Goal: Task Accomplishment & Management: Use online tool/utility

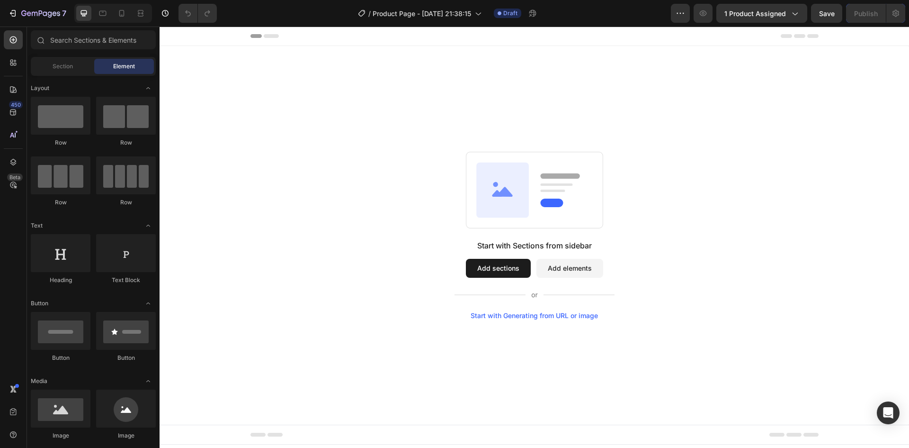
click at [501, 270] on button "Add sections" at bounding box center [498, 268] width 65 height 19
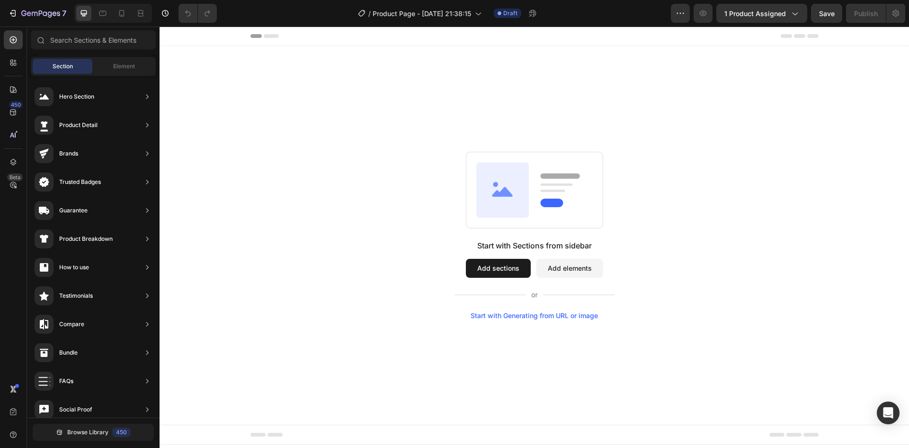
drag, startPoint x: 137, startPoint y: 65, endPoint x: 93, endPoint y: 81, distance: 46.9
click at [136, 65] on div "Element" at bounding box center [124, 66] width 60 height 15
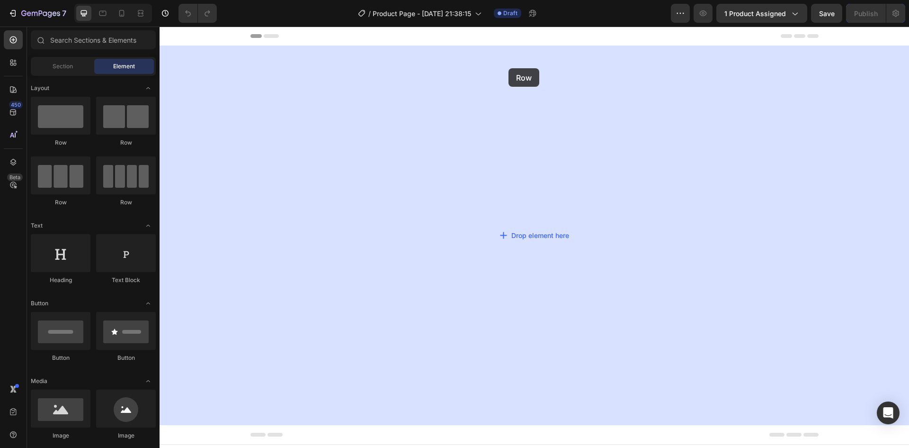
drag, startPoint x: 240, startPoint y: 141, endPoint x: 533, endPoint y: 141, distance: 292.7
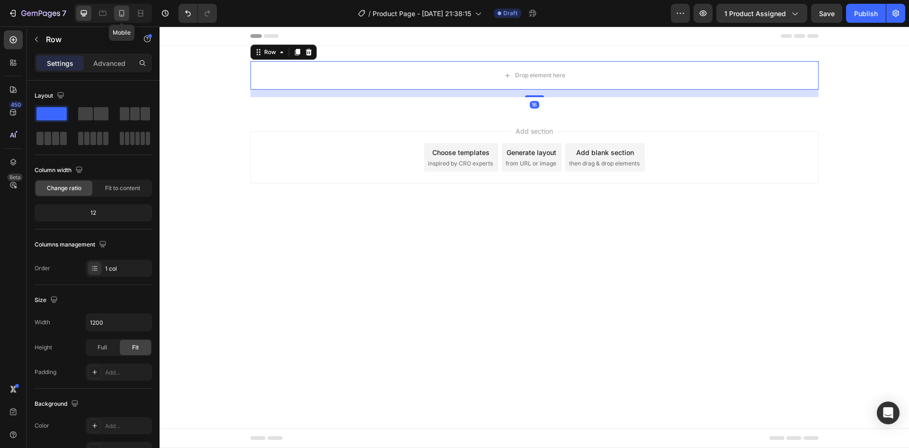
click at [122, 12] on icon at bounding box center [121, 13] width 9 height 9
type input "100%"
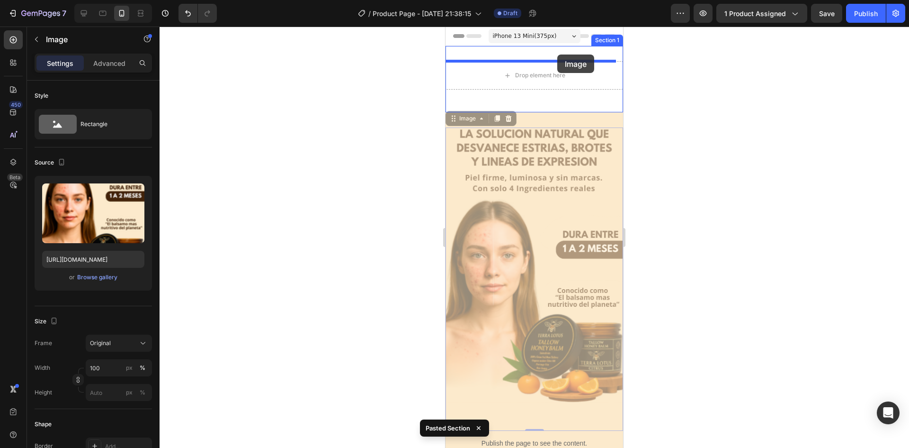
drag, startPoint x: 551, startPoint y: 159, endPoint x: 557, endPoint y: 54, distance: 104.8
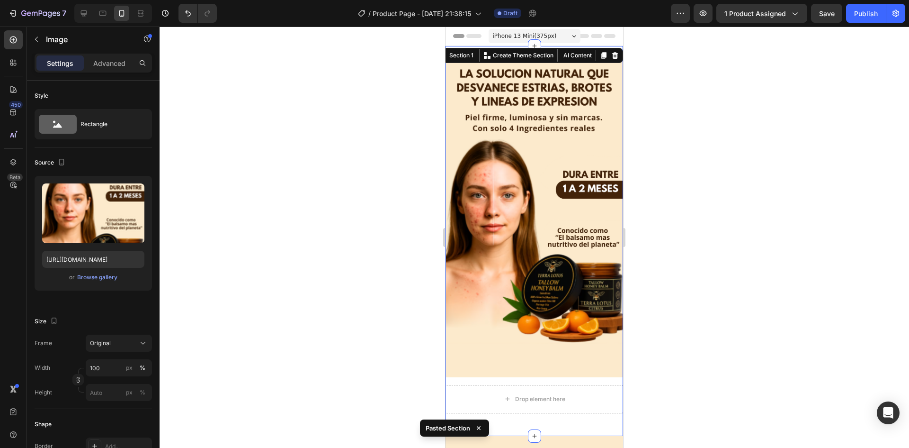
click at [581, 51] on div "Image Drop element here Row Section 1 You can create reusable sections Create T…" at bounding box center [535, 241] width 178 height 390
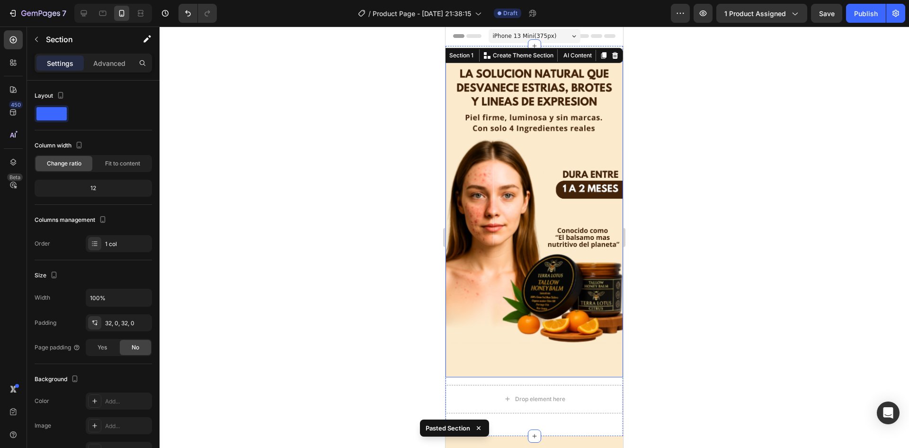
scroll to position [237, 0]
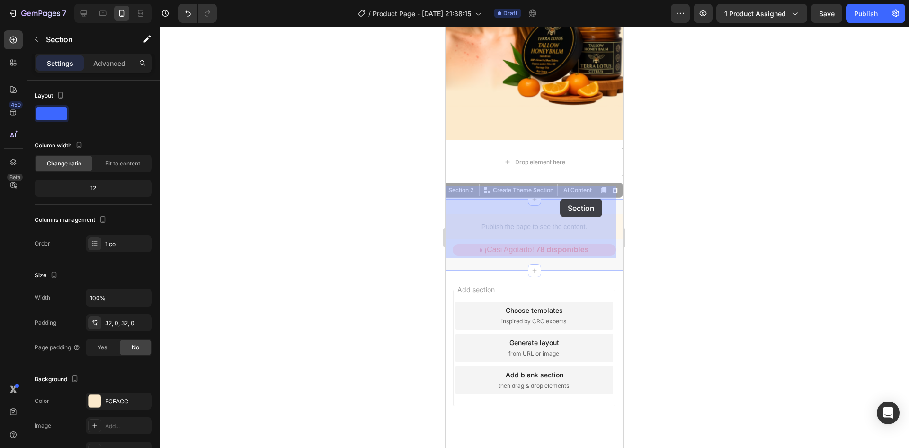
drag, startPoint x: 583, startPoint y: 196, endPoint x: 571, endPoint y: 175, distance: 23.6
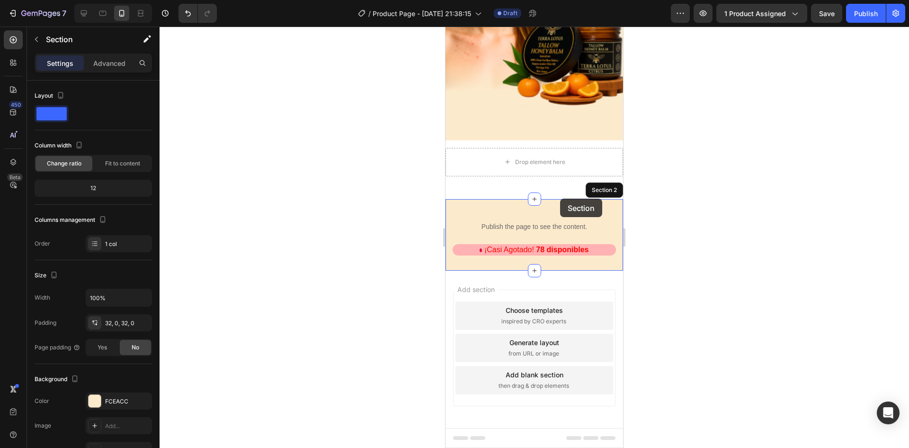
scroll to position [228, 0]
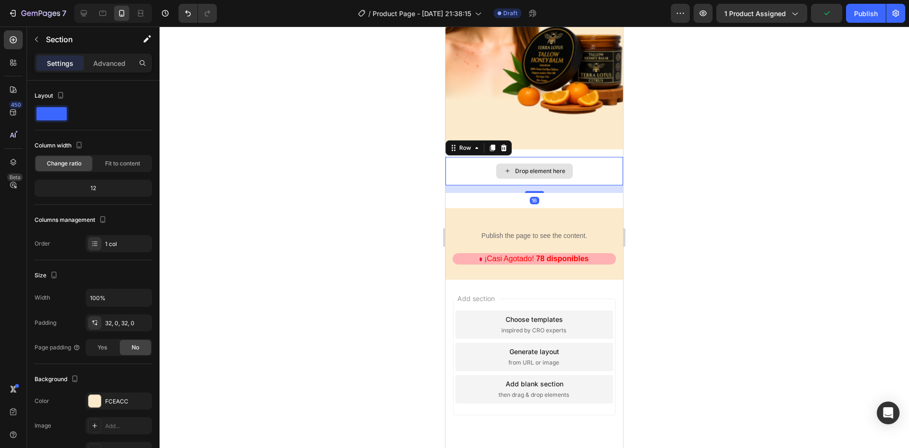
click at [603, 157] on div "Drop element here" at bounding box center [535, 171] width 178 height 28
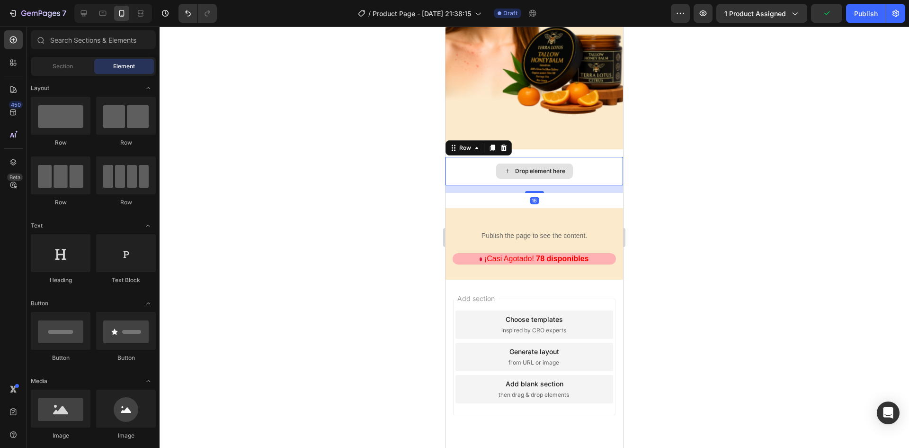
scroll to position [204, 0]
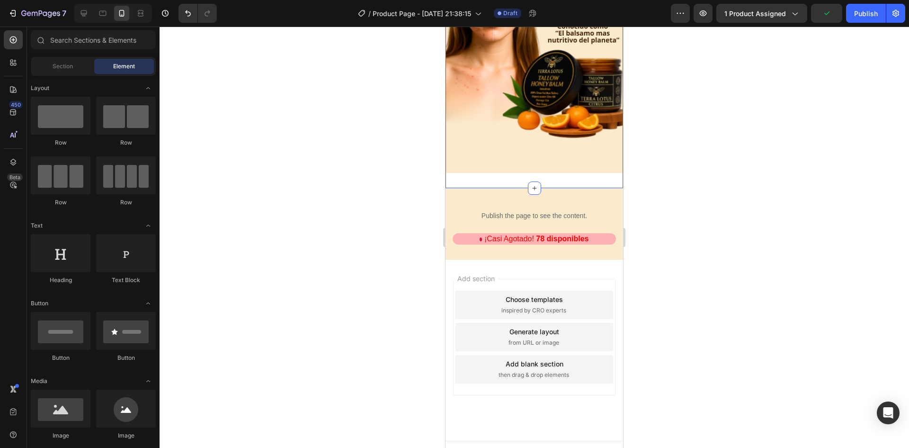
click at [571, 169] on div "Image Section 1" at bounding box center [535, 15] width 178 height 346
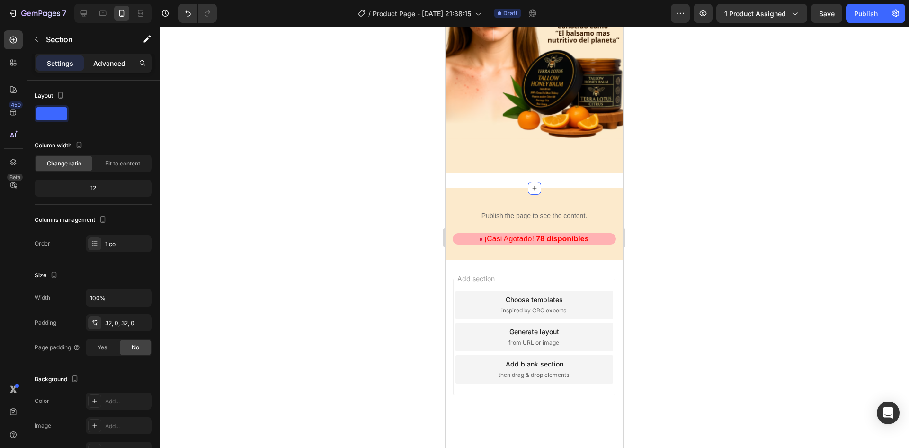
click at [108, 64] on p "Advanced" at bounding box center [109, 63] width 32 height 10
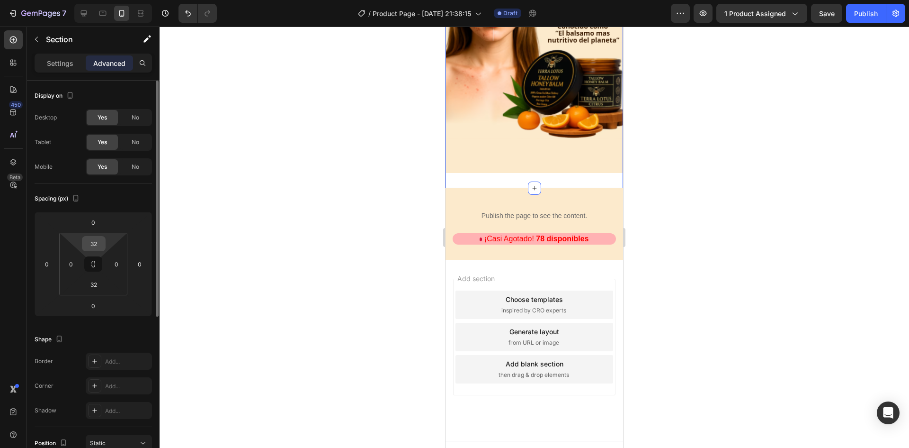
click at [105, 244] on div "32" at bounding box center [94, 243] width 24 height 15
click at [99, 244] on div "32" at bounding box center [94, 243] width 24 height 15
click at [99, 244] on input "32" at bounding box center [93, 243] width 19 height 14
type input "0"
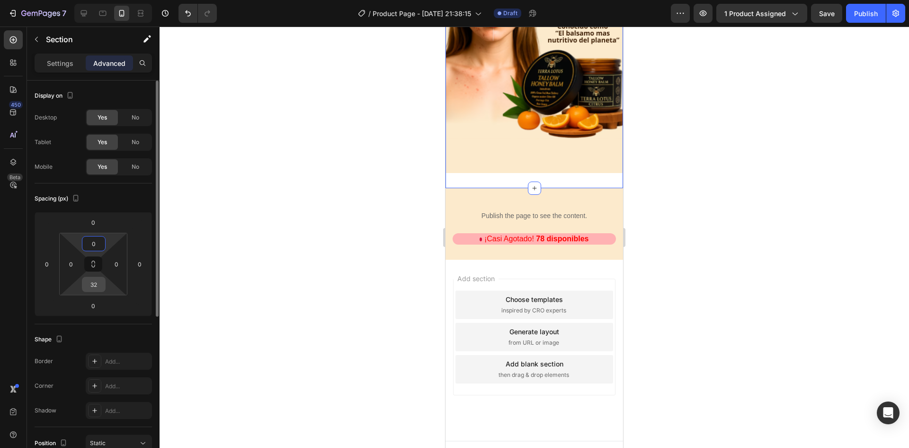
click at [103, 284] on div "32" at bounding box center [94, 284] width 24 height 15
click at [99, 285] on input "32" at bounding box center [93, 284] width 19 height 14
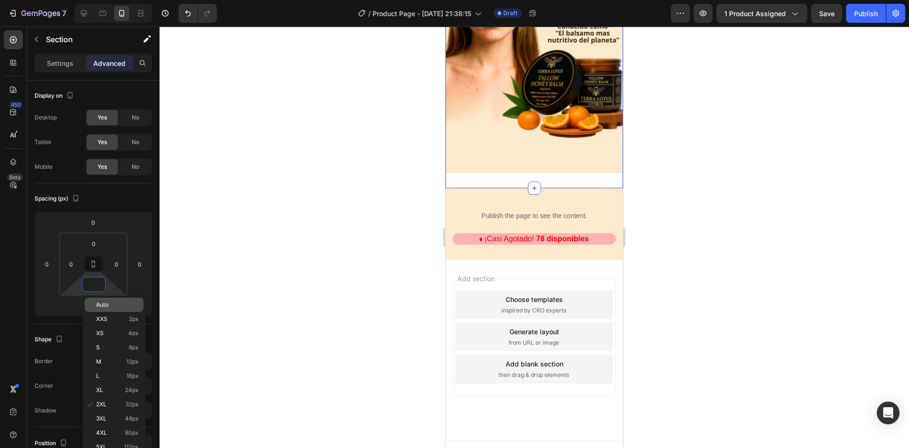
scroll to position [154, 0]
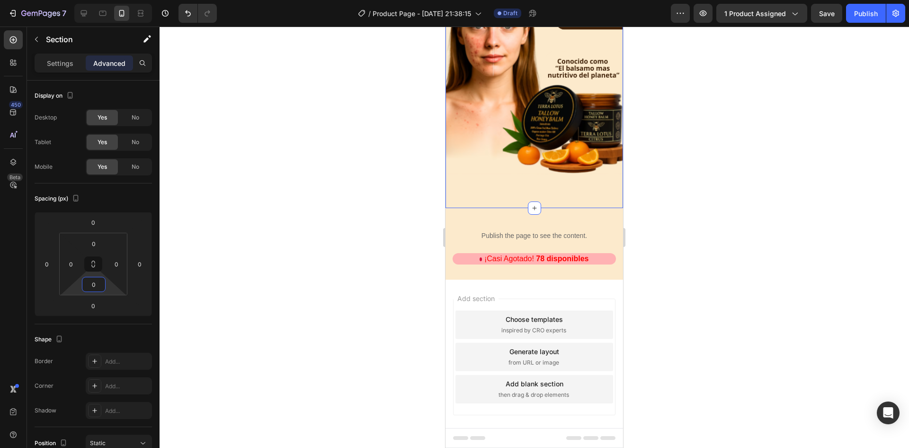
type input "0"
click at [654, 237] on div at bounding box center [535, 237] width 750 height 421
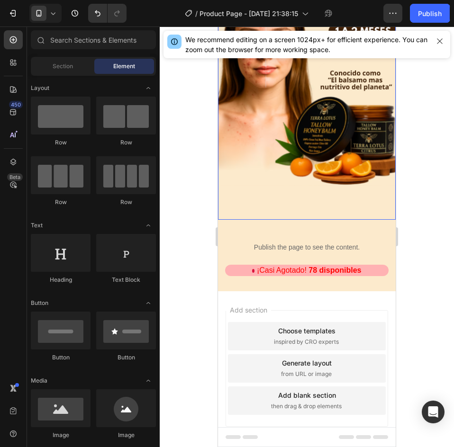
scroll to position [154, 0]
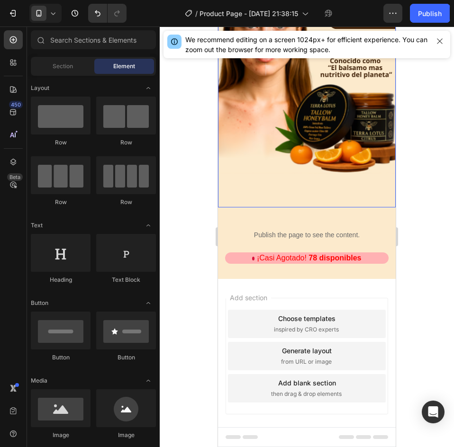
click at [323, 135] on img at bounding box center [307, 50] width 178 height 316
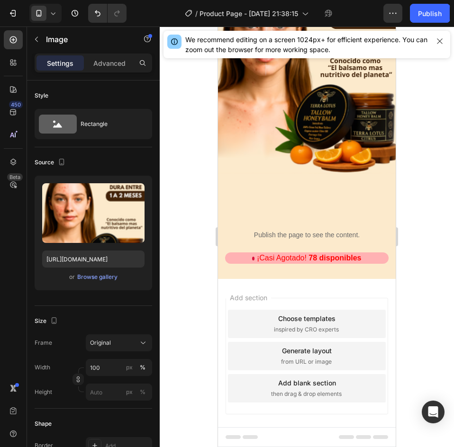
click at [318, 279] on div "Add section Choose templates inspired by CRO experts Generate layout from URL o…" at bounding box center [307, 369] width 178 height 181
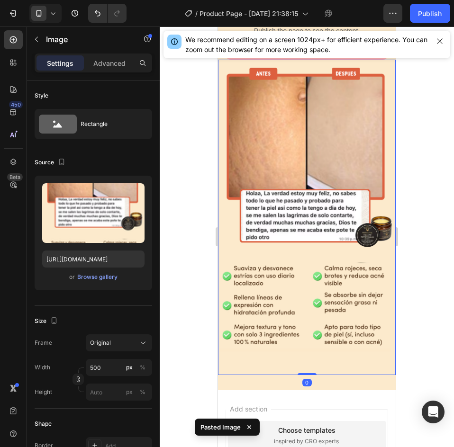
scroll to position [251, 0]
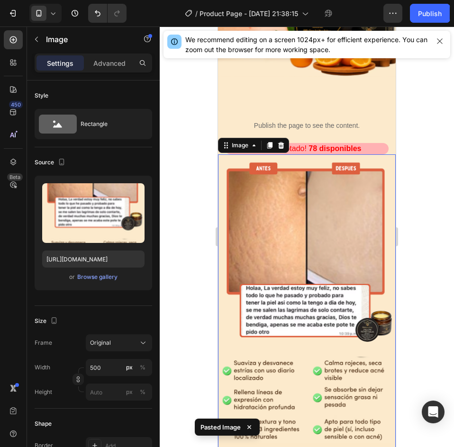
click at [424, 170] on div at bounding box center [307, 237] width 294 height 421
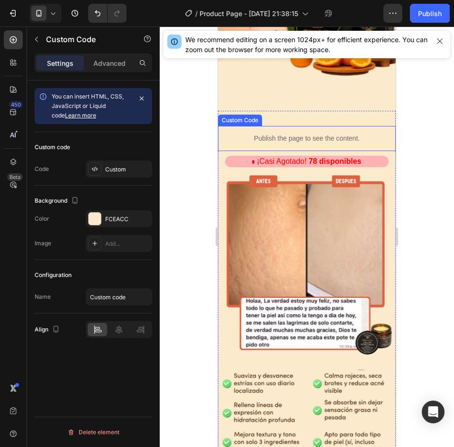
click at [365, 132] on div "Publish the page to see the content." at bounding box center [307, 138] width 178 height 25
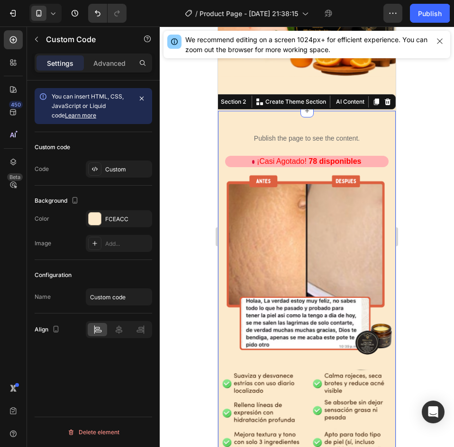
click at [383, 144] on div "Publish the page to see the content. Custom Code ¡Casi Agotado! 78 disponibles …" at bounding box center [307, 304] width 178 height 357
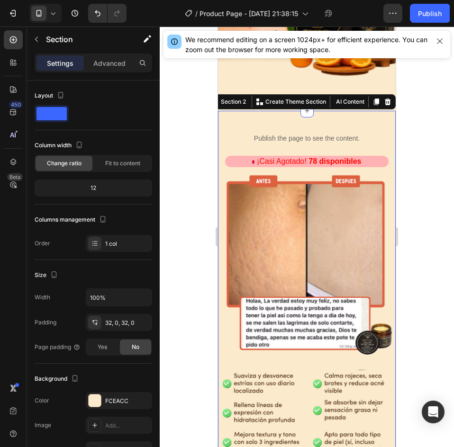
click at [385, 146] on div "Publish the page to see the content. Custom Code ¡Casi Agotado! 78 disponibles …" at bounding box center [307, 304] width 178 height 357
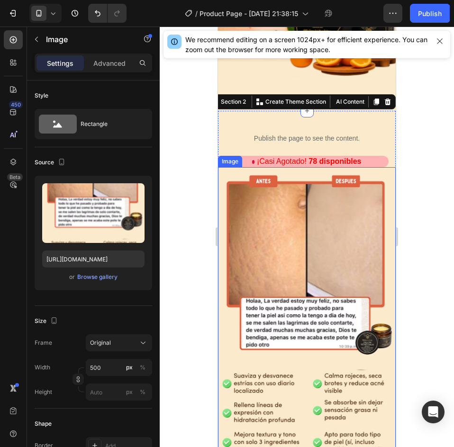
click at [301, 167] on img at bounding box center [307, 325] width 178 height 316
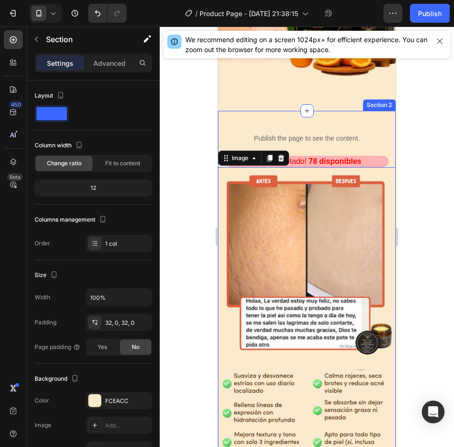
click at [383, 151] on div "Publish the page to see the content. Custom Code ¡Casi Agotado! 78 disponibles …" at bounding box center [307, 304] width 178 height 357
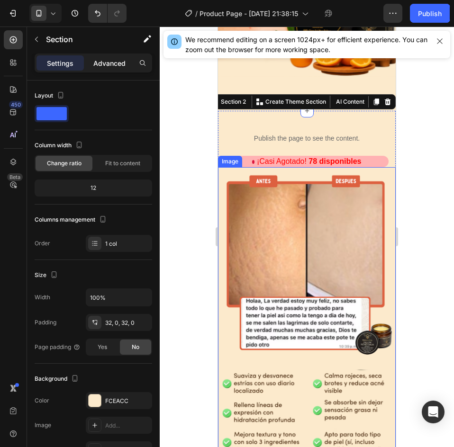
click at [110, 66] on p "Advanced" at bounding box center [109, 63] width 32 height 10
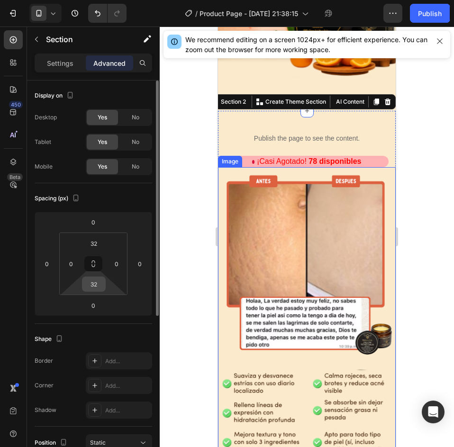
click at [97, 281] on input "32" at bounding box center [93, 284] width 19 height 14
type input "0"
click at [103, 301] on div "0" at bounding box center [93, 305] width 24 height 15
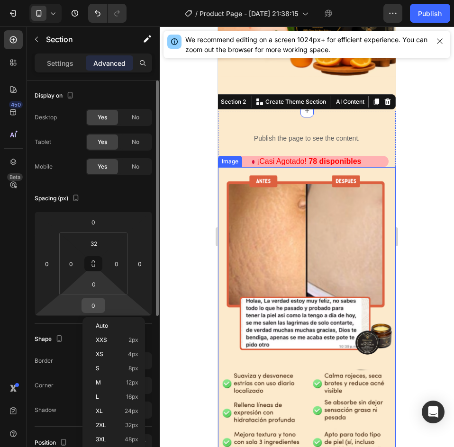
click at [94, 312] on input "0" at bounding box center [93, 305] width 19 height 14
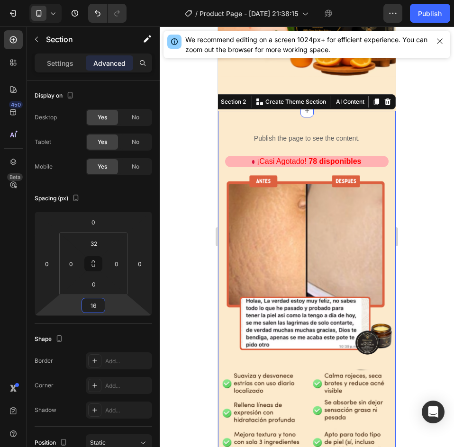
type input "16"
click at [408, 224] on div at bounding box center [307, 237] width 294 height 421
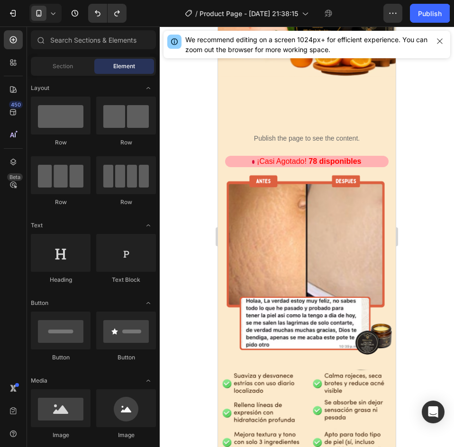
click at [416, 198] on div at bounding box center [307, 237] width 294 height 421
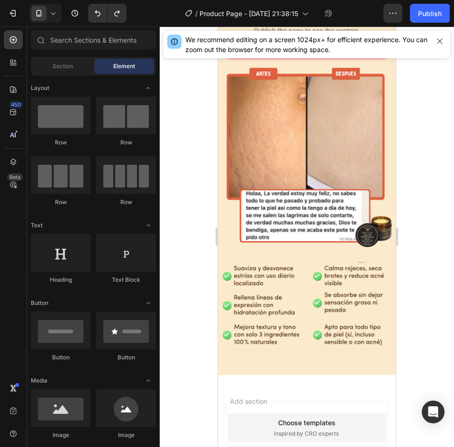
scroll to position [440, 0]
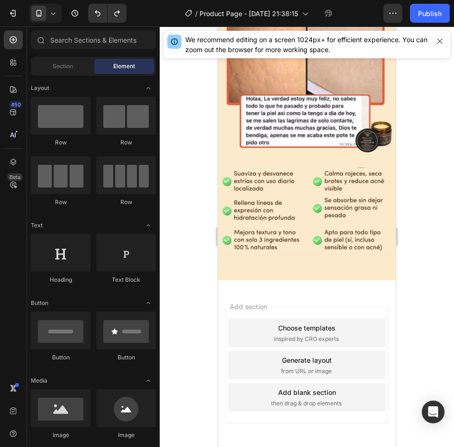
drag, startPoint x: 315, startPoint y: 278, endPoint x: 310, endPoint y: 276, distance: 4.9
click at [314, 288] on div "Add section Choose templates inspired by CRO experts Generate layout from URL o…" at bounding box center [307, 378] width 178 height 181
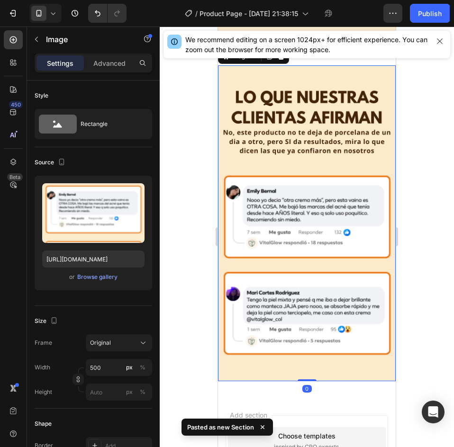
scroll to position [536, 0]
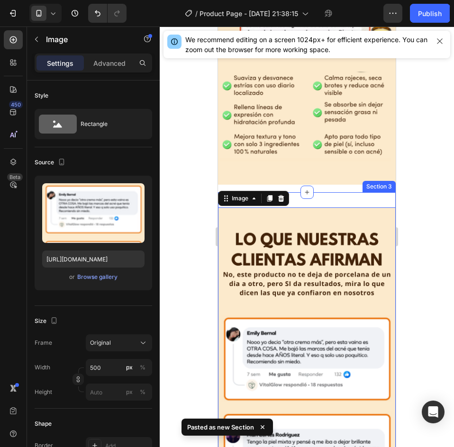
click at [336, 179] on div "Publish the page to see the content. Custom Code ¡Casi Agotado! 78 disponibles …" at bounding box center [307, 24] width 178 height 1029
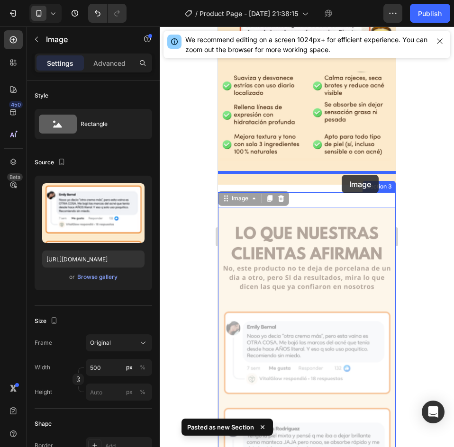
drag, startPoint x: 340, startPoint y: 205, endPoint x: 341, endPoint y: 175, distance: 30.3
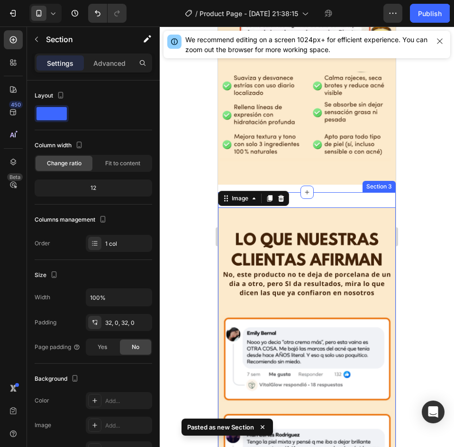
click at [349, 192] on div "Image 0 Section 3" at bounding box center [307, 365] width 178 height 346
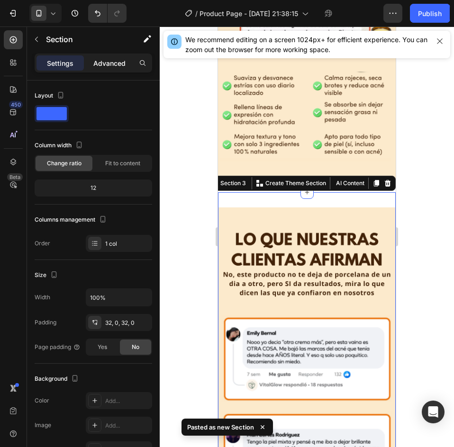
click at [115, 66] on p "Advanced" at bounding box center [109, 63] width 32 height 10
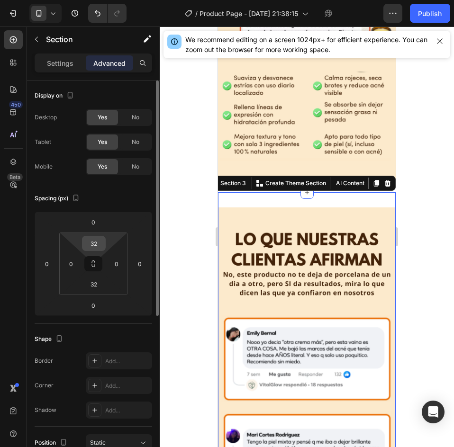
click at [102, 243] on input "32" at bounding box center [93, 243] width 19 height 14
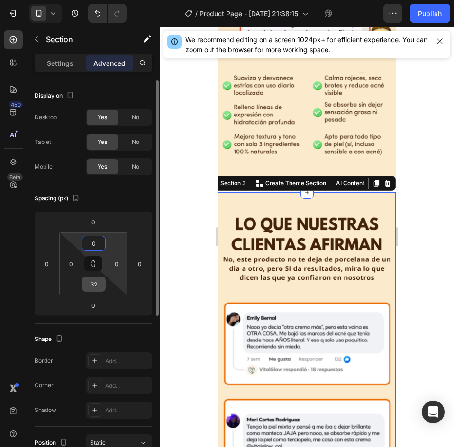
type input "0"
click at [97, 279] on input "32" at bounding box center [93, 284] width 19 height 14
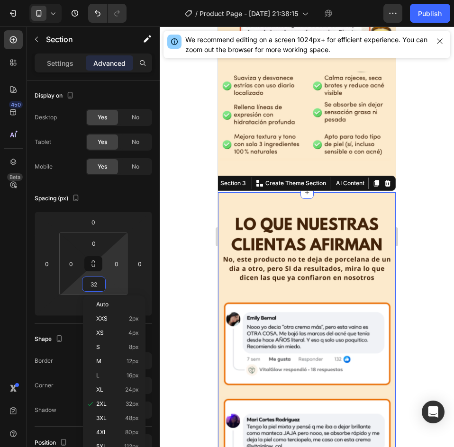
type input "0"
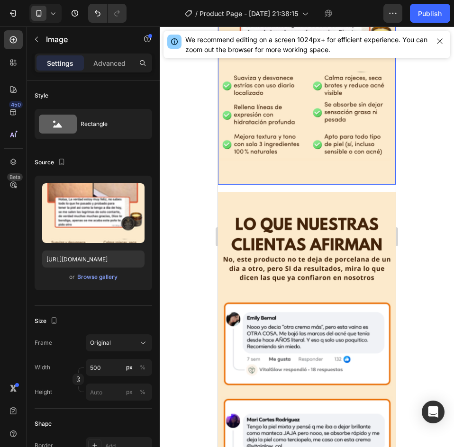
click at [342, 146] on img at bounding box center [307, 27] width 178 height 316
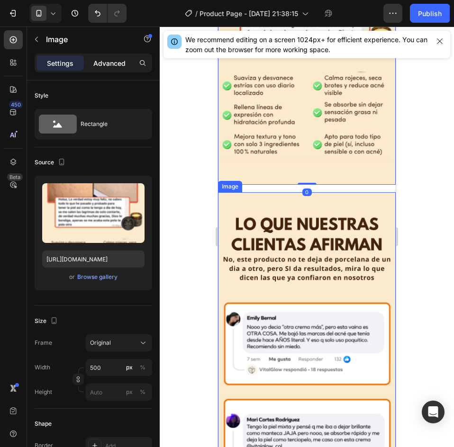
click at [101, 61] on p "Advanced" at bounding box center [109, 63] width 32 height 10
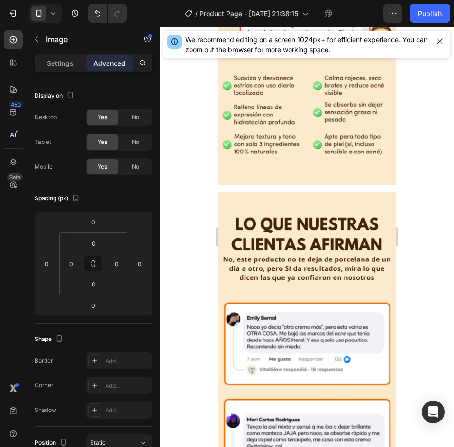
click at [330, 178] on div "Publish the page to see the content. Custom Code ¡Casi Agotado! 78 disponibles …" at bounding box center [307, 38] width 178 height 1057
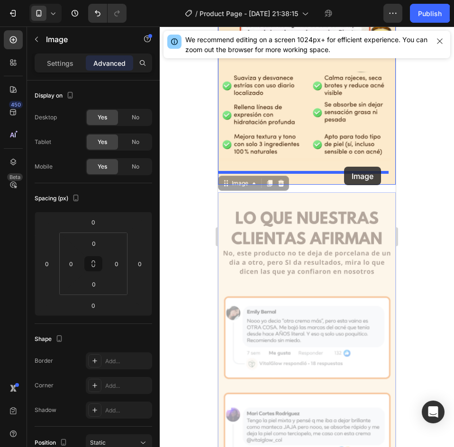
drag, startPoint x: 349, startPoint y: 182, endPoint x: 343, endPoint y: 167, distance: 16.0
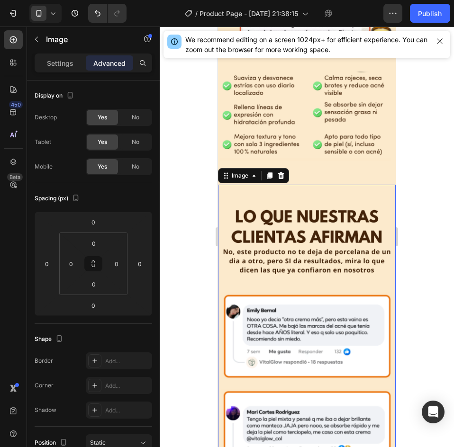
drag, startPoint x: 423, startPoint y: 206, endPoint x: 430, endPoint y: 211, distance: 8.7
click at [425, 206] on div at bounding box center [307, 237] width 294 height 421
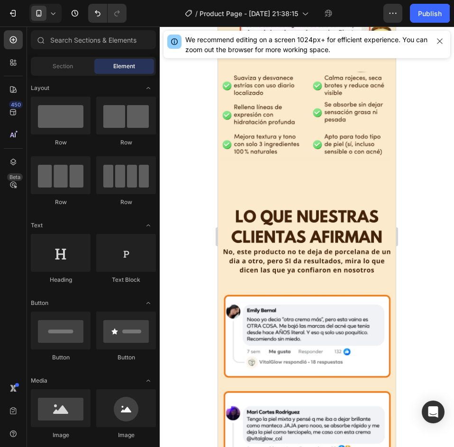
scroll to position [820, 0]
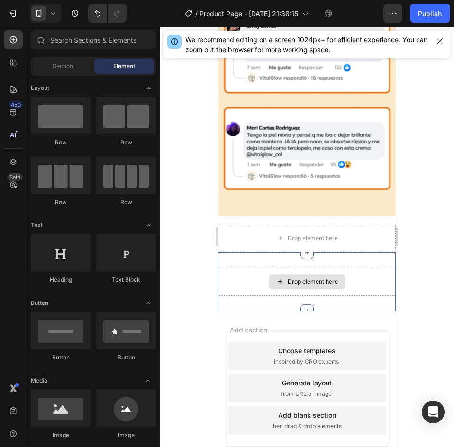
click at [358, 268] on div "Drop element here" at bounding box center [307, 282] width 178 height 28
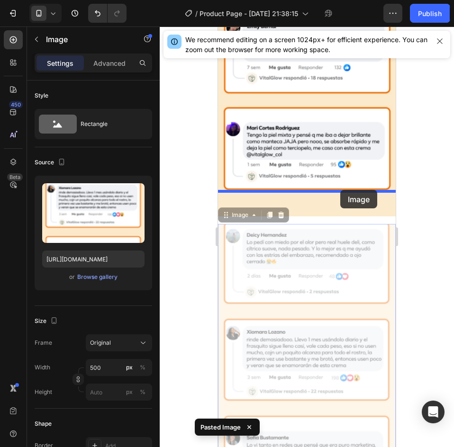
drag, startPoint x: 344, startPoint y: 207, endPoint x: 340, endPoint y: 190, distance: 17.6
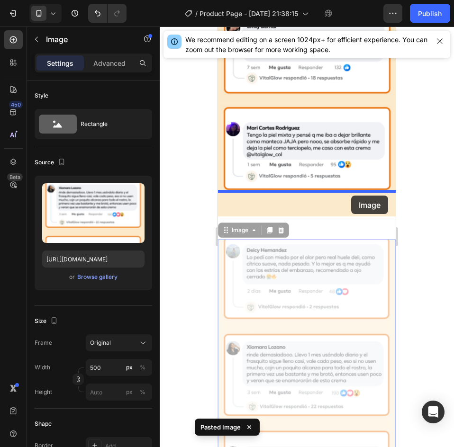
drag, startPoint x: 354, startPoint y: 215, endPoint x: 351, endPoint y: 196, distance: 19.2
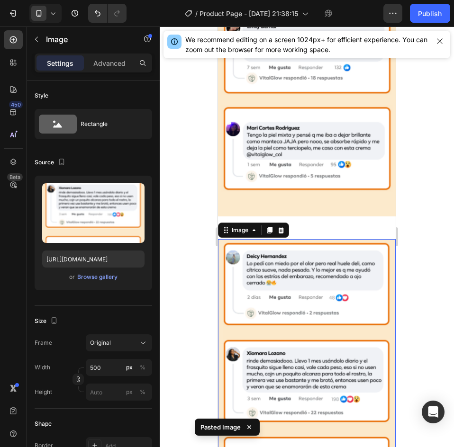
click at [349, 247] on img at bounding box center [307, 397] width 178 height 316
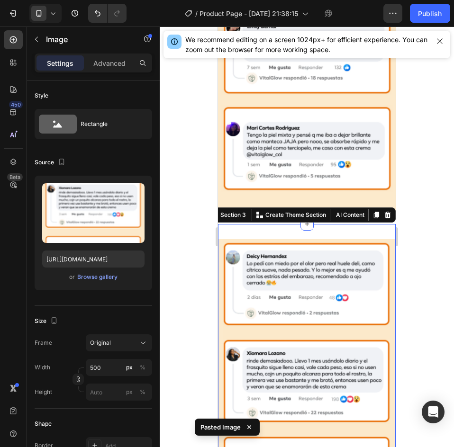
click at [355, 224] on div "Image Section 3 You can create reusable sections Create Theme Section AI Conten…" at bounding box center [307, 397] width 178 height 346
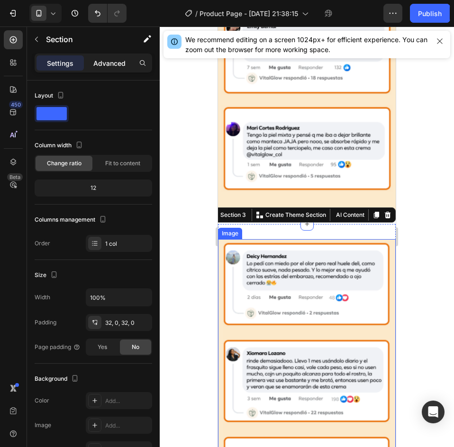
click at [107, 69] on div "Advanced" at bounding box center [109, 62] width 47 height 15
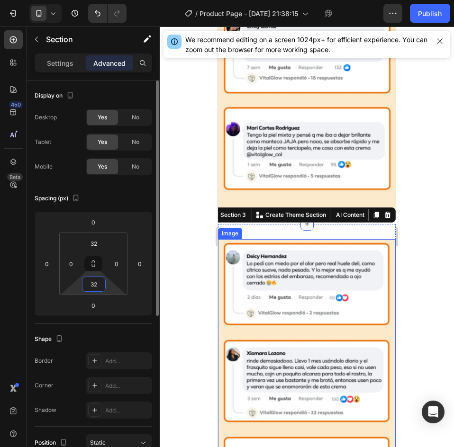
click at [101, 282] on input "32" at bounding box center [93, 284] width 19 height 14
type input "0"
click at [97, 239] on input "32" at bounding box center [93, 243] width 19 height 14
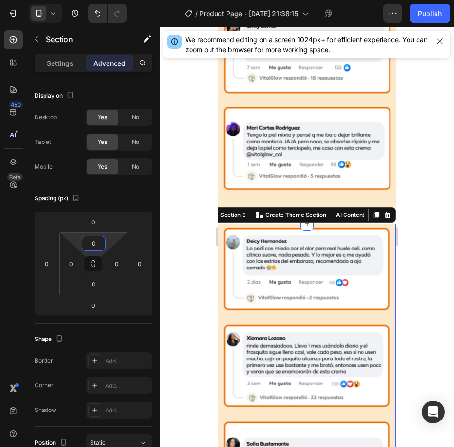
type input "0"
click at [443, 235] on div at bounding box center [307, 237] width 294 height 421
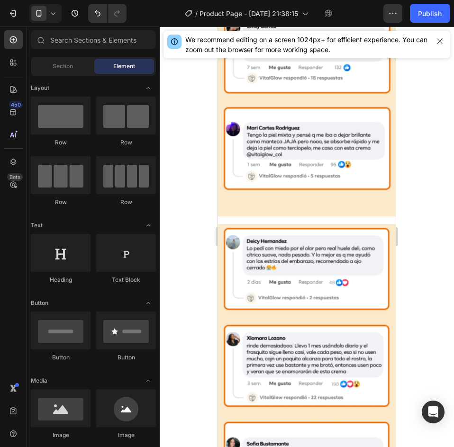
click at [337, 190] on img at bounding box center [307, 59] width 178 height 316
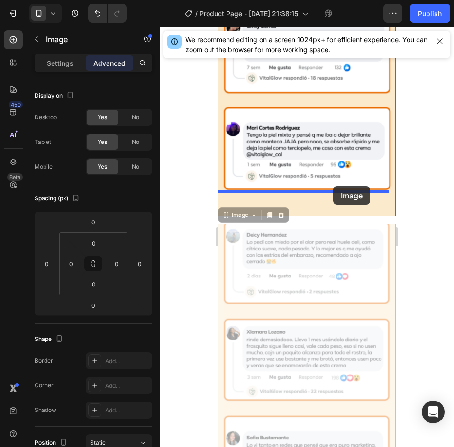
drag, startPoint x: 332, startPoint y: 232, endPoint x: 333, endPoint y: 186, distance: 46.0
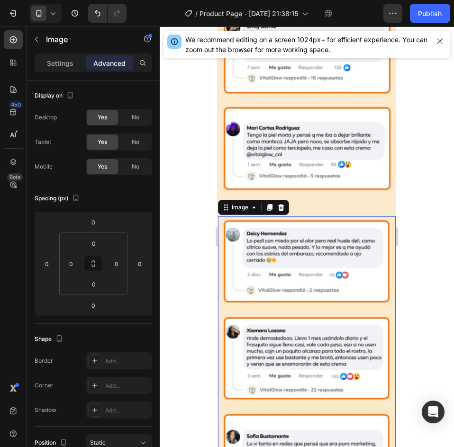
drag, startPoint x: 440, startPoint y: 212, endPoint x: 446, endPoint y: 215, distance: 6.6
click at [441, 212] on div at bounding box center [307, 237] width 294 height 421
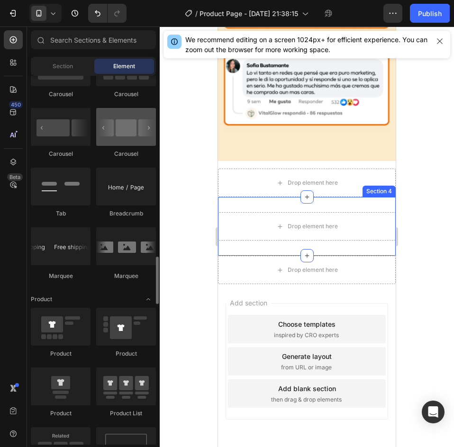
scroll to position [1042, 0]
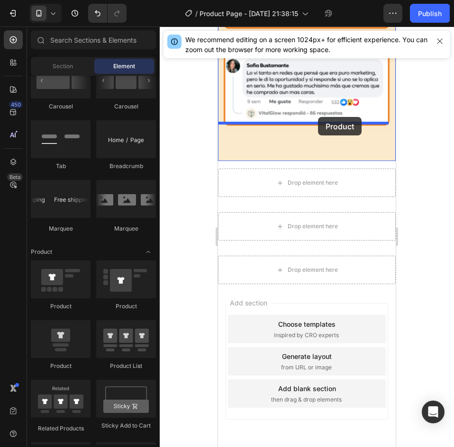
drag, startPoint x: 287, startPoint y: 376, endPoint x: 318, endPoint y: 117, distance: 261.3
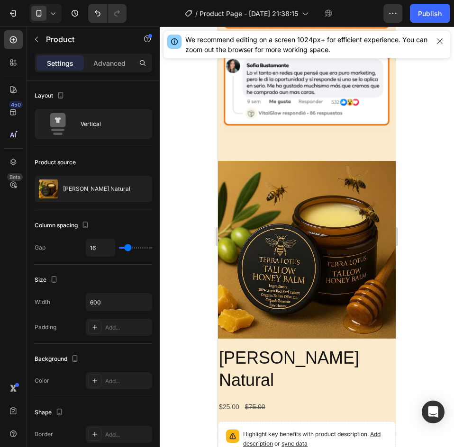
click at [427, 181] on div at bounding box center [307, 237] width 294 height 421
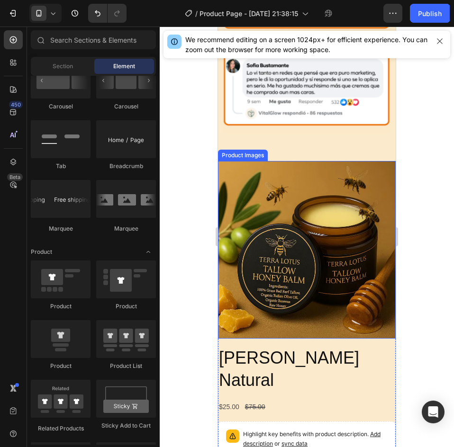
click at [319, 211] on img at bounding box center [307, 250] width 178 height 178
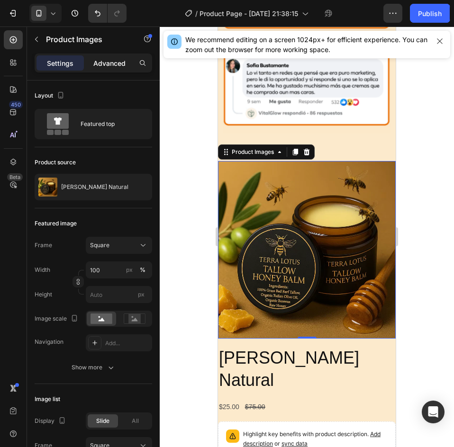
drag, startPoint x: 104, startPoint y: 58, endPoint x: 113, endPoint y: 65, distance: 11.8
click at [104, 58] on p "Advanced" at bounding box center [109, 63] width 32 height 10
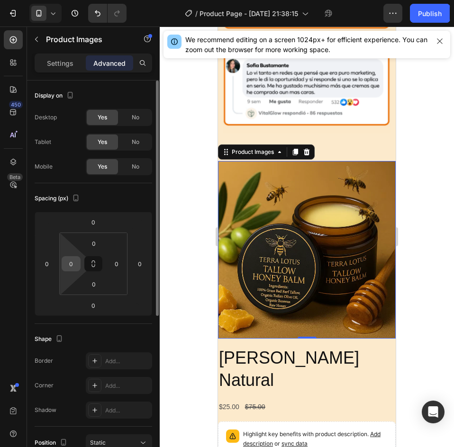
click at [76, 260] on input "0" at bounding box center [71, 264] width 14 height 14
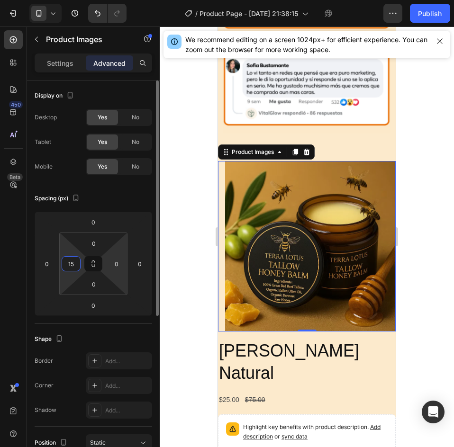
type input "1"
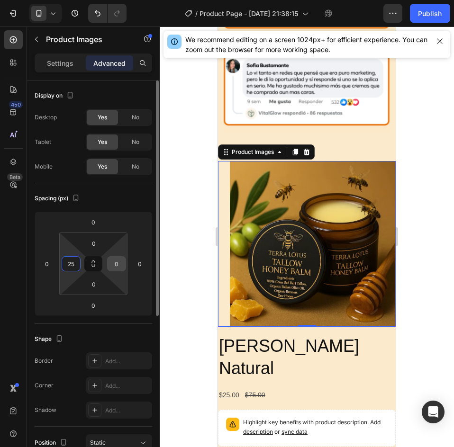
type input "25"
click at [119, 264] on input "0" at bounding box center [116, 264] width 14 height 14
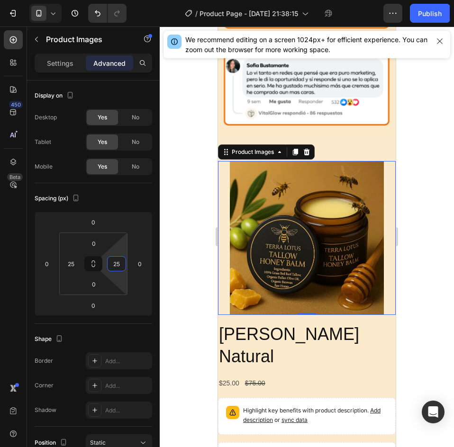
type input "25"
click at [328, 164] on img at bounding box center [307, 238] width 154 height 154
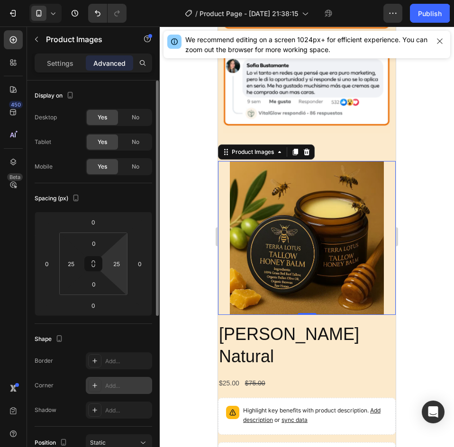
click at [115, 382] on div "Add..." at bounding box center [127, 386] width 45 height 9
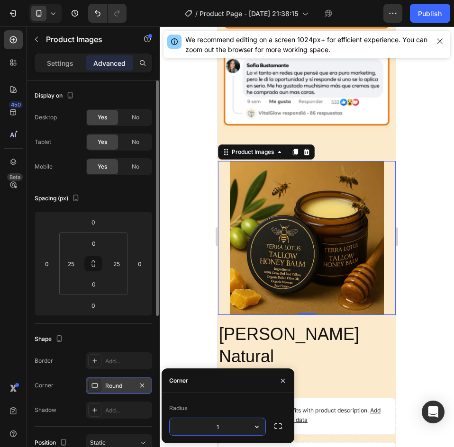
type input "15"
click at [383, 249] on div "Product Images 0" at bounding box center [307, 238] width 178 height 154
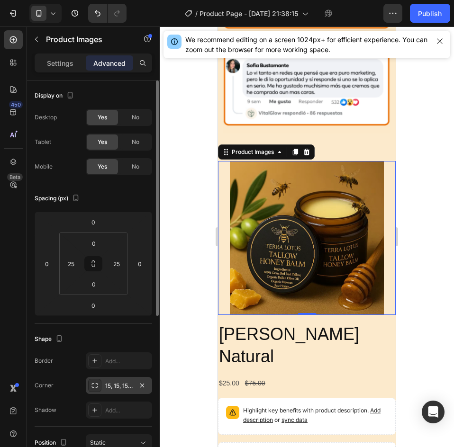
click at [317, 174] on img at bounding box center [307, 238] width 154 height 154
click at [427, 234] on div at bounding box center [307, 237] width 294 height 421
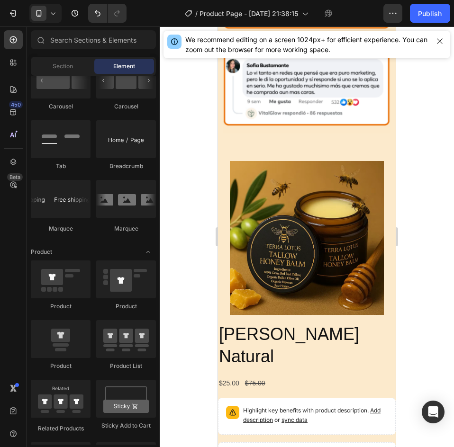
click at [305, 182] on img at bounding box center [307, 238] width 154 height 154
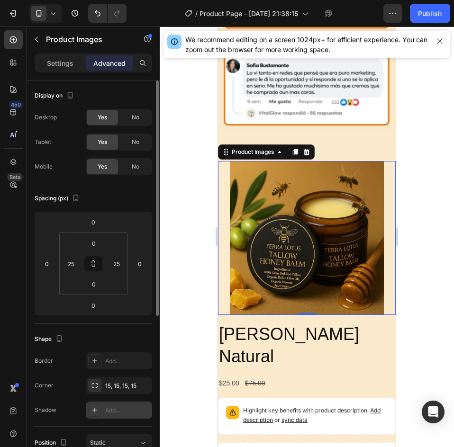
scroll to position [47, 0]
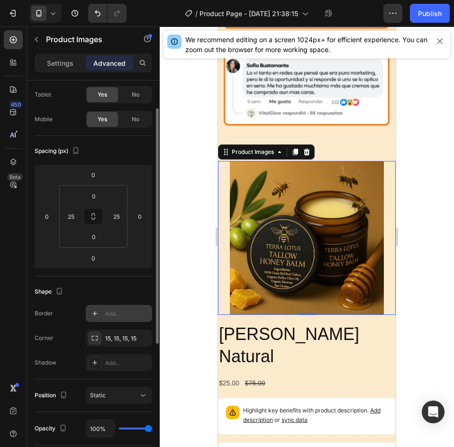
click at [119, 310] on div "Add..." at bounding box center [127, 314] width 45 height 9
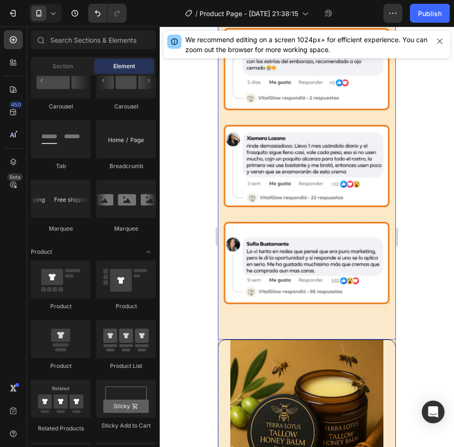
scroll to position [1155, 0]
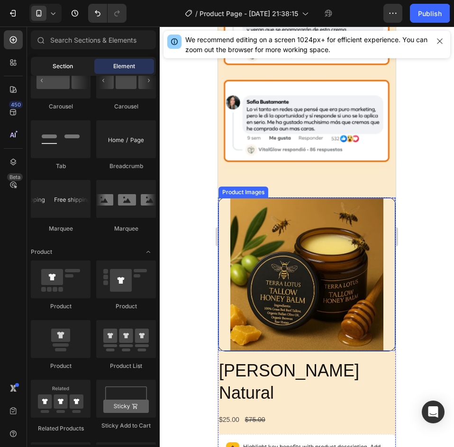
click at [69, 66] on span "Section" at bounding box center [63, 66] width 20 height 9
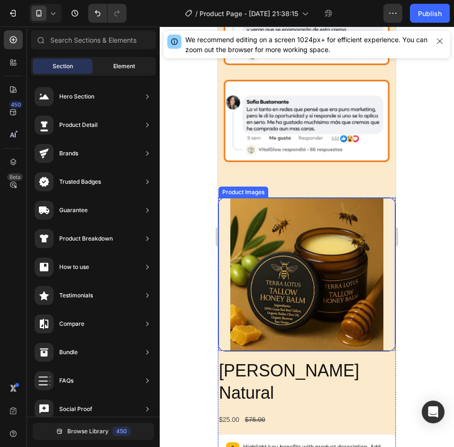
click at [112, 72] on div "Element" at bounding box center [124, 66] width 60 height 15
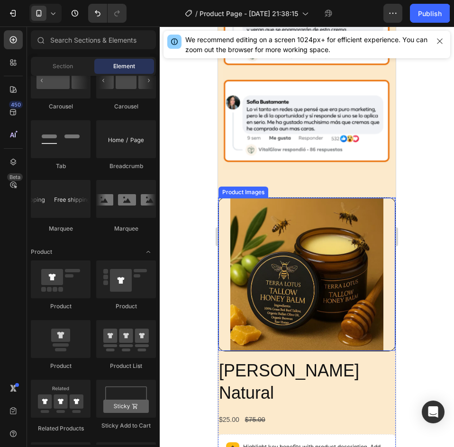
click at [321, 247] on img at bounding box center [306, 274] width 153 height 153
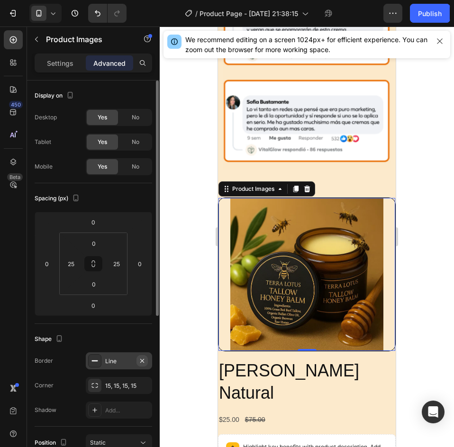
click at [141, 362] on icon "button" at bounding box center [142, 360] width 4 height 4
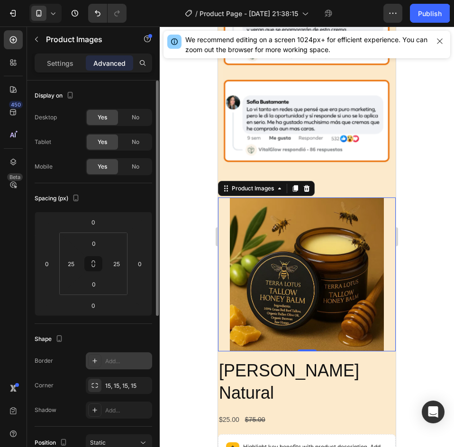
click at [420, 256] on div at bounding box center [307, 237] width 294 height 421
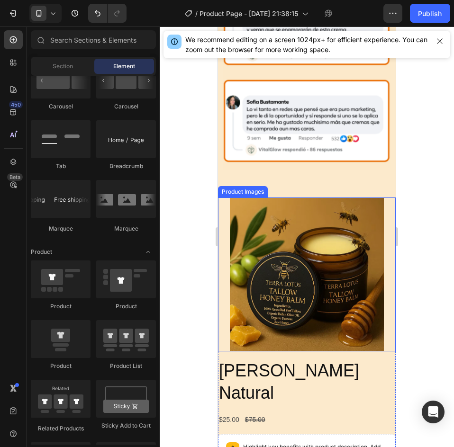
click at [321, 204] on img at bounding box center [307, 274] width 154 height 154
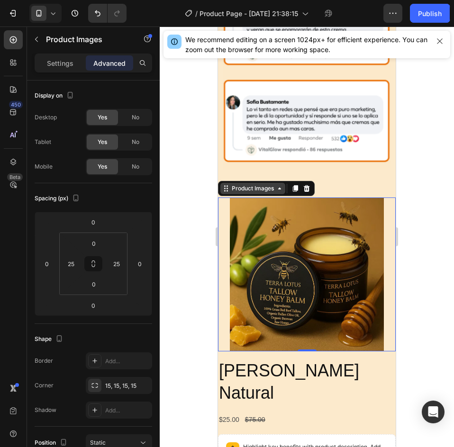
click at [279, 183] on div "Product Images" at bounding box center [252, 188] width 65 height 11
click at [446, 234] on div at bounding box center [307, 237] width 294 height 421
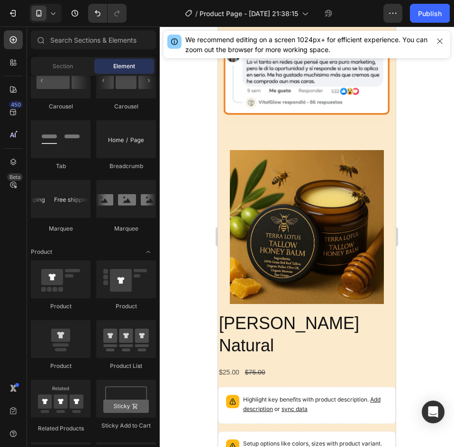
scroll to position [1249, 0]
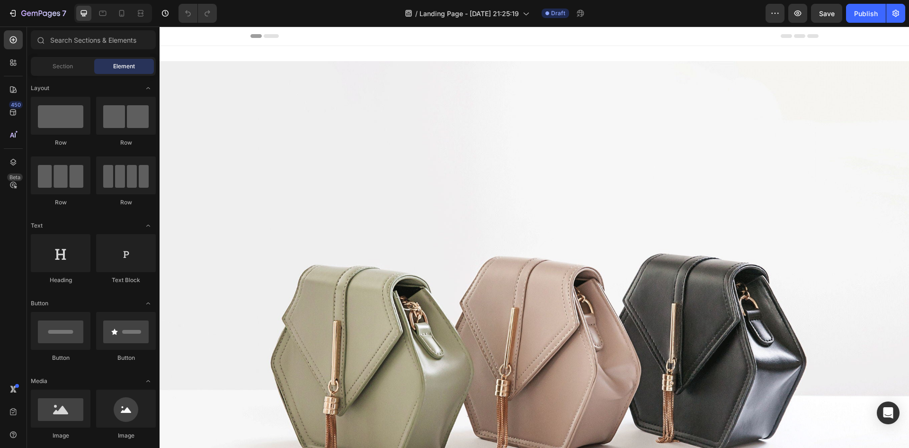
click at [121, 14] on icon at bounding box center [121, 13] width 9 height 9
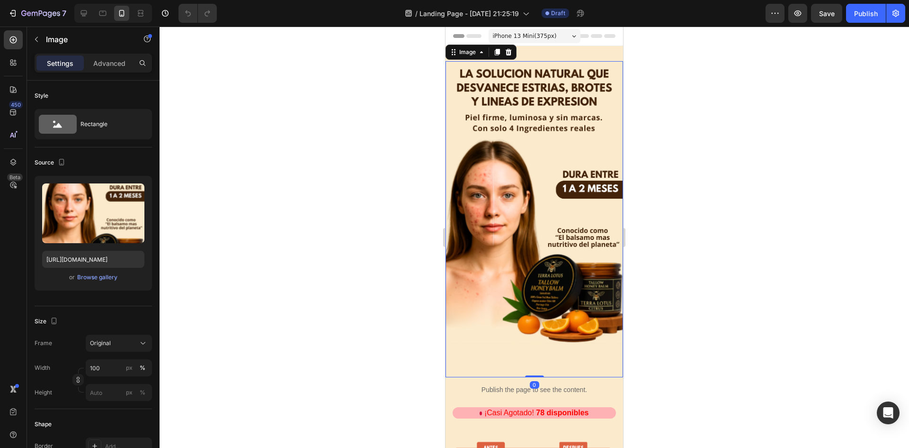
click at [532, 115] on img at bounding box center [535, 219] width 178 height 316
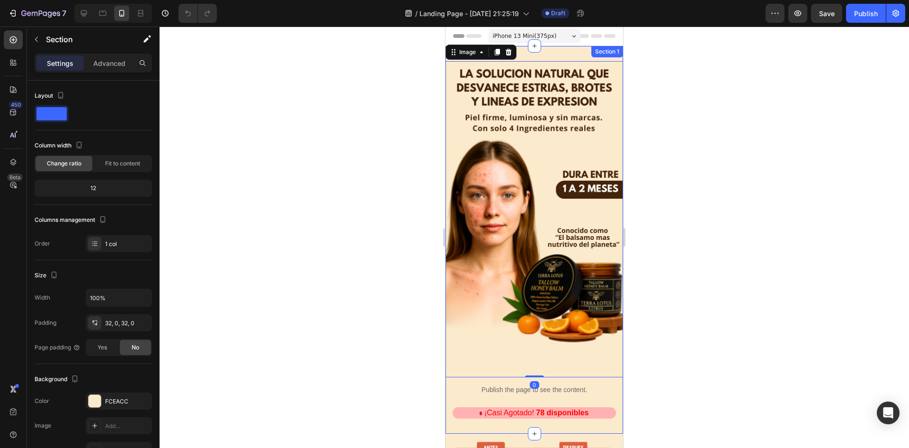
click at [594, 56] on div "Section 1" at bounding box center [607, 51] width 32 height 11
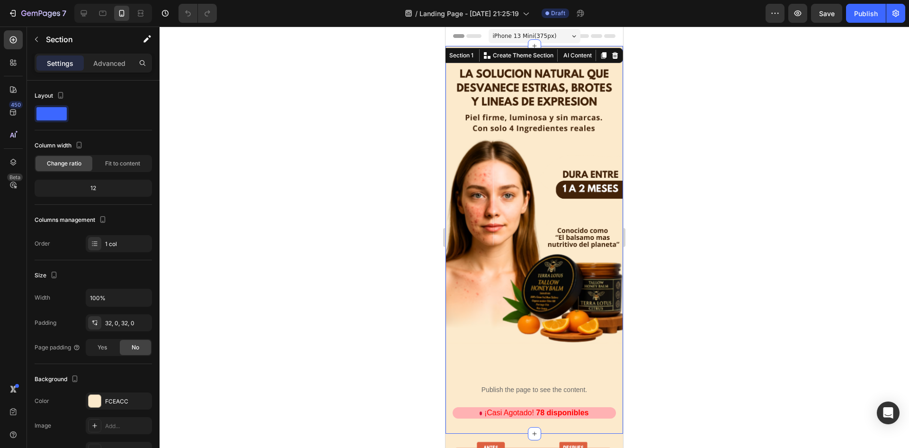
click at [707, 146] on div at bounding box center [535, 237] width 750 height 421
click at [558, 56] on div "Image Publish the page to see the content. Custom Code ¡Casi Agotado! 78 dispon…" at bounding box center [535, 239] width 178 height 387
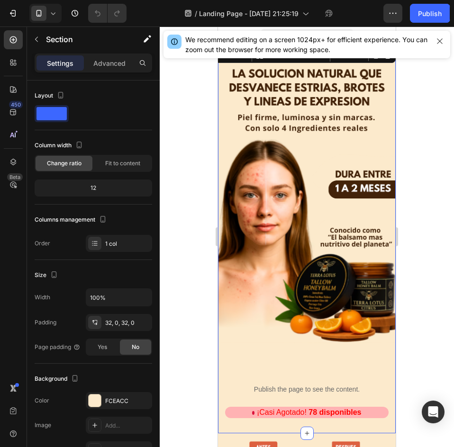
click at [442, 41] on icon "button" at bounding box center [440, 41] width 8 height 8
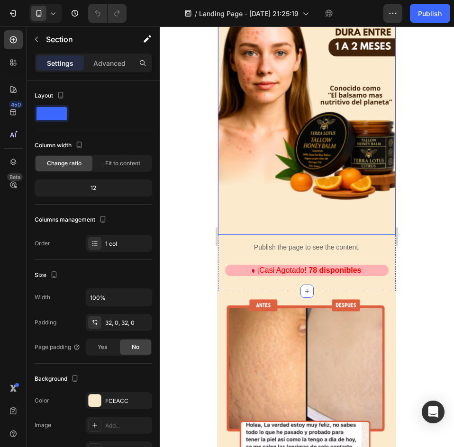
scroll to position [237, 0]
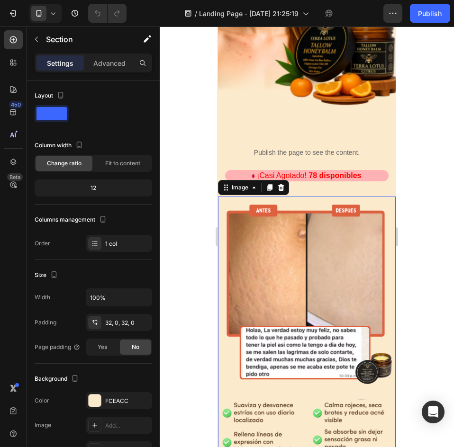
click at [227, 197] on img at bounding box center [307, 355] width 178 height 316
click at [359, 176] on div "Image Publish the page to see the content. Custom Code ¡Casi Agotado! 78 dispon…" at bounding box center [307, 2] width 178 height 387
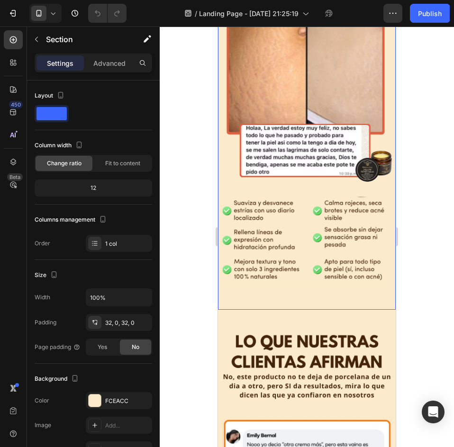
scroll to position [568, 0]
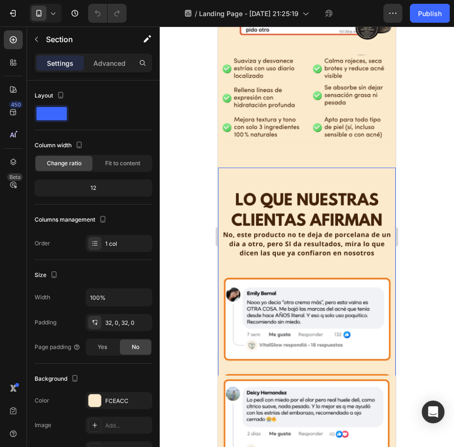
click at [332, 234] on img at bounding box center [307, 326] width 178 height 316
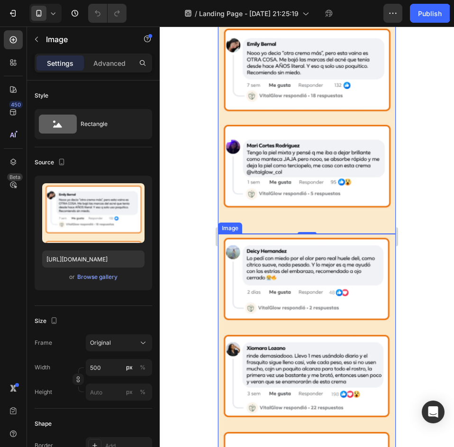
scroll to position [900, 0]
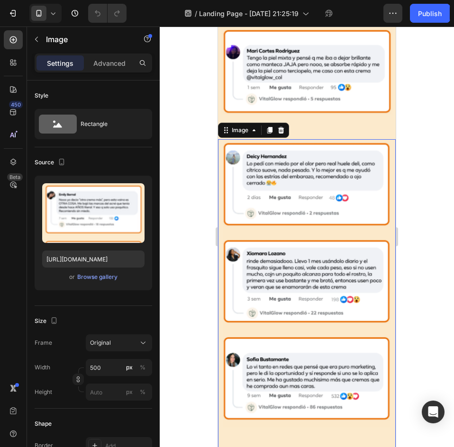
click at [300, 234] on img at bounding box center [307, 297] width 178 height 316
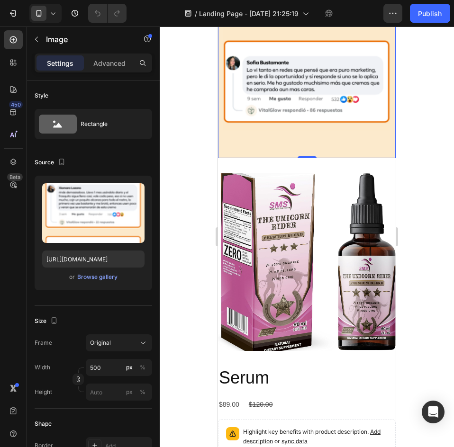
scroll to position [1231, 0]
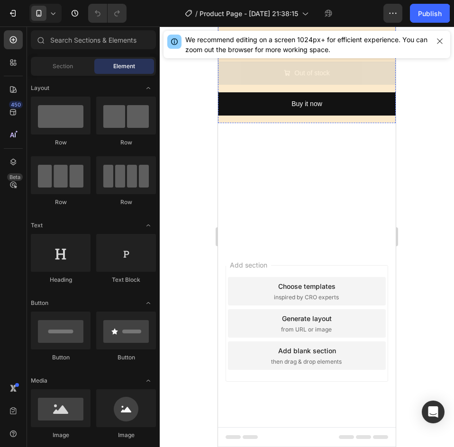
scroll to position [1279, 0]
click at [442, 38] on icon "button" at bounding box center [440, 41] width 8 height 8
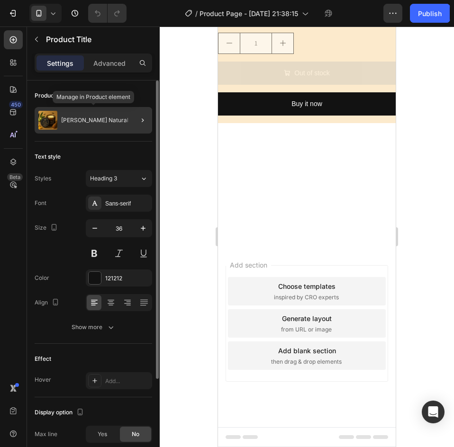
click at [102, 125] on div "[PERSON_NAME] Natural" at bounding box center [93, 120] width 117 height 27
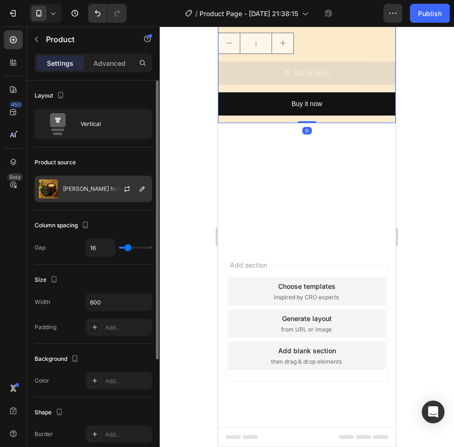
click at [86, 194] on div "[PERSON_NAME] Natural" at bounding box center [93, 189] width 117 height 27
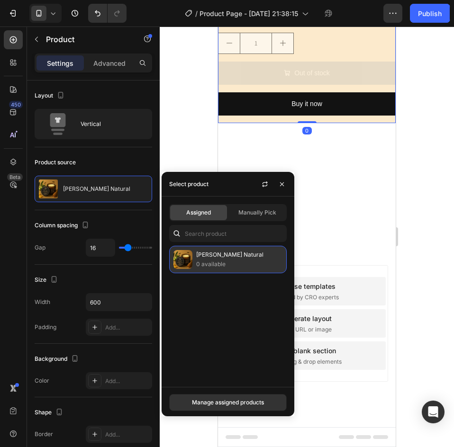
click at [219, 256] on p "[PERSON_NAME] Natural" at bounding box center [239, 254] width 86 height 9
click at [221, 260] on p "0 available" at bounding box center [239, 264] width 86 height 9
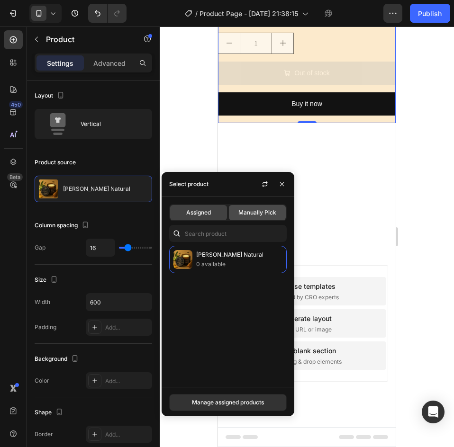
click at [253, 214] on span "Manually Pick" at bounding box center [257, 212] width 38 height 9
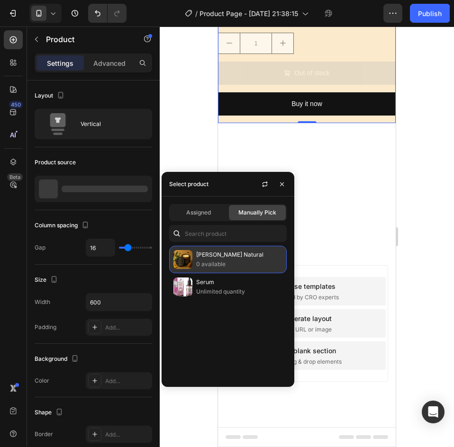
click at [218, 264] on p "0 available" at bounding box center [239, 264] width 86 height 9
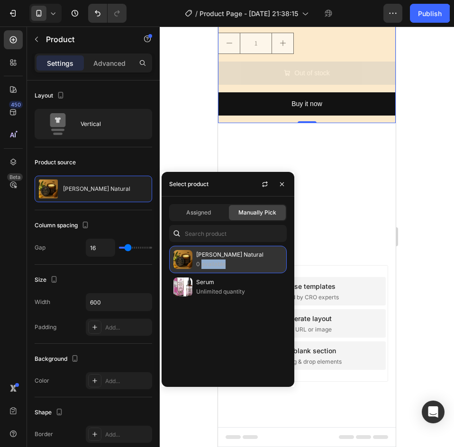
click at [217, 264] on p "0 available" at bounding box center [239, 264] width 86 height 9
drag, startPoint x: 217, startPoint y: 264, endPoint x: 223, endPoint y: 264, distance: 5.7
click at [217, 264] on p "0 available" at bounding box center [239, 264] width 86 height 9
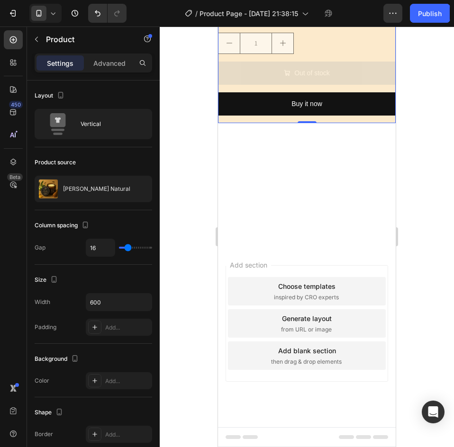
click at [437, 233] on div at bounding box center [307, 237] width 294 height 421
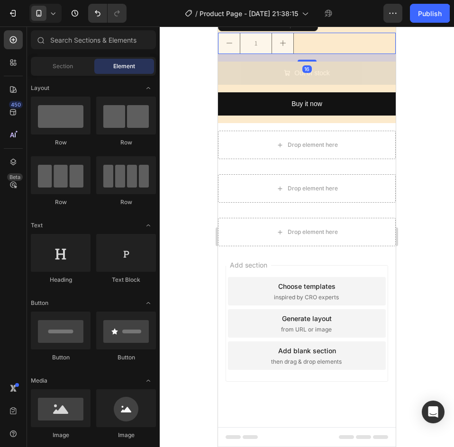
click at [341, 54] on div "1" at bounding box center [307, 43] width 178 height 21
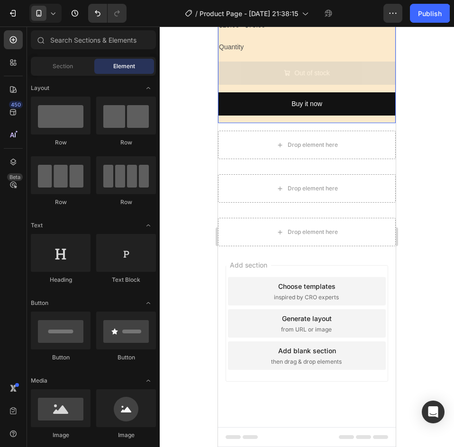
click at [295, 54] on div "Quantity" at bounding box center [307, 47] width 178 height 14
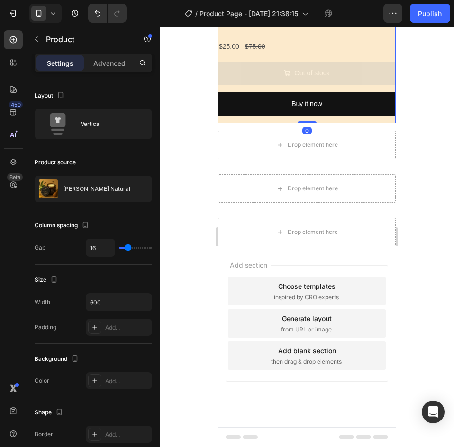
click at [336, 92] on div "Out of stock Add to Cart" at bounding box center [307, 77] width 178 height 31
click at [349, 85] on button "Out of stock" at bounding box center [307, 73] width 178 height 23
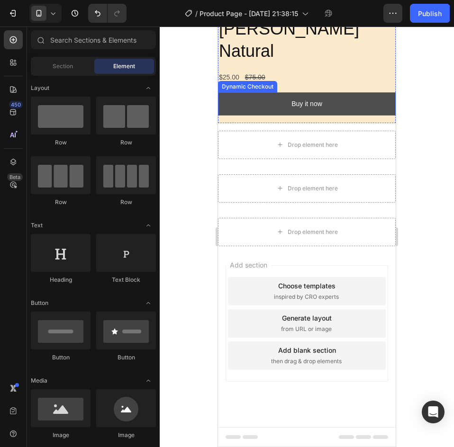
click at [350, 116] on button "Buy it now" at bounding box center [307, 103] width 178 height 23
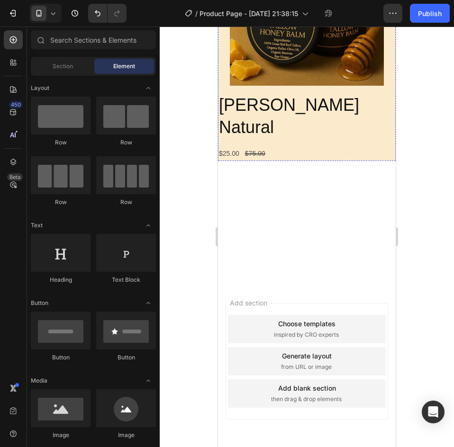
scroll to position [237, 0]
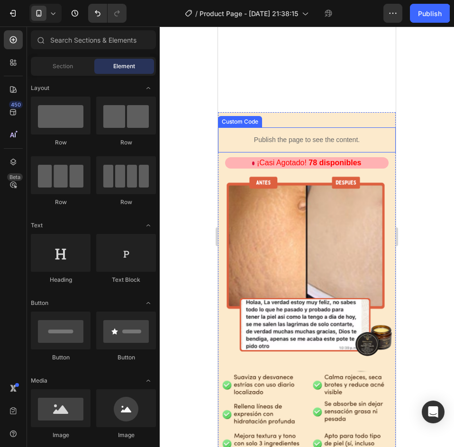
click at [377, 135] on p "Publish the page to see the content." at bounding box center [307, 140] width 178 height 10
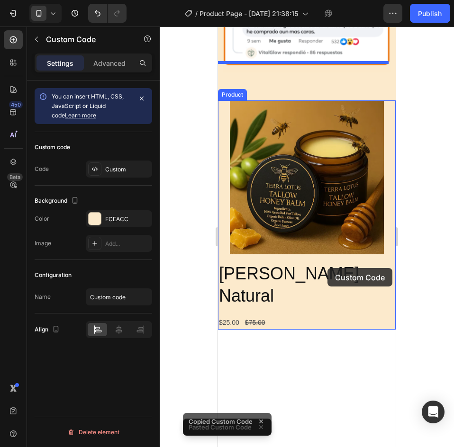
scroll to position [1324, 0]
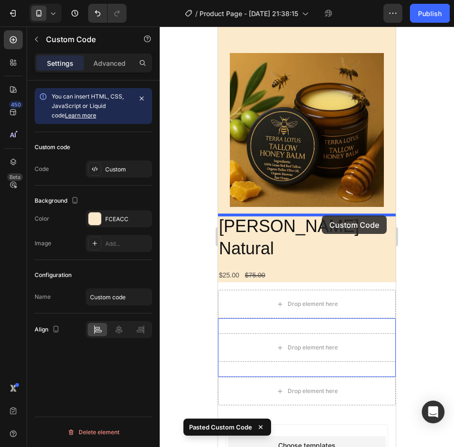
drag, startPoint x: 349, startPoint y: 73, endPoint x: 326, endPoint y: 210, distance: 139.4
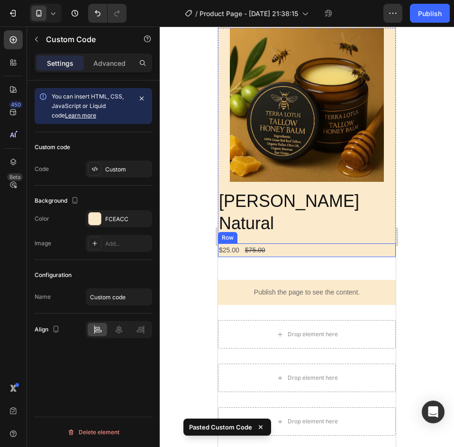
scroll to position [1299, 0]
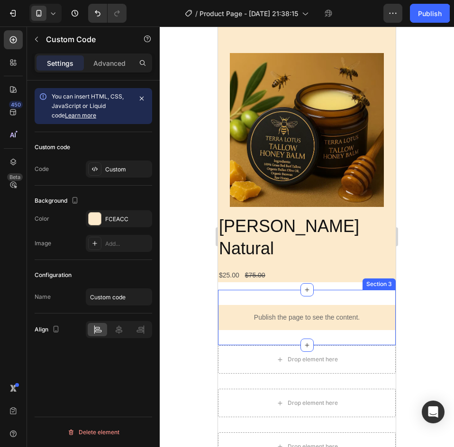
click at [339, 290] on div "Publish the page to see the content. Custom Code 0 Section 3" at bounding box center [307, 317] width 178 height 55
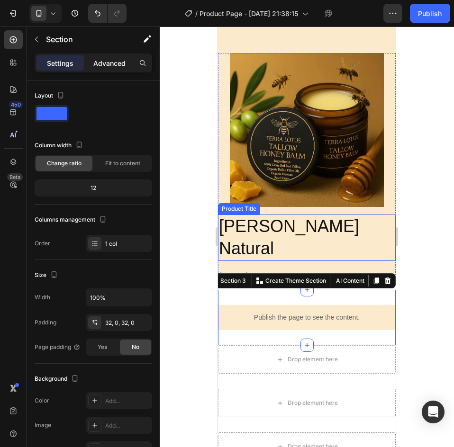
click at [108, 61] on p "Advanced" at bounding box center [109, 63] width 32 height 10
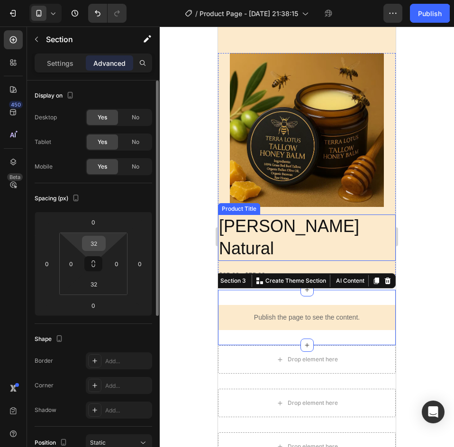
click at [102, 238] on div "32" at bounding box center [94, 243] width 24 height 15
click at [91, 240] on input "32" at bounding box center [93, 243] width 19 height 14
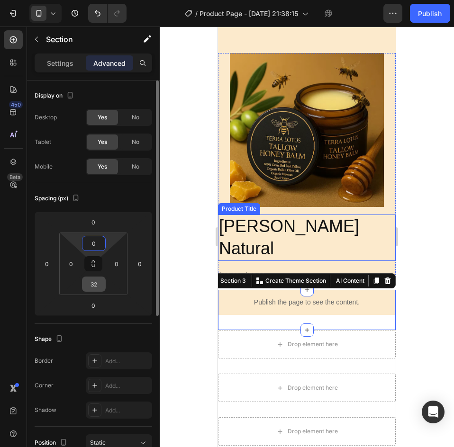
type input "0"
click at [93, 281] on input "32" at bounding box center [93, 284] width 19 height 14
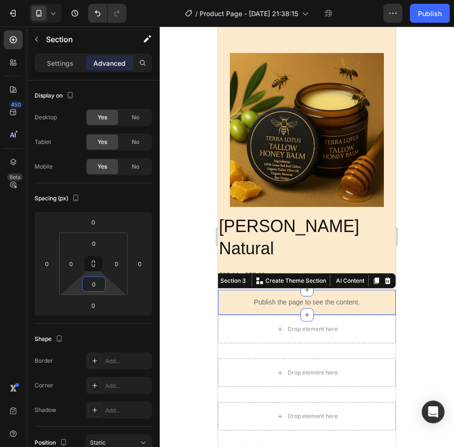
type input "0"
click at [433, 237] on div at bounding box center [307, 237] width 294 height 421
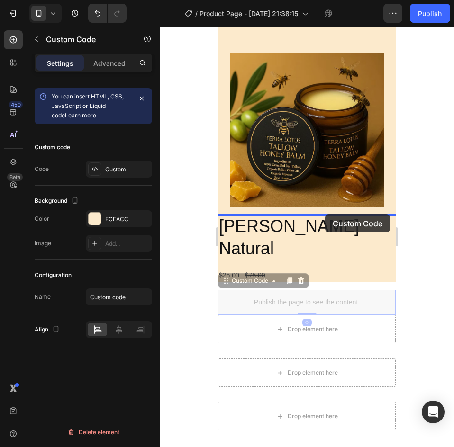
drag, startPoint x: 323, startPoint y: 230, endPoint x: 325, endPoint y: 217, distance: 13.5
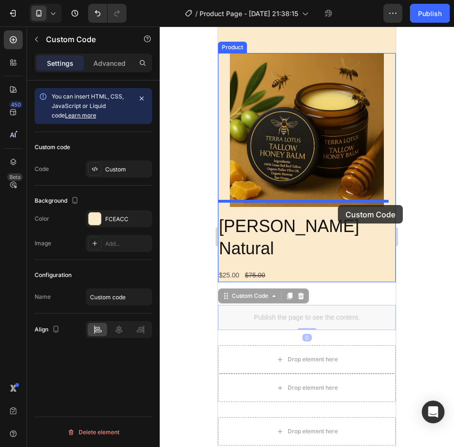
drag, startPoint x: 362, startPoint y: 249, endPoint x: 337, endPoint y: 202, distance: 53.2
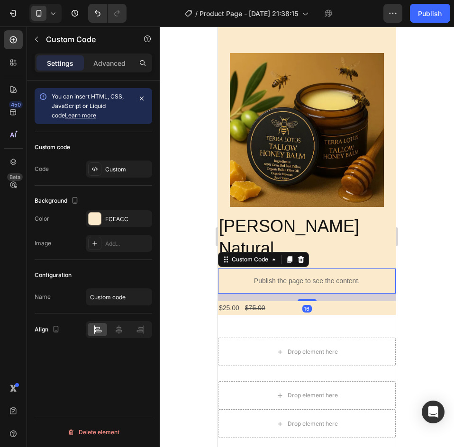
click at [422, 229] on div at bounding box center [307, 237] width 294 height 421
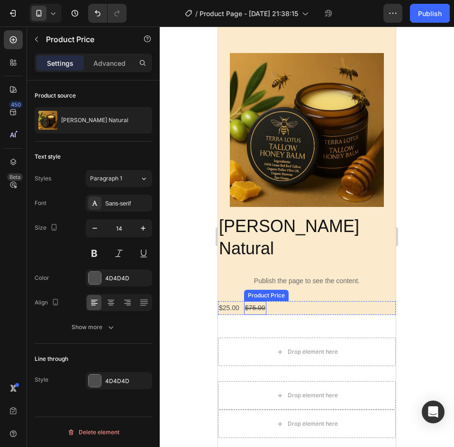
click at [266, 301] on div "$75.00" at bounding box center [255, 308] width 22 height 14
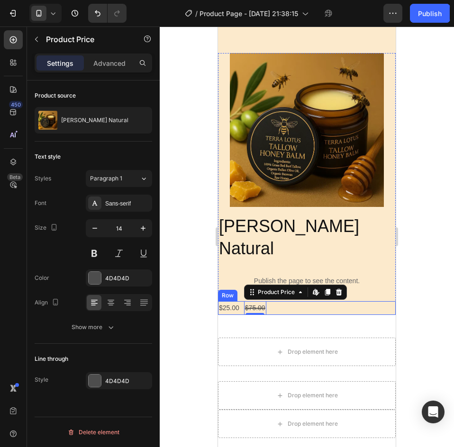
click at [296, 301] on div "$25.00 Product Price Product Price $75.00 Product Price Edit content in Shopify…" at bounding box center [307, 308] width 178 height 14
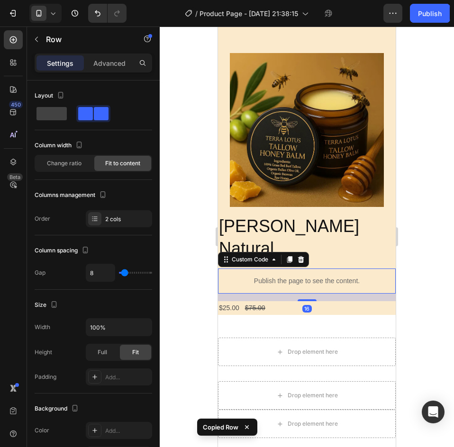
click at [296, 269] on div "Publish the page to see the content." at bounding box center [307, 281] width 178 height 25
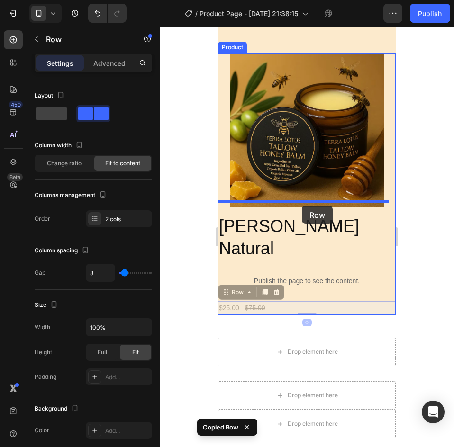
drag, startPoint x: 287, startPoint y: 242, endPoint x: 302, endPoint y: 206, distance: 39.1
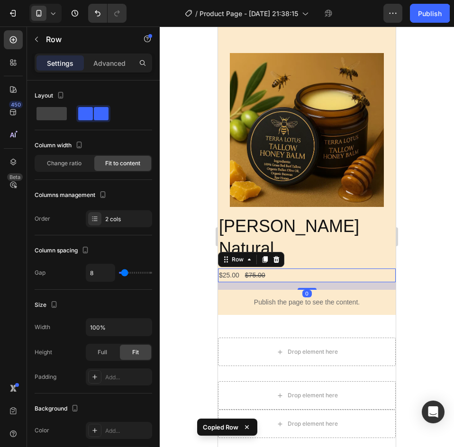
drag, startPoint x: 439, startPoint y: 237, endPoint x: 438, endPoint y: 243, distance: 6.3
click at [439, 237] on div at bounding box center [307, 237] width 294 height 421
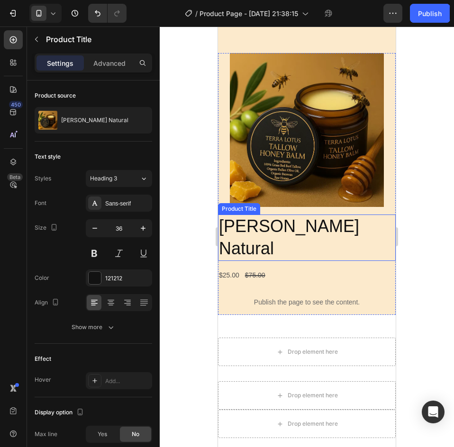
click at [344, 215] on h2 "[PERSON_NAME] Natural" at bounding box center [307, 238] width 178 height 46
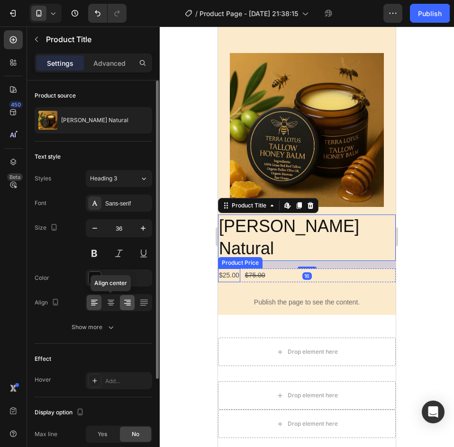
drag, startPoint x: 108, startPoint y: 300, endPoint x: 123, endPoint y: 298, distance: 14.9
click at [109, 300] on icon at bounding box center [110, 302] width 9 height 9
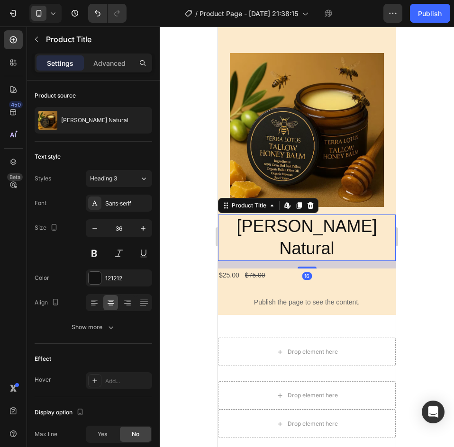
click at [418, 211] on div at bounding box center [307, 237] width 294 height 421
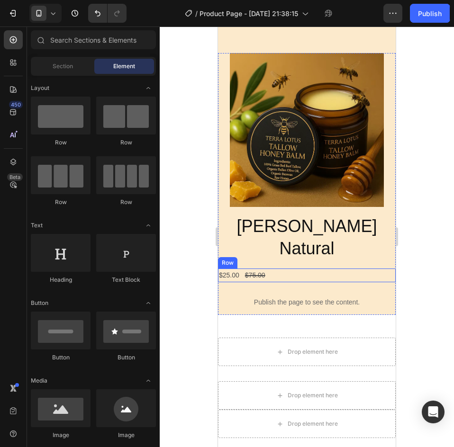
click at [268, 269] on div "$25.00 Product Price Product Price $75.00 Product Price Product Price Row" at bounding box center [307, 276] width 178 height 14
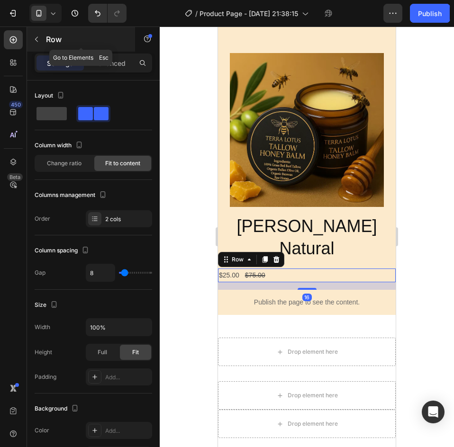
click at [37, 35] on button "button" at bounding box center [36, 39] width 15 height 15
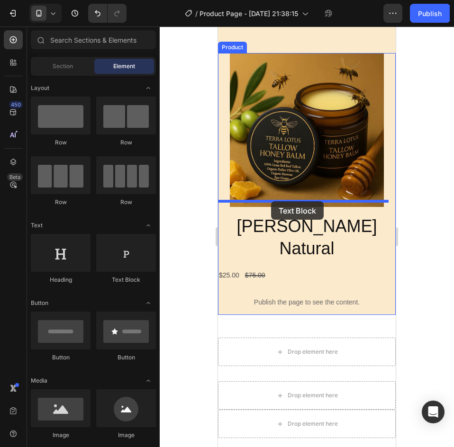
drag, startPoint x: 350, startPoint y: 291, endPoint x: 271, endPoint y: 201, distance: 120.1
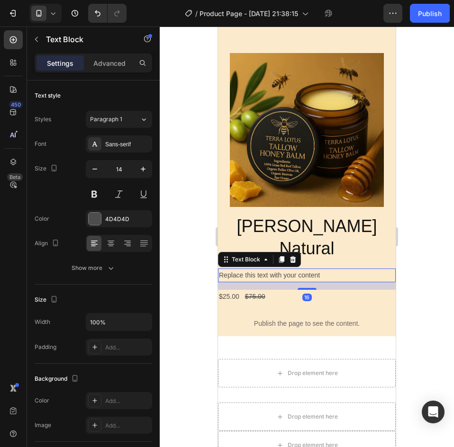
click at [277, 269] on div "Replace this text with your content" at bounding box center [307, 276] width 178 height 14
click at [277, 269] on p "Replace this text with your content" at bounding box center [307, 275] width 176 height 12
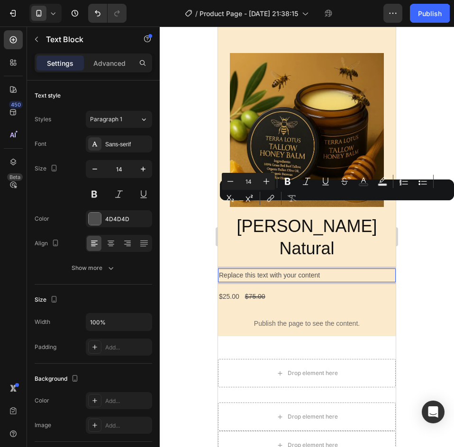
click at [339, 269] on p "Replace this text with your content" at bounding box center [307, 275] width 176 height 12
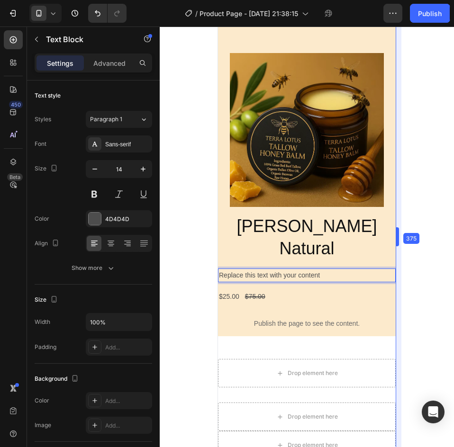
drag, startPoint x: 401, startPoint y: 230, endPoint x: 175, endPoint y: 202, distance: 227.1
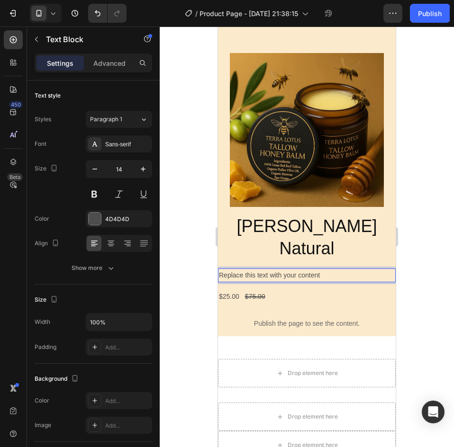
click at [442, 217] on div at bounding box center [307, 237] width 294 height 421
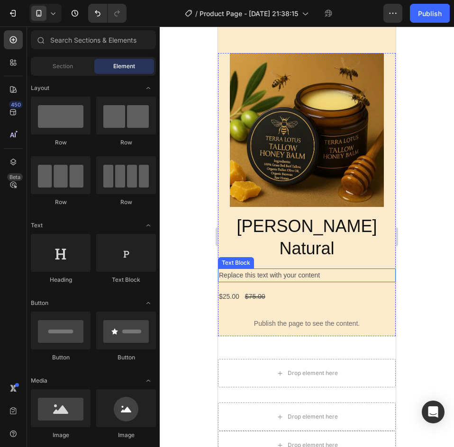
click at [346, 269] on p "Replace this text with your content" at bounding box center [307, 275] width 176 height 12
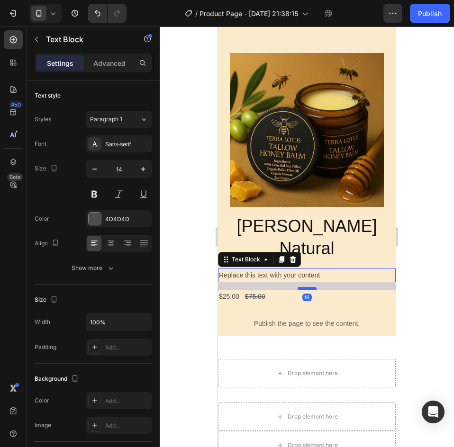
click at [307, 282] on div "16" at bounding box center [307, 286] width 178 height 8
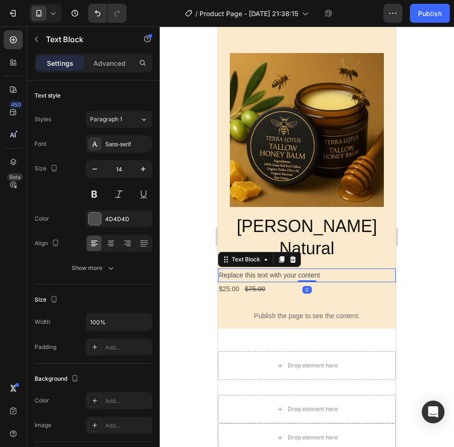
drag, startPoint x: 304, startPoint y: 221, endPoint x: 333, endPoint y: 206, distance: 32.8
click at [310, 269] on div "Replace this text with your content Text Block 0" at bounding box center [307, 276] width 178 height 14
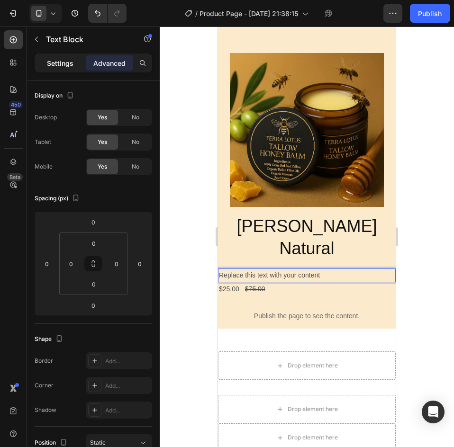
click at [54, 62] on p "Settings" at bounding box center [60, 63] width 27 height 10
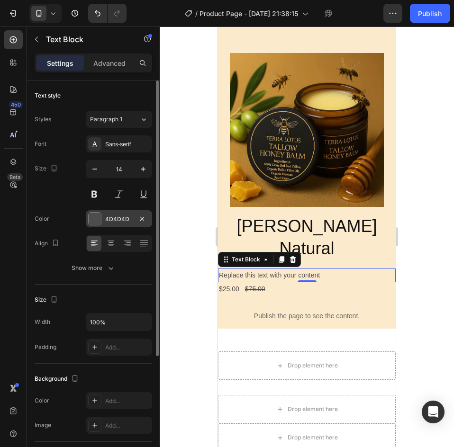
scroll to position [168, 0]
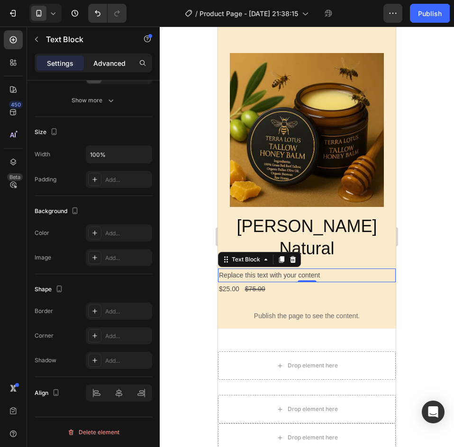
click at [108, 64] on p "Advanced" at bounding box center [109, 63] width 32 height 10
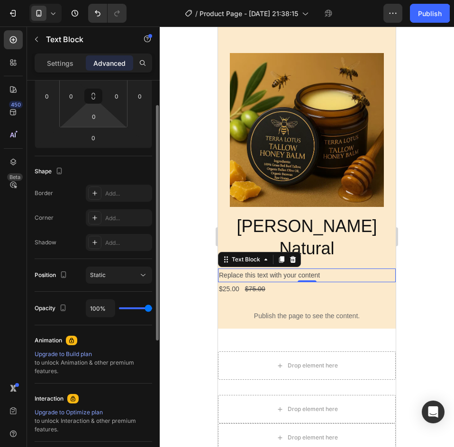
scroll to position [0, 0]
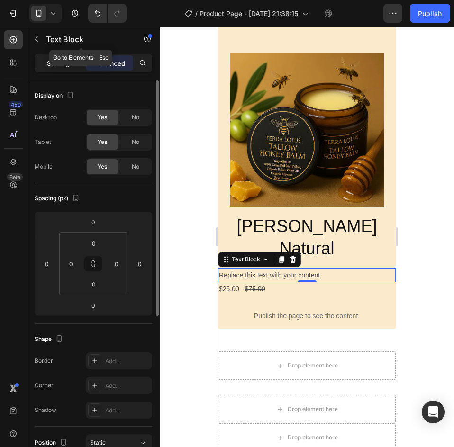
click at [54, 66] on p "Settings" at bounding box center [60, 63] width 27 height 10
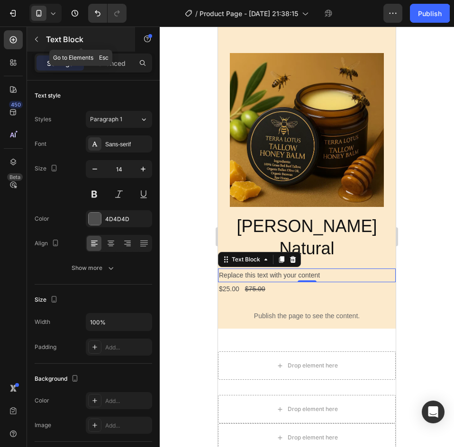
click at [40, 33] on button "button" at bounding box center [36, 39] width 15 height 15
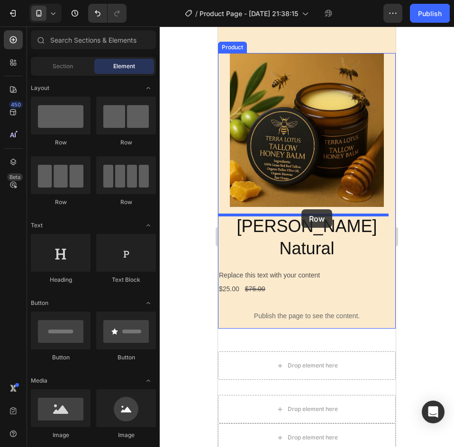
drag, startPoint x: 340, startPoint y: 147, endPoint x: 301, endPoint y: 209, distance: 73.2
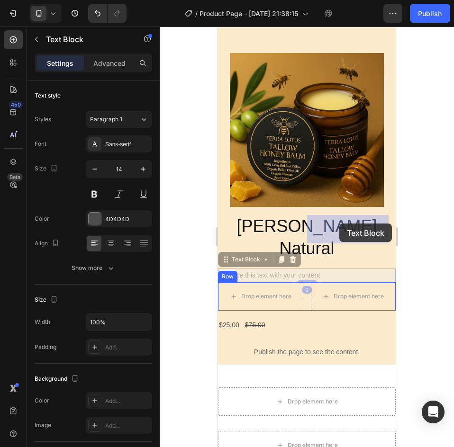
drag, startPoint x: 308, startPoint y: 207, endPoint x: 339, endPoint y: 224, distance: 35.0
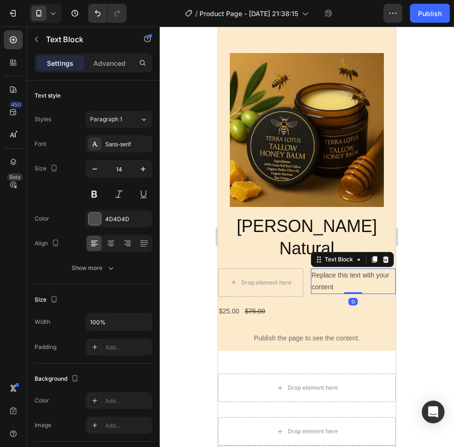
click at [403, 236] on div at bounding box center [307, 237] width 294 height 421
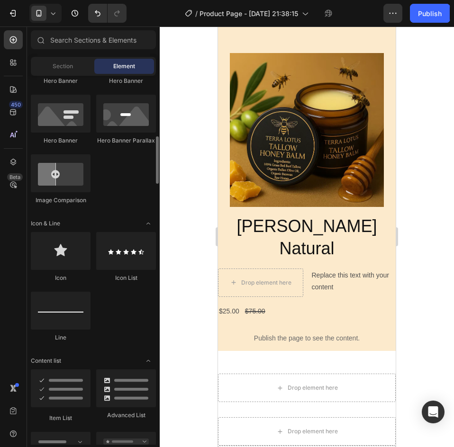
scroll to position [616, 0]
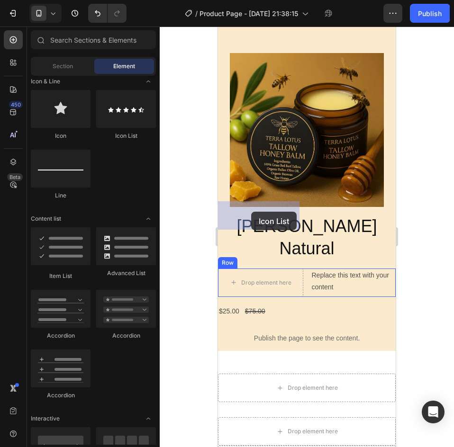
drag, startPoint x: 351, startPoint y: 134, endPoint x: 251, endPoint y: 212, distance: 126.3
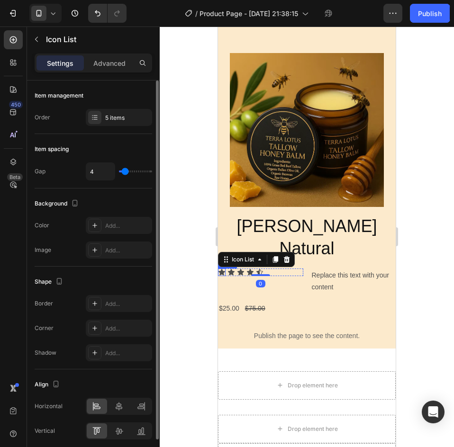
type input "5"
type input "6"
type input "7"
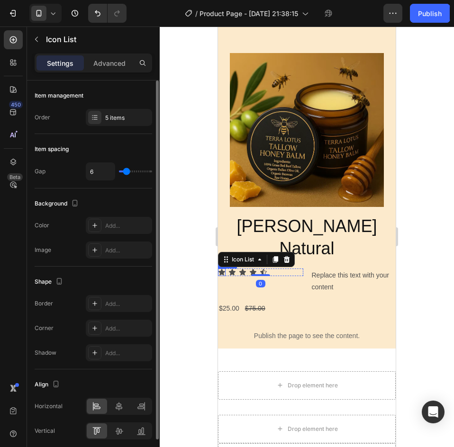
type input "7"
type input "6"
type input "5"
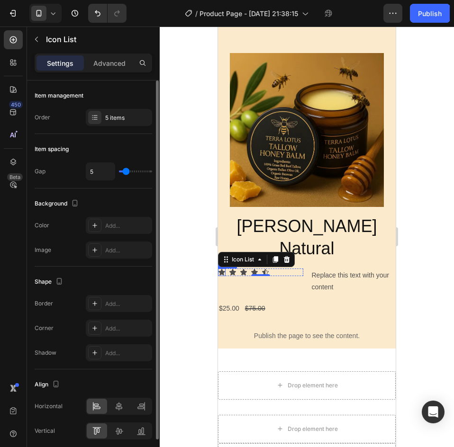
type input "4"
click at [125, 172] on input "range" at bounding box center [135, 171] width 33 height 2
click at [127, 122] on div "5 items" at bounding box center [119, 117] width 66 height 17
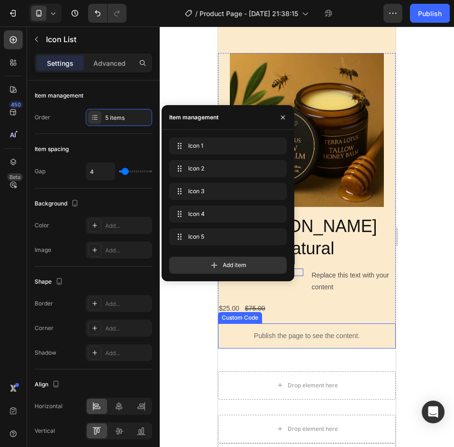
drag, startPoint x: 310, startPoint y: 264, endPoint x: 297, endPoint y: 233, distance: 33.8
click at [311, 323] on div "Publish the page to see the content." at bounding box center [307, 335] width 178 height 25
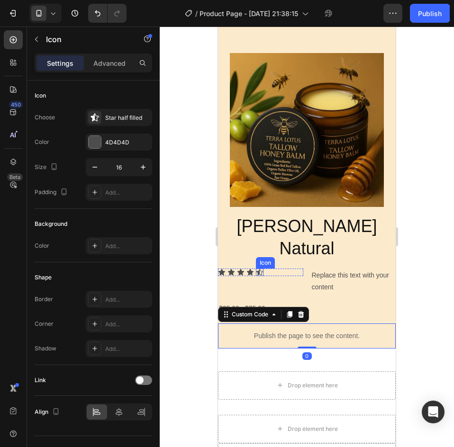
click at [260, 269] on icon at bounding box center [259, 272] width 7 height 6
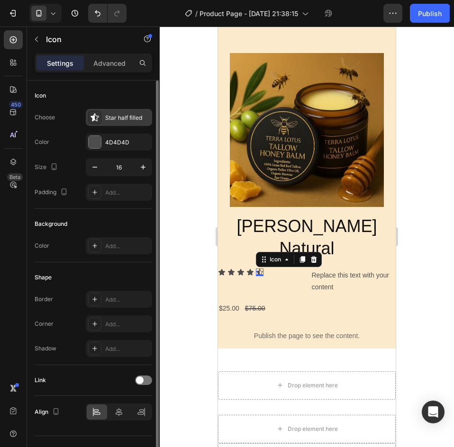
click at [111, 111] on div "Star half filled" at bounding box center [119, 117] width 66 height 17
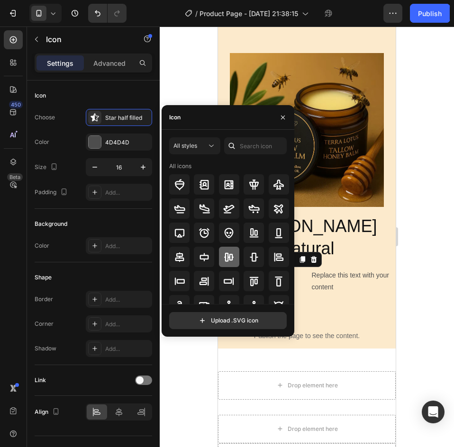
scroll to position [104, 0]
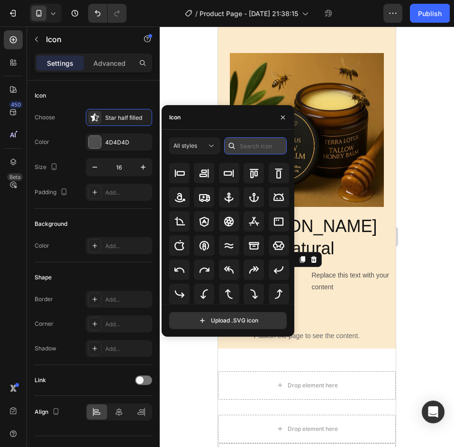
click at [240, 146] on input "text" at bounding box center [255, 145] width 63 height 17
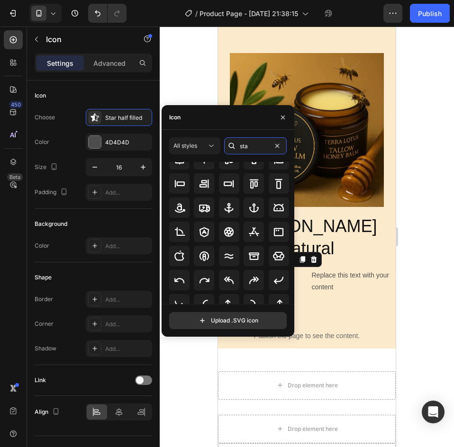
scroll to position [0, 0]
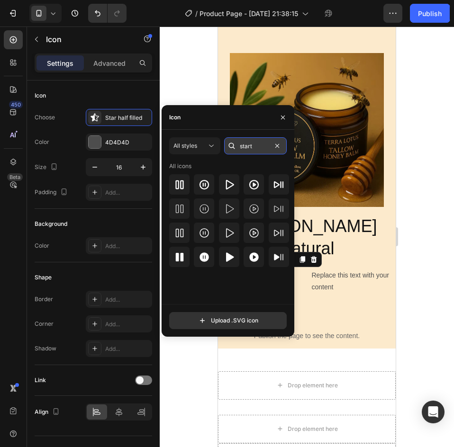
click at [259, 151] on input "start" at bounding box center [255, 145] width 63 height 17
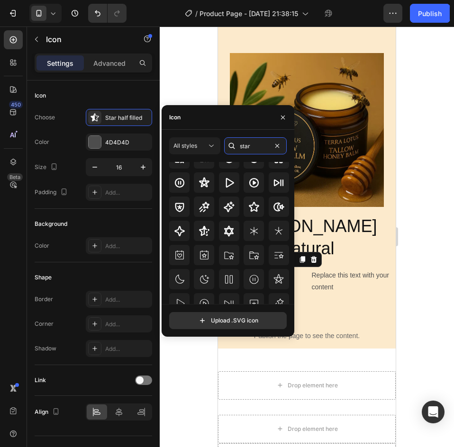
scroll to position [287, 0]
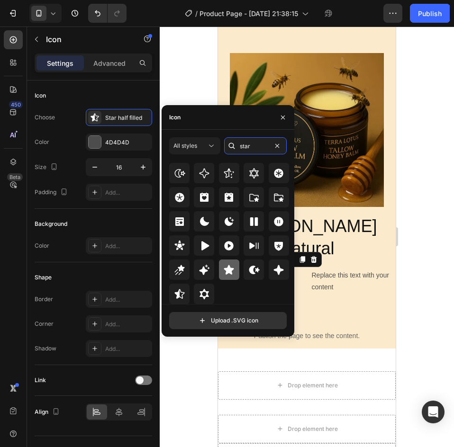
type input "star"
drag, startPoint x: 230, startPoint y: 267, endPoint x: 242, endPoint y: 265, distance: 12.9
click at [230, 267] on icon at bounding box center [228, 269] width 11 height 11
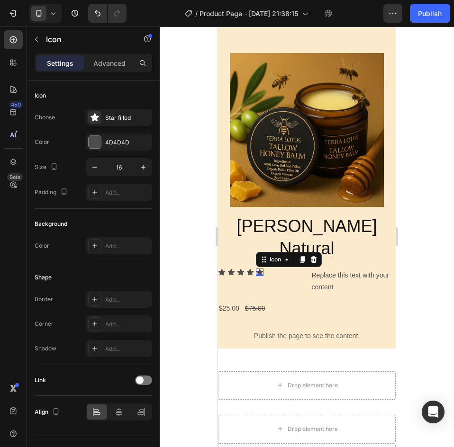
click at [435, 220] on div at bounding box center [307, 237] width 294 height 421
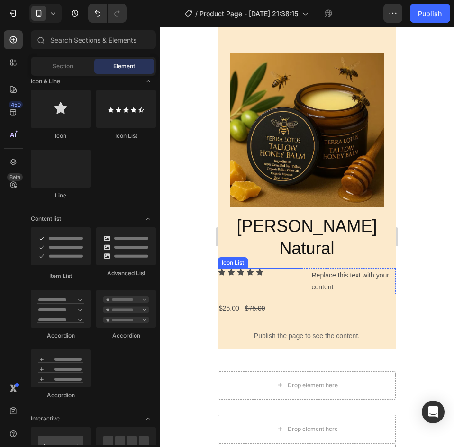
click at [274, 269] on div "Icon Icon Icon Icon Icon" at bounding box center [260, 273] width 85 height 8
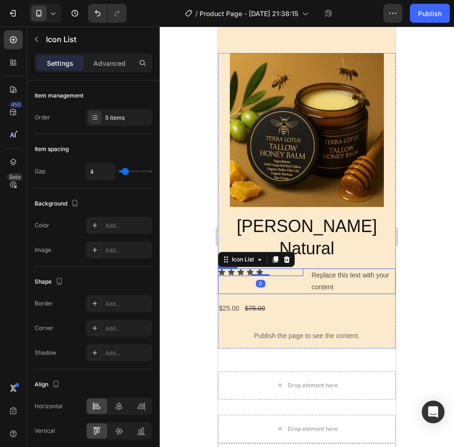
click at [300, 269] on div "Icon Icon Icon Icon Icon Icon List 0 Replace this text with your content Text B…" at bounding box center [307, 282] width 178 height 26
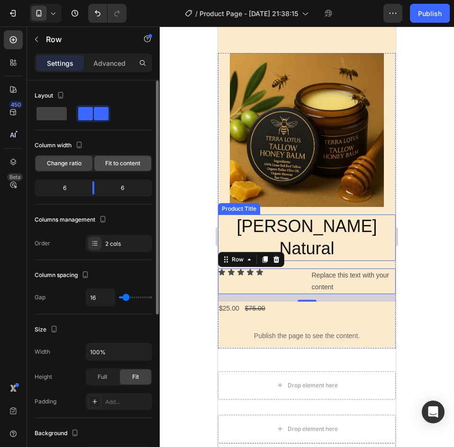
click at [117, 170] on div "Fit to content" at bounding box center [122, 163] width 57 height 15
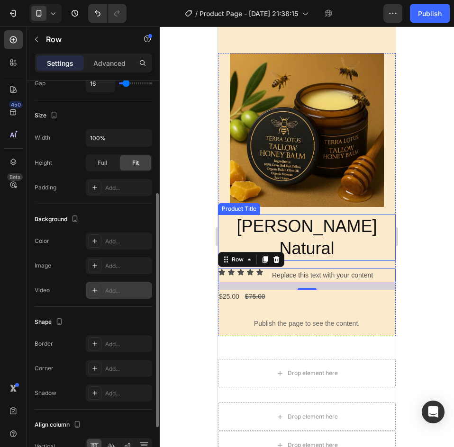
scroll to position [47, 0]
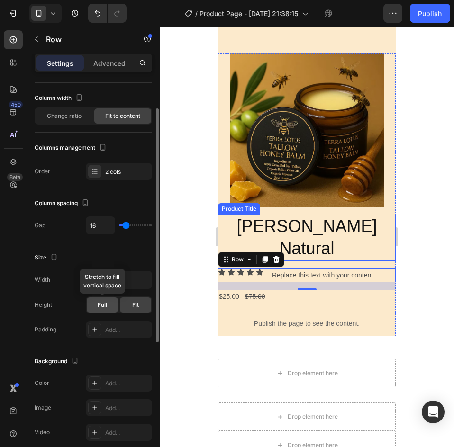
click at [108, 307] on div "Full" at bounding box center [102, 304] width 31 height 15
click at [125, 306] on div "Fit" at bounding box center [135, 304] width 31 height 15
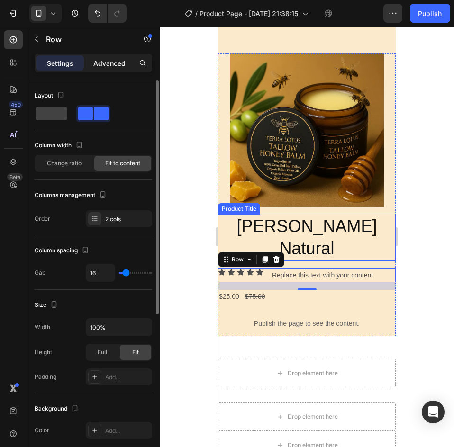
click at [115, 63] on p "Advanced" at bounding box center [109, 63] width 32 height 10
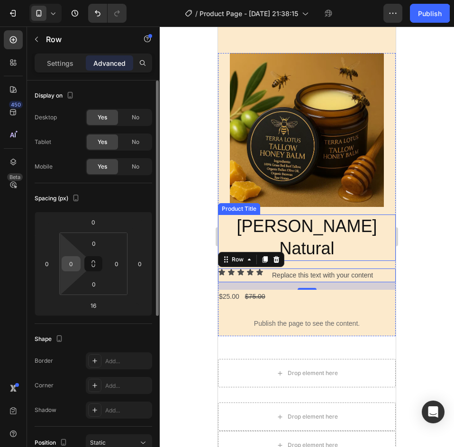
click at [72, 259] on input "0" at bounding box center [71, 264] width 14 height 14
type input "15"
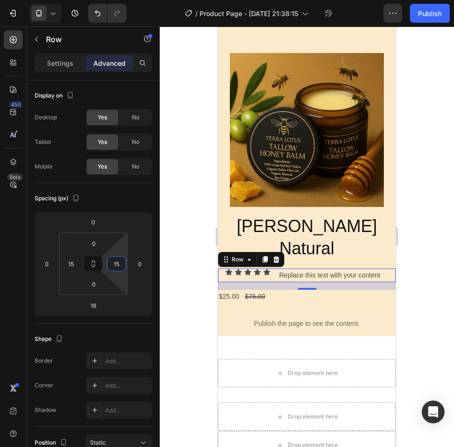
type input "15"
click at [61, 55] on div "Settings Advanced" at bounding box center [93, 63] width 117 height 19
click at [54, 66] on p "Settings" at bounding box center [60, 63] width 27 height 10
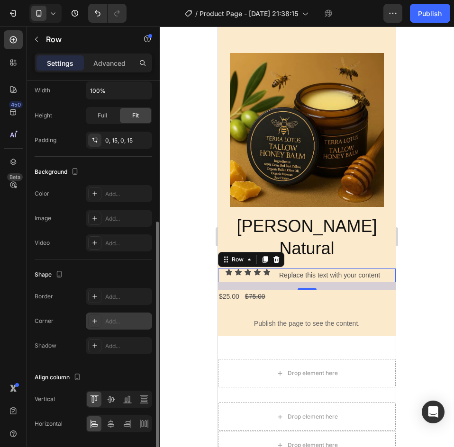
scroll to position [268, 0]
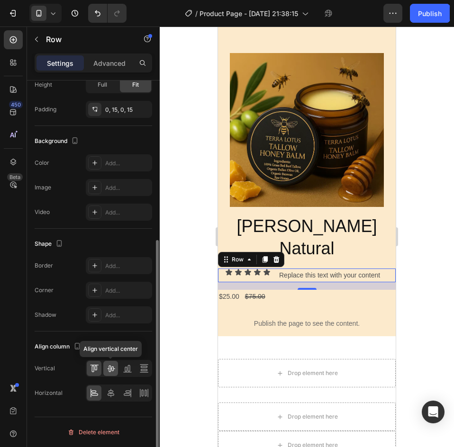
click at [112, 372] on icon at bounding box center [110, 368] width 9 height 9
drag, startPoint x: 110, startPoint y: 389, endPoint x: 119, endPoint y: 386, distance: 9.3
click at [110, 388] on icon at bounding box center [110, 392] width 9 height 9
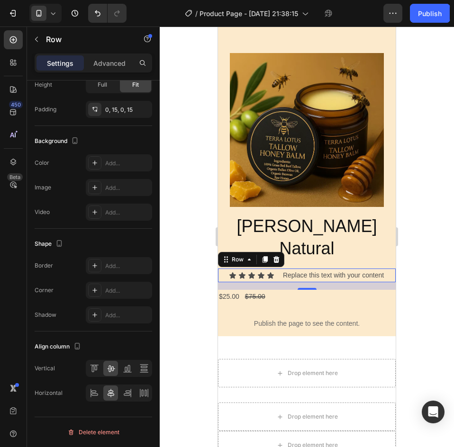
click at [410, 227] on div at bounding box center [307, 237] width 294 height 421
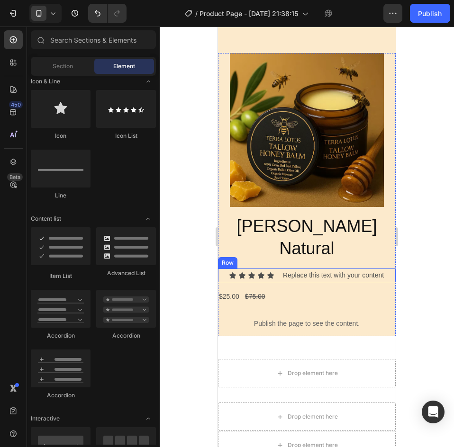
click at [273, 269] on div "Icon Icon Icon Icon Icon Icon List Replace this text with your content Text Blo…" at bounding box center [307, 276] width 178 height 14
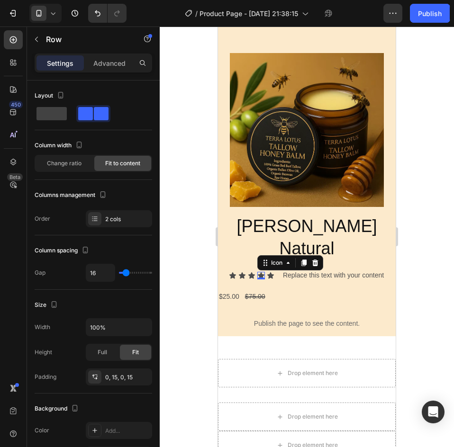
click at [257, 272] on icon at bounding box center [261, 276] width 8 height 8
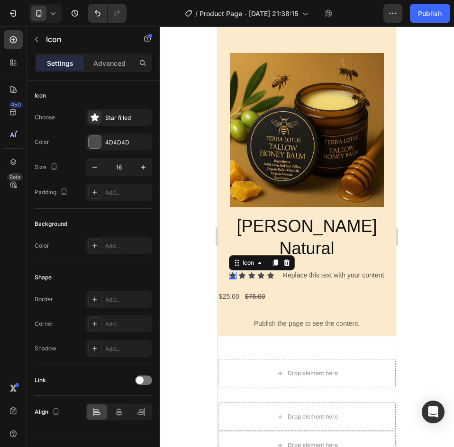
drag, startPoint x: 228, startPoint y: 208, endPoint x: 431, endPoint y: 227, distance: 204.5
click at [229, 272] on div "Icon 0" at bounding box center [233, 276] width 8 height 8
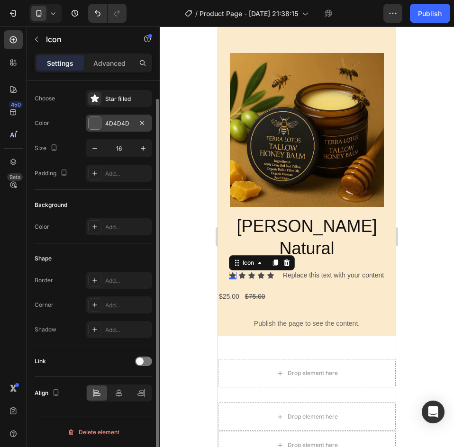
click at [113, 124] on div "4D4D4D" at bounding box center [118, 123] width 27 height 9
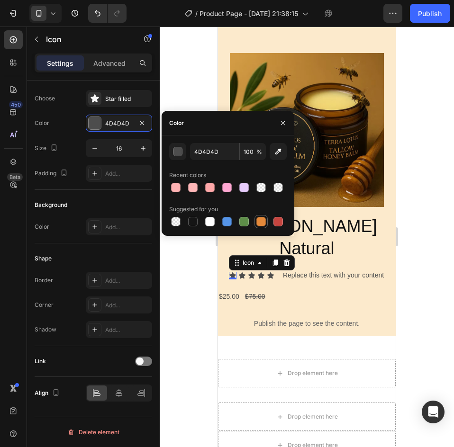
click at [258, 220] on div at bounding box center [260, 221] width 9 height 9
type input "E4893A"
click at [446, 188] on div at bounding box center [307, 237] width 294 height 421
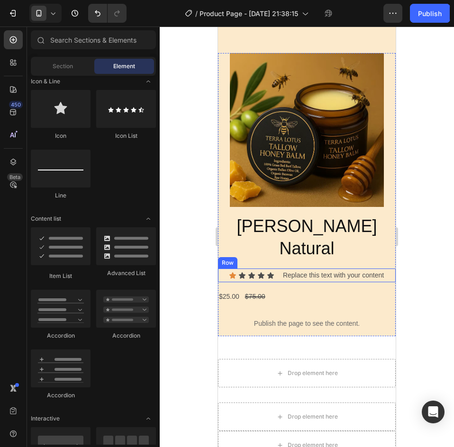
click at [229, 272] on icon at bounding box center [233, 276] width 8 height 8
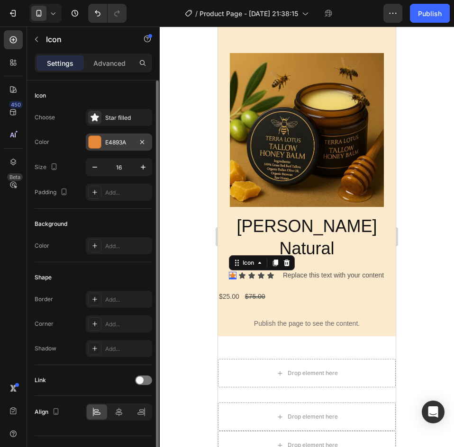
click at [105, 136] on div "E4893A" at bounding box center [119, 142] width 66 height 17
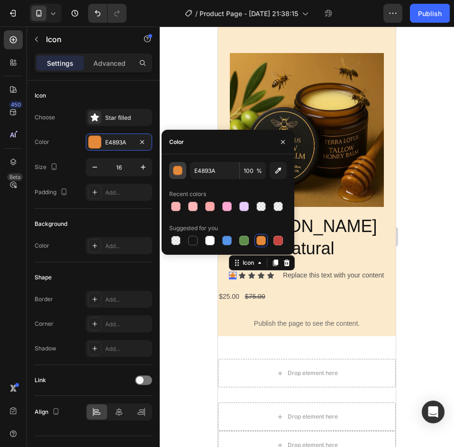
click at [172, 169] on button "button" at bounding box center [177, 170] width 17 height 17
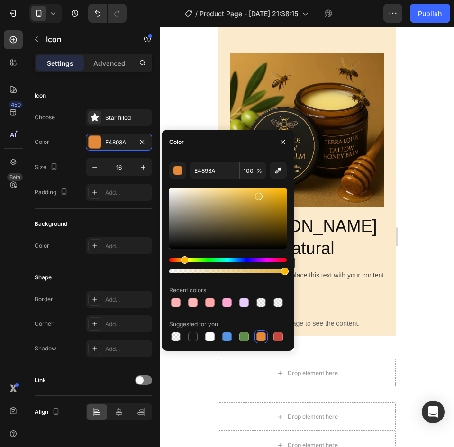
click at [183, 258] on div "Hue" at bounding box center [185, 260] width 8 height 8
drag, startPoint x: 262, startPoint y: 200, endPoint x: 275, endPoint y: 187, distance: 18.1
click at [275, 188] on div at bounding box center [227, 218] width 117 height 60
type input "FFBE1C"
click at [440, 206] on div at bounding box center [307, 237] width 294 height 421
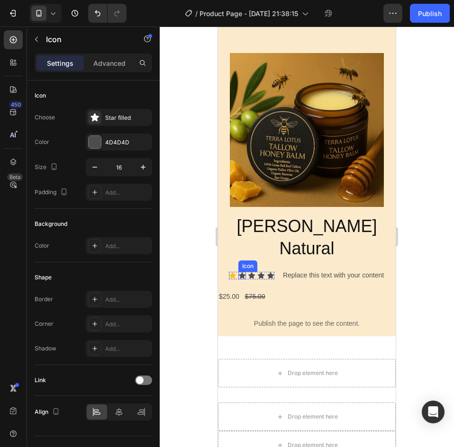
click at [239, 272] on icon at bounding box center [242, 275] width 7 height 6
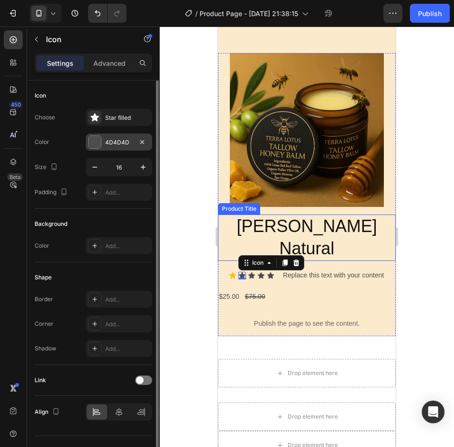
click at [108, 139] on div "4D4D4D" at bounding box center [118, 142] width 27 height 9
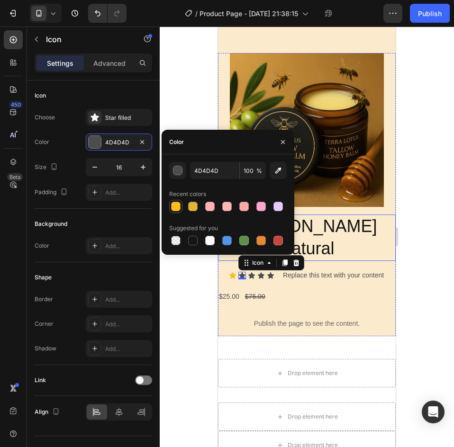
click at [176, 210] on div at bounding box center [175, 206] width 9 height 9
type input "FFBE1C"
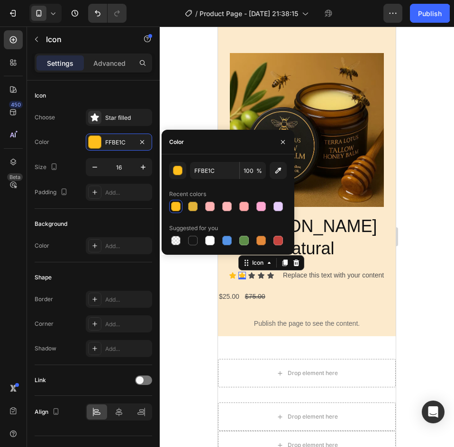
click at [412, 198] on div at bounding box center [307, 237] width 294 height 421
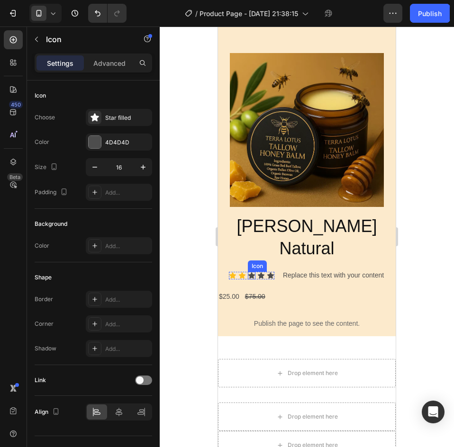
click at [248, 272] on icon at bounding box center [251, 275] width 7 height 6
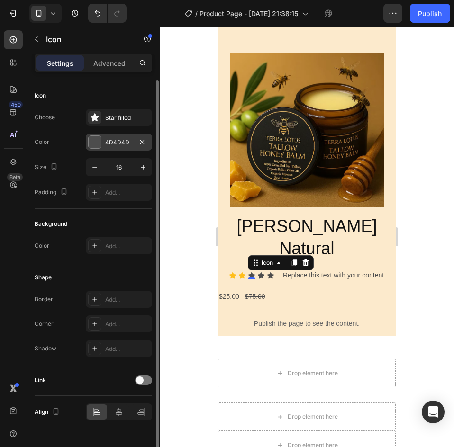
click at [119, 147] on div "4D4D4D" at bounding box center [119, 142] width 66 height 17
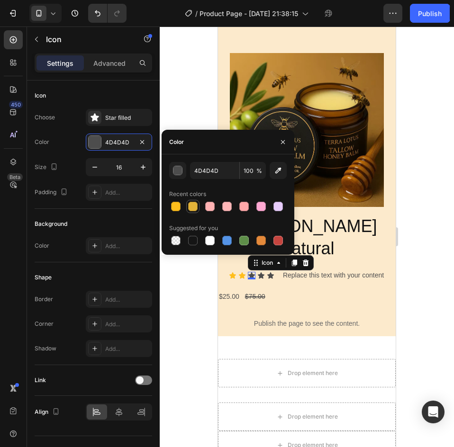
click at [192, 204] on div at bounding box center [192, 206] width 9 height 9
type input "E3B339"
click at [415, 208] on div at bounding box center [307, 237] width 294 height 421
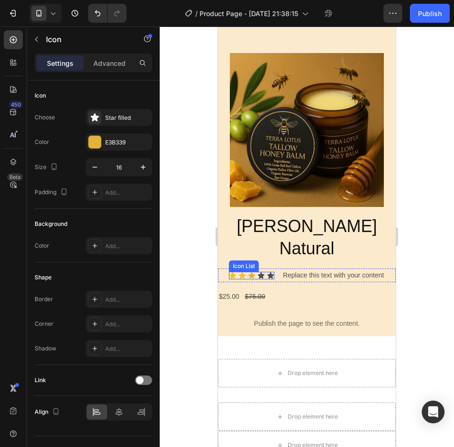
click at [250, 272] on div "Icon" at bounding box center [252, 276] width 8 height 8
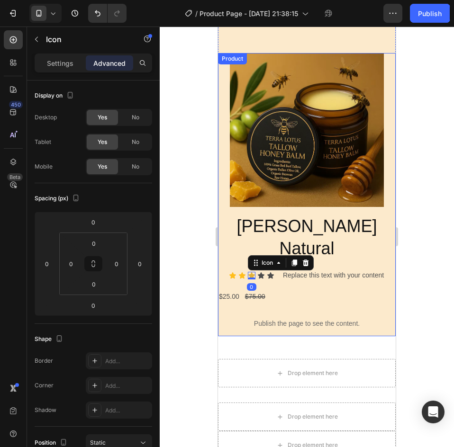
click at [65, 68] on p "Settings" at bounding box center [60, 63] width 27 height 10
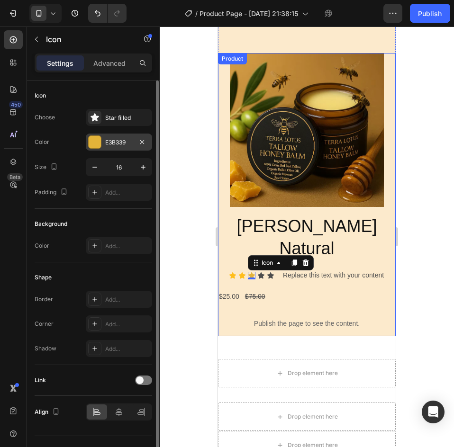
click at [99, 144] on div at bounding box center [95, 142] width 12 height 12
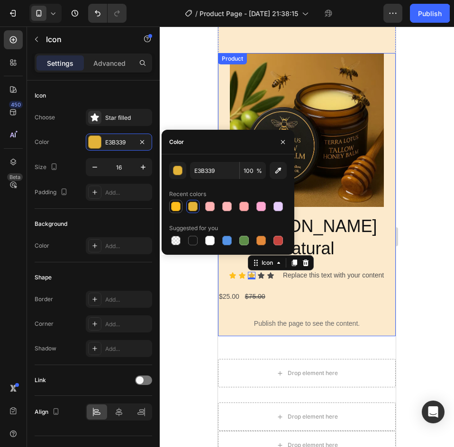
click at [179, 205] on div at bounding box center [175, 206] width 9 height 9
type input "FFBE1C"
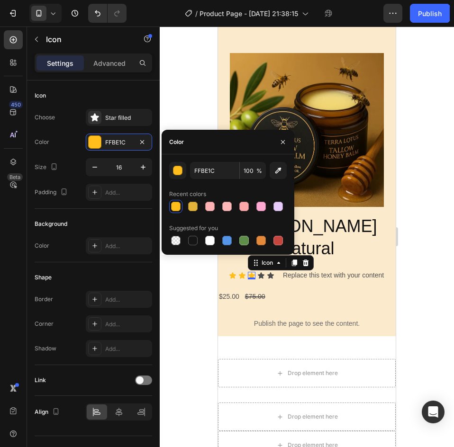
click at [447, 176] on div at bounding box center [307, 237] width 294 height 421
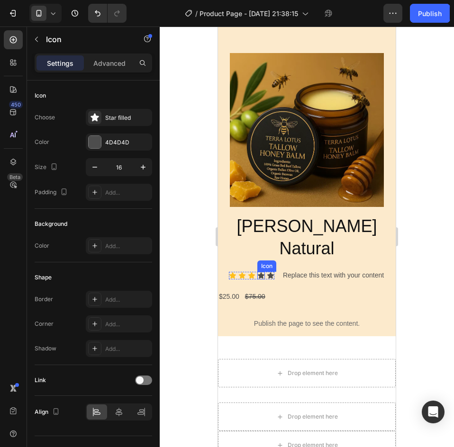
click at [259, 272] on icon at bounding box center [261, 276] width 8 height 8
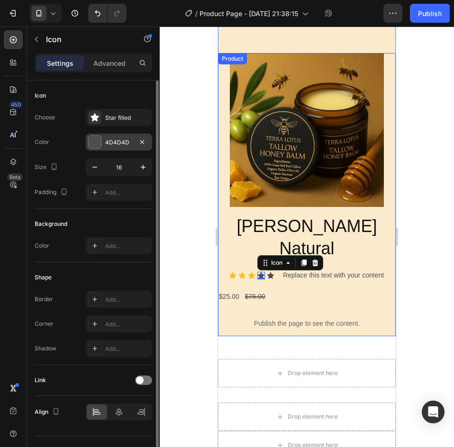
click at [107, 138] on div "4D4D4D" at bounding box center [118, 142] width 27 height 9
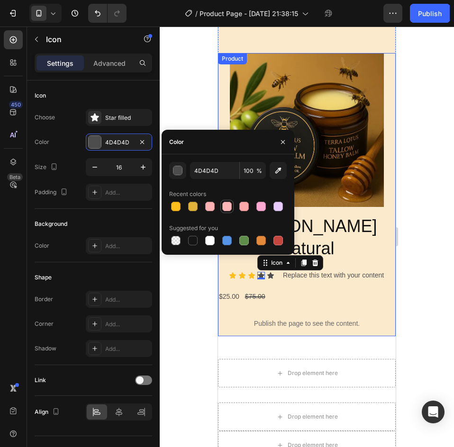
drag, startPoint x: 176, startPoint y: 204, endPoint x: 224, endPoint y: 201, distance: 47.9
click at [177, 203] on div at bounding box center [175, 206] width 9 height 9
type input "FFBE1C"
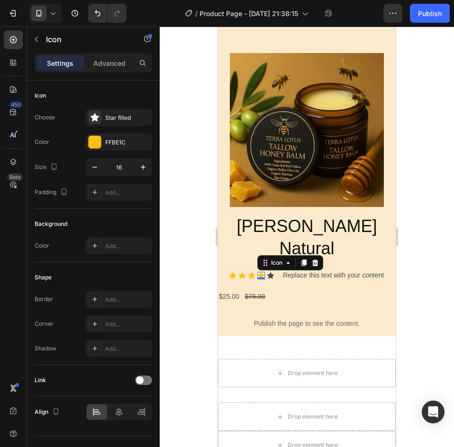
click at [425, 192] on div at bounding box center [307, 237] width 294 height 421
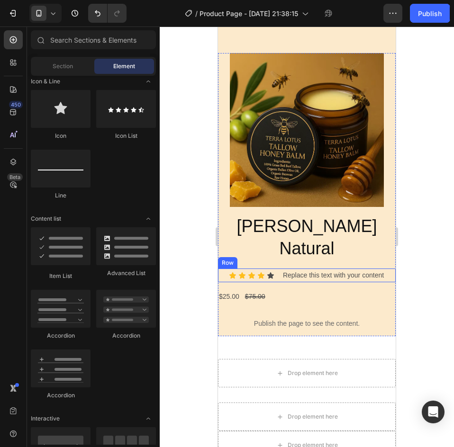
click at [268, 272] on icon at bounding box center [270, 275] width 7 height 6
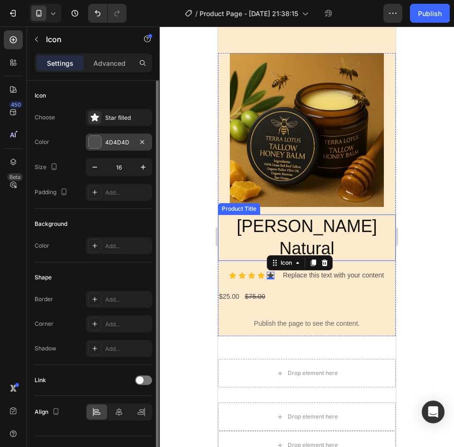
click at [107, 145] on div "4D4D4D" at bounding box center [118, 142] width 27 height 9
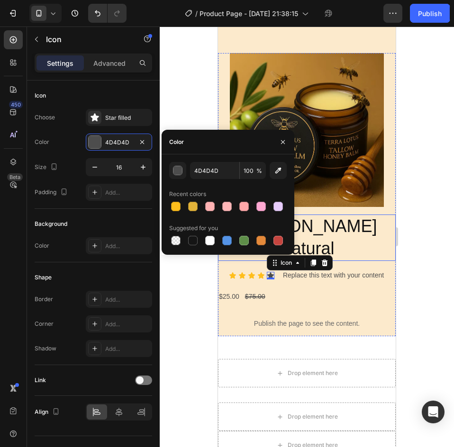
drag, startPoint x: 175, startPoint y: 205, endPoint x: 218, endPoint y: 202, distance: 43.2
click at [175, 205] on div at bounding box center [175, 206] width 9 height 9
type input "FFBE1C"
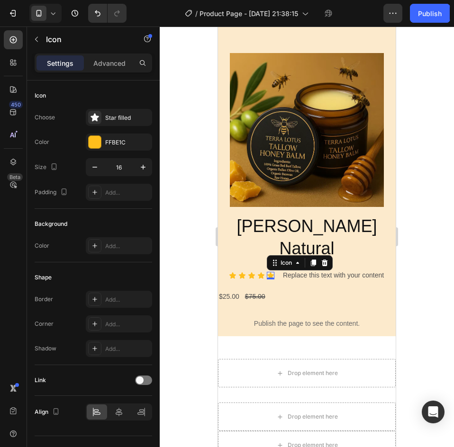
click at [443, 171] on div at bounding box center [307, 237] width 294 height 421
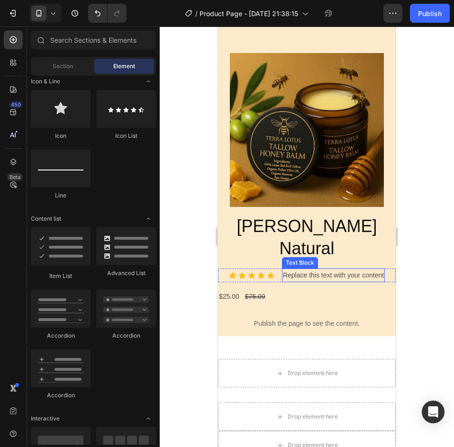
click at [313, 269] on div "Replace this text with your content" at bounding box center [333, 276] width 103 height 14
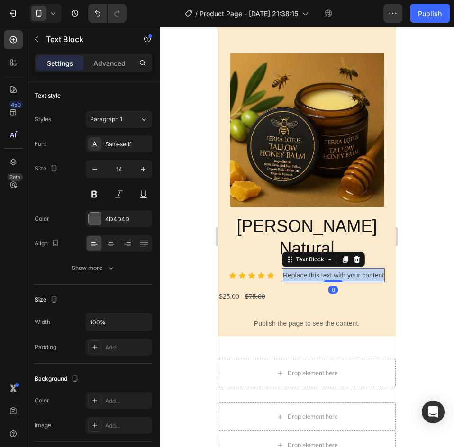
click at [313, 269] on p "Replace this text with your content" at bounding box center [333, 275] width 101 height 12
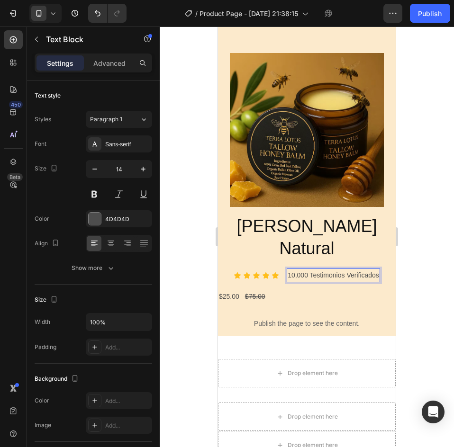
click at [287, 269] on p "10,000 Testimonios Verificados" at bounding box center [332, 275] width 91 height 12
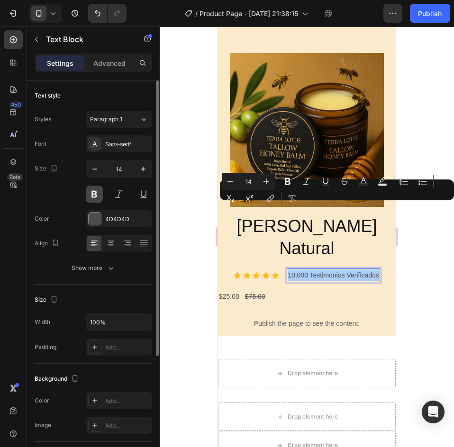
click at [94, 195] on button at bounding box center [94, 194] width 17 height 17
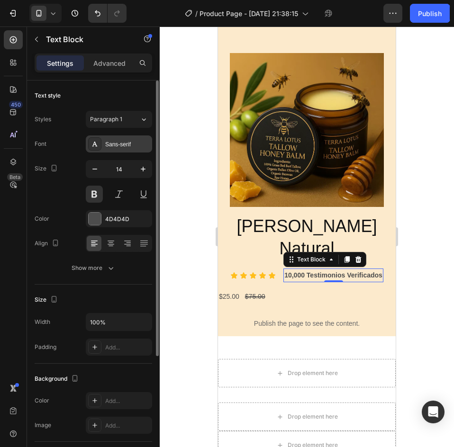
click at [140, 140] on div "Sans-serif" at bounding box center [127, 144] width 45 height 9
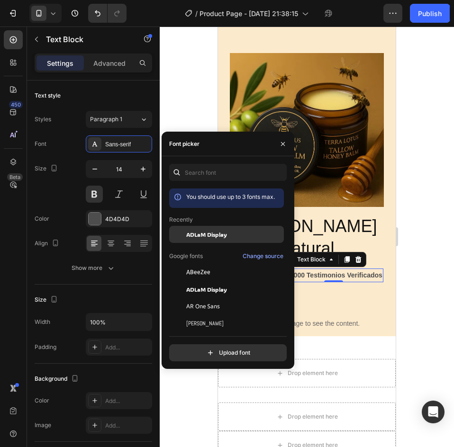
click at [207, 236] on span "ADLaM Display" at bounding box center [206, 234] width 41 height 9
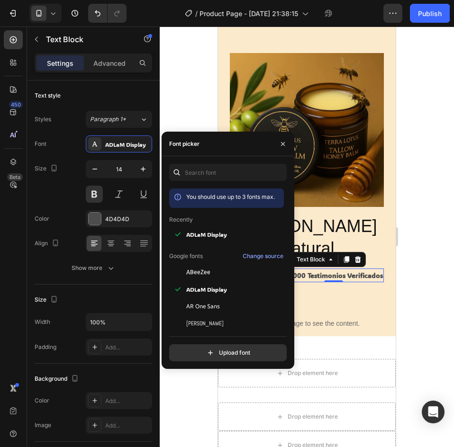
click at [438, 202] on div at bounding box center [307, 237] width 294 height 421
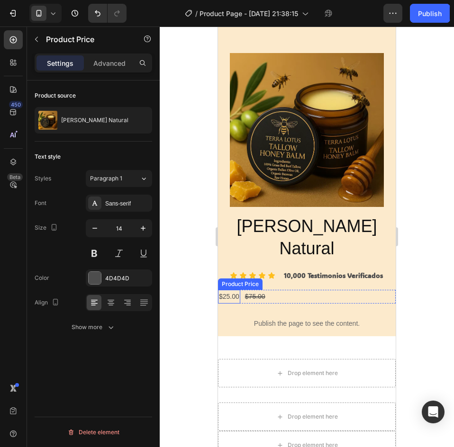
click at [223, 290] on div "$25.00" at bounding box center [229, 297] width 22 height 14
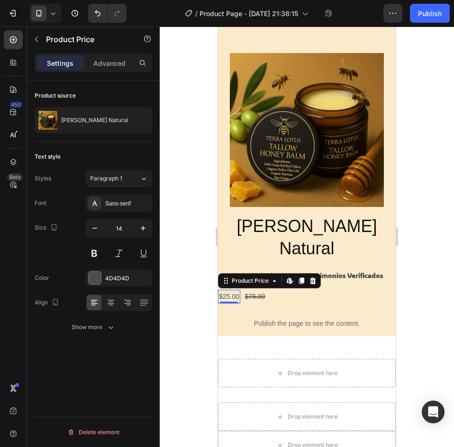
click at [223, 290] on div "$25.00" at bounding box center [229, 297] width 22 height 14
click at [224, 290] on div "$25.00" at bounding box center [229, 297] width 22 height 14
click at [235, 290] on div "$25.00" at bounding box center [229, 297] width 22 height 14
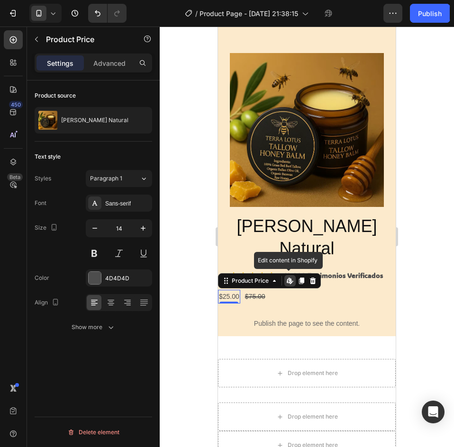
click at [235, 290] on div "$25.00" at bounding box center [229, 297] width 22 height 14
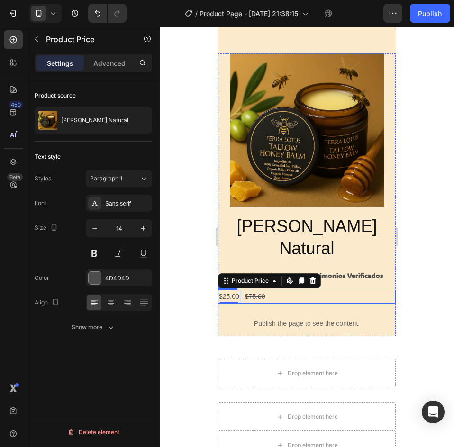
click at [321, 290] on div "$25.00 Product Price Edit content in Shopify 0 Product Price Edit content in Sh…" at bounding box center [307, 297] width 178 height 14
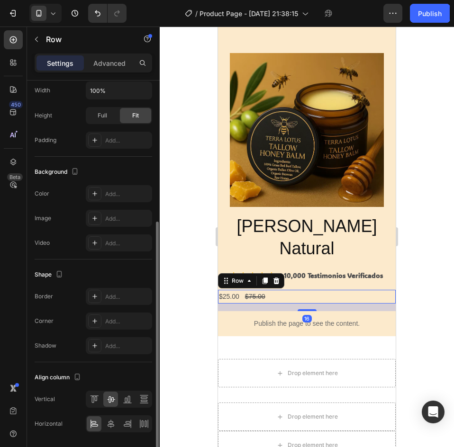
scroll to position [268, 0]
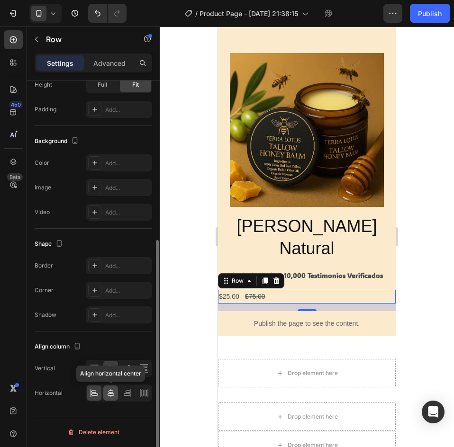
click at [109, 389] on icon at bounding box center [110, 392] width 9 height 9
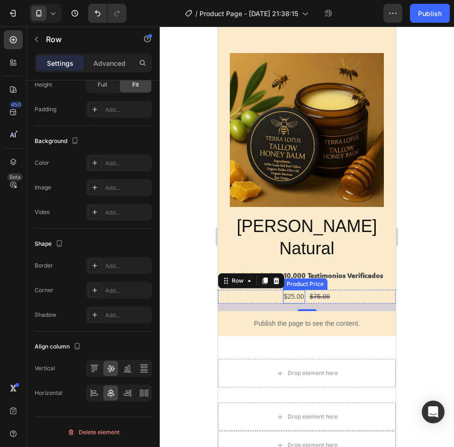
click at [292, 290] on div "$25.00" at bounding box center [294, 297] width 22 height 14
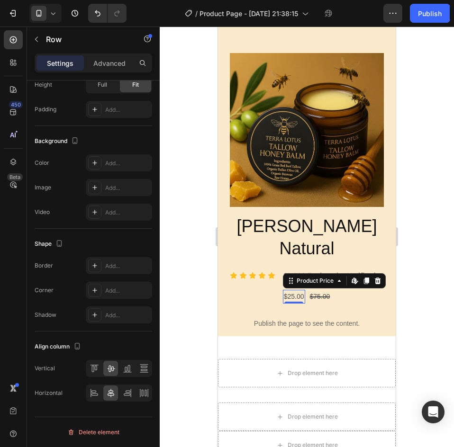
scroll to position [0, 0]
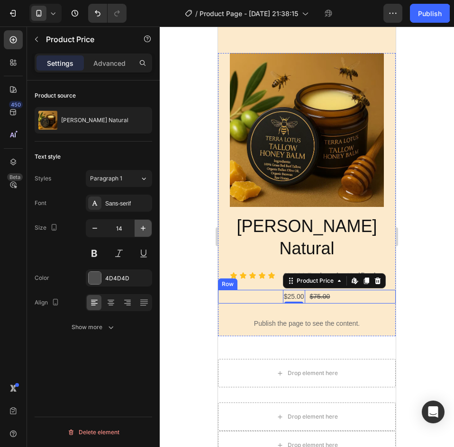
click at [139, 220] on button "button" at bounding box center [142, 228] width 17 height 17
click at [139, 223] on button "button" at bounding box center [142, 228] width 17 height 17
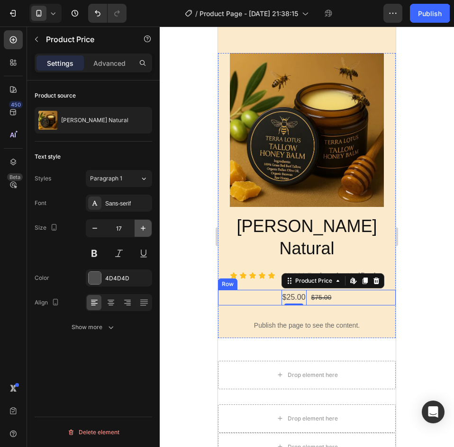
click at [139, 223] on button "button" at bounding box center [142, 228] width 17 height 17
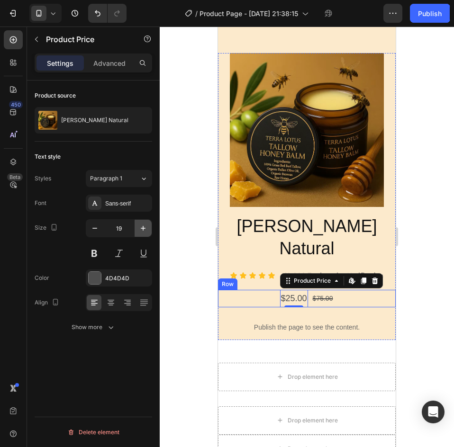
click at [139, 223] on button "button" at bounding box center [142, 228] width 17 height 17
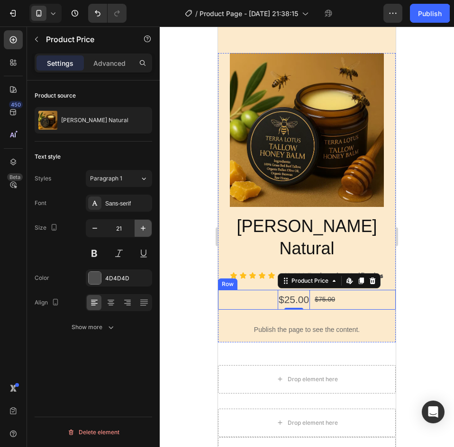
click at [139, 223] on button "button" at bounding box center [142, 228] width 17 height 17
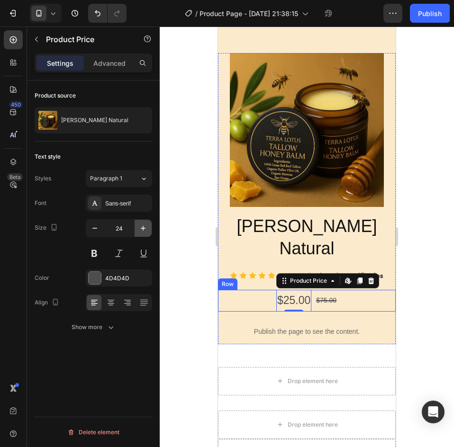
click at [139, 223] on button "button" at bounding box center [142, 228] width 17 height 17
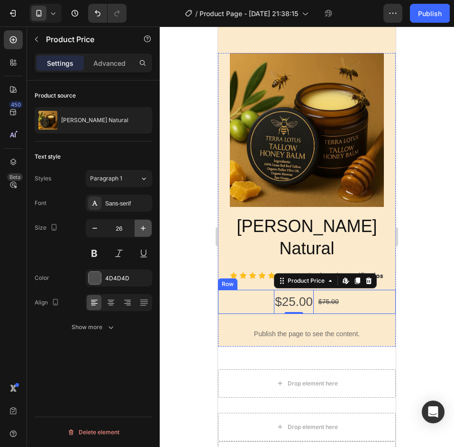
click at [139, 223] on button "button" at bounding box center [142, 228] width 17 height 17
type input "27"
click at [93, 256] on button at bounding box center [94, 253] width 17 height 17
click at [129, 188] on div "Styles Paragraph 1 Font Sans-serif Size 27 Color 4D4D4D Align Show more" at bounding box center [93, 253] width 117 height 166
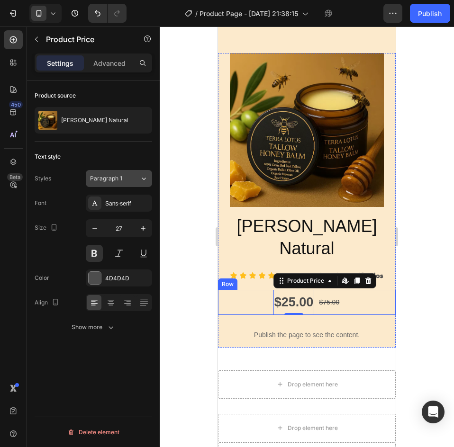
click at [130, 185] on button "Paragraph 1" at bounding box center [119, 178] width 66 height 17
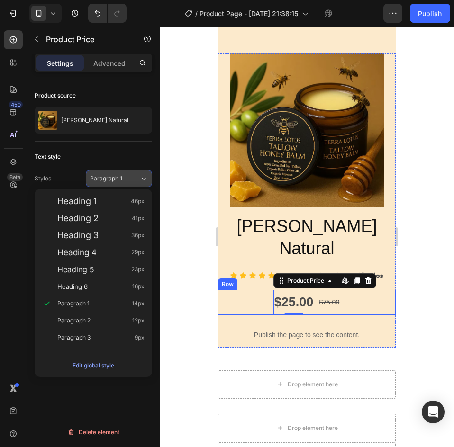
click at [136, 174] on button "Paragraph 1" at bounding box center [119, 178] width 66 height 17
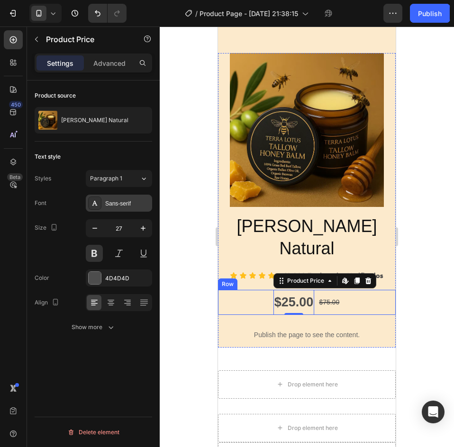
click at [126, 210] on div "Sans-serif" at bounding box center [119, 203] width 66 height 17
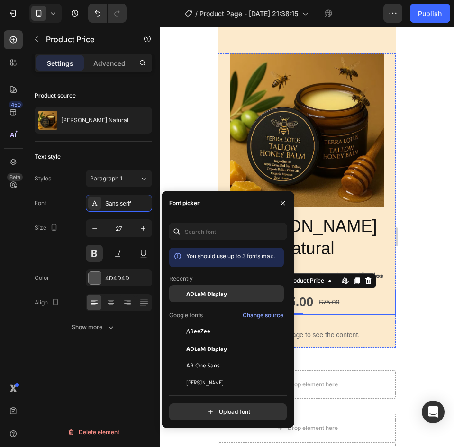
click at [204, 295] on span "ADLaM Display" at bounding box center [206, 293] width 41 height 9
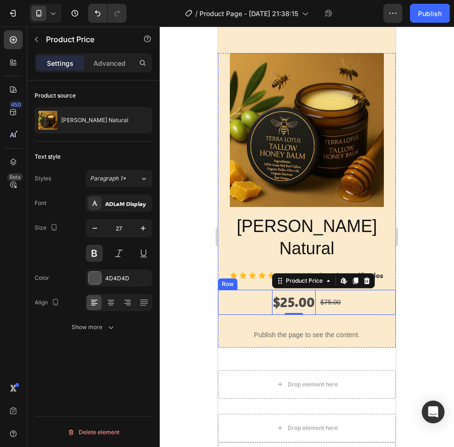
click at [431, 228] on div at bounding box center [307, 237] width 294 height 421
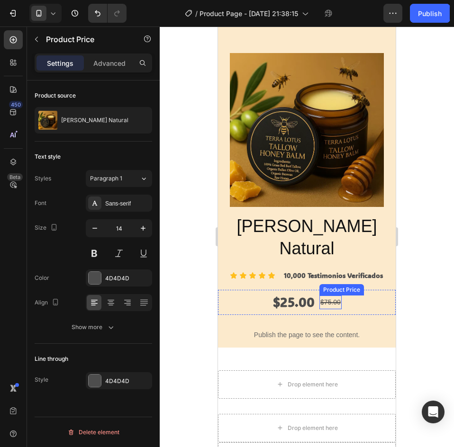
click at [328, 296] on div "$75.00" at bounding box center [330, 303] width 22 height 14
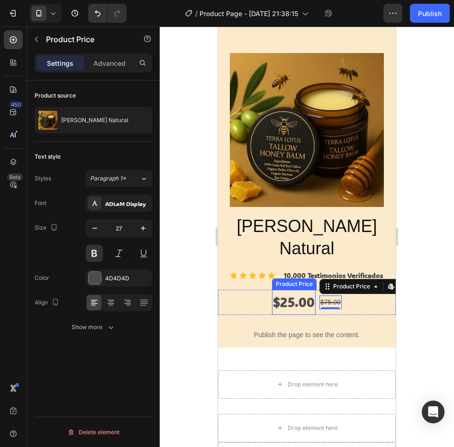
click at [281, 290] on div "$25.00" at bounding box center [294, 302] width 44 height 25
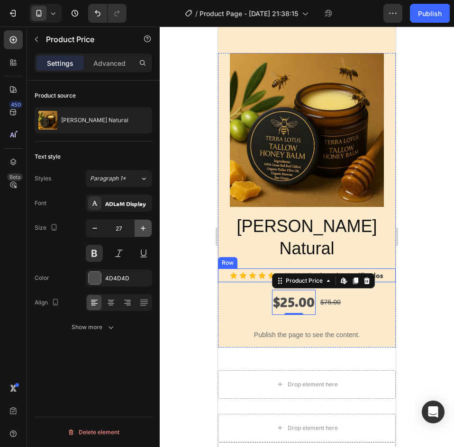
click at [138, 229] on icon "button" at bounding box center [142, 228] width 9 height 9
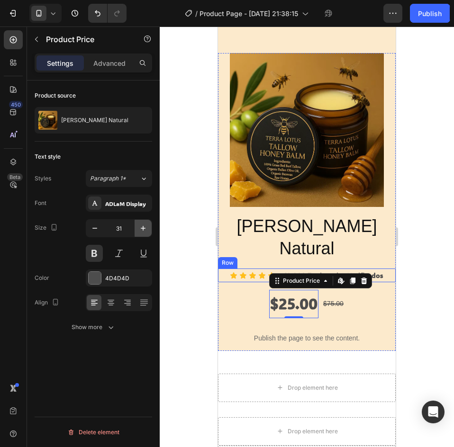
click at [138, 229] on icon "button" at bounding box center [142, 228] width 9 height 9
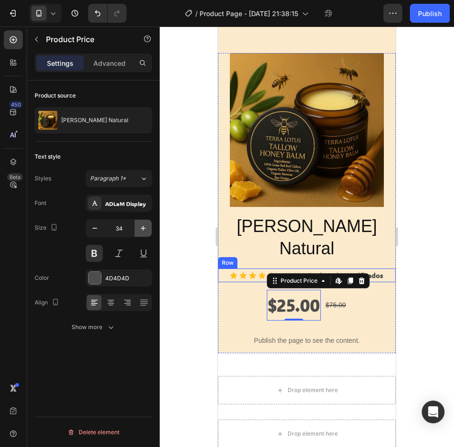
click at [138, 229] on icon "button" at bounding box center [142, 228] width 9 height 9
type input "35"
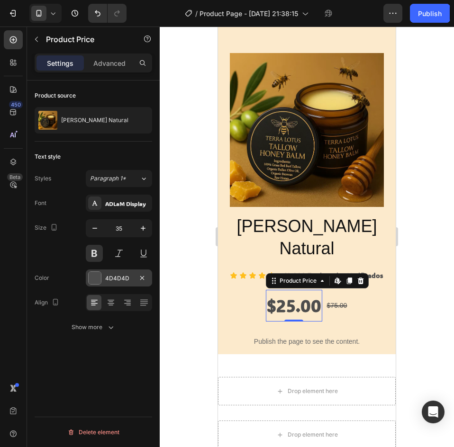
click at [110, 281] on div "4D4D4D" at bounding box center [118, 278] width 27 height 9
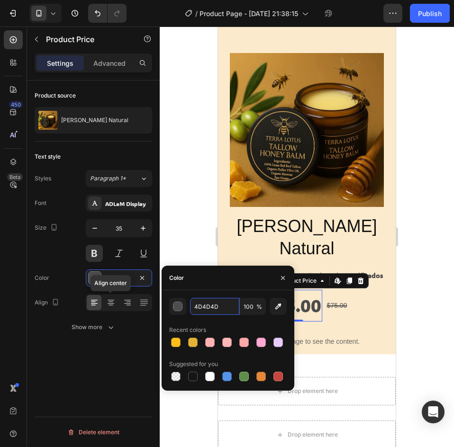
paste input "#3B1E00"
type input "#3B1E00"
click at [444, 267] on div at bounding box center [307, 237] width 294 height 421
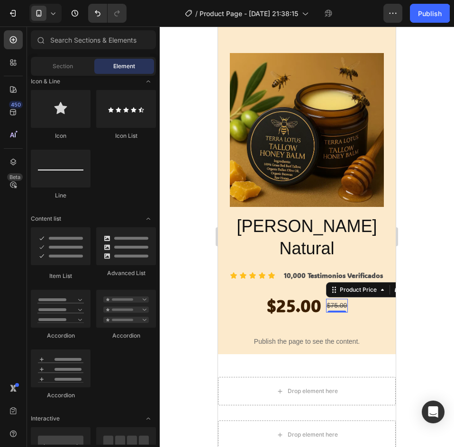
click at [338, 299] on div "$75.00" at bounding box center [337, 306] width 22 height 14
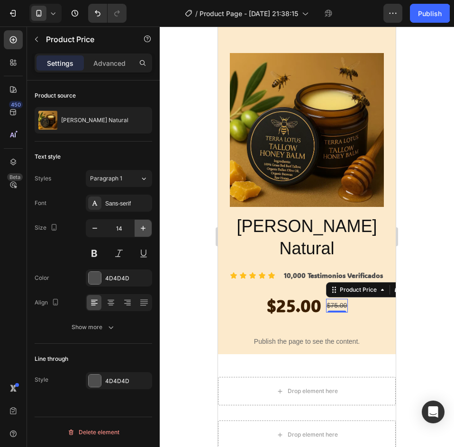
click at [136, 225] on button "button" at bounding box center [142, 228] width 17 height 17
click at [137, 226] on button "button" at bounding box center [142, 228] width 17 height 17
click at [138, 226] on button "button" at bounding box center [142, 228] width 17 height 17
click at [139, 226] on icon "button" at bounding box center [142, 228] width 9 height 9
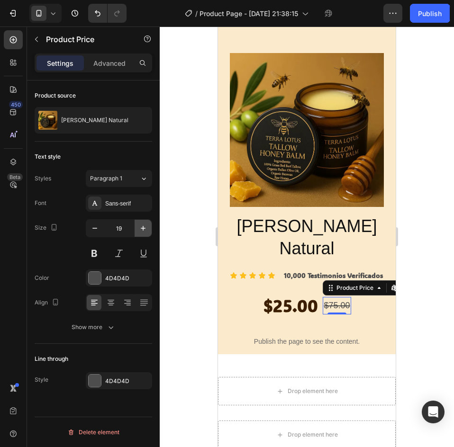
click at [139, 226] on icon "button" at bounding box center [142, 228] width 9 height 9
click at [140, 226] on icon "button" at bounding box center [142, 228] width 9 height 9
click at [142, 226] on icon "button" at bounding box center [142, 228] width 9 height 9
type input "23"
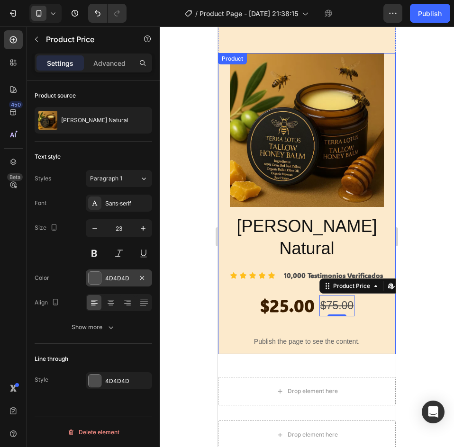
click at [114, 280] on div "4D4D4D" at bounding box center [118, 278] width 27 height 9
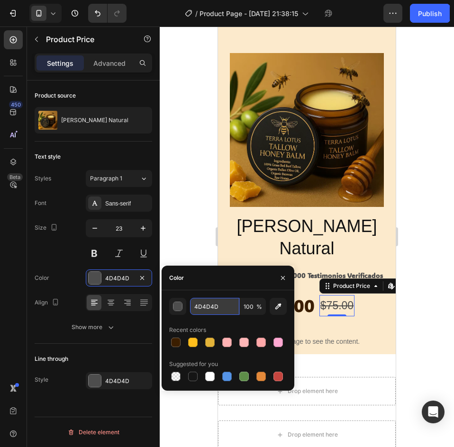
click at [224, 308] on input "4D4D4D" at bounding box center [214, 306] width 49 height 17
paste input "#E64F00"
type input "#E64F00"
click at [441, 278] on div at bounding box center [307, 237] width 294 height 421
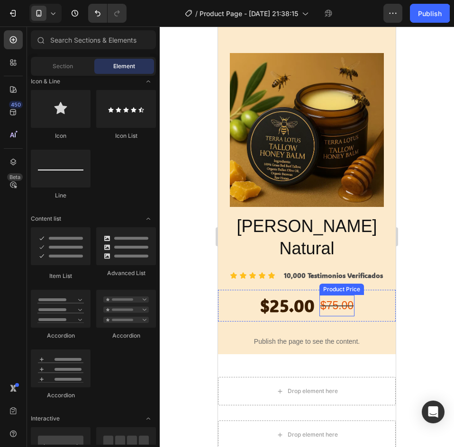
click at [341, 295] on div "$75.00" at bounding box center [336, 305] width 35 height 21
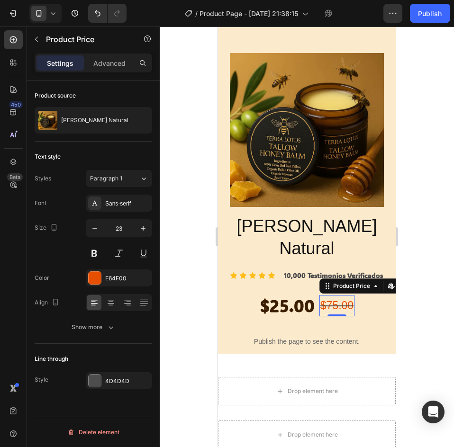
click at [341, 295] on div "$75.00" at bounding box center [336, 305] width 35 height 21
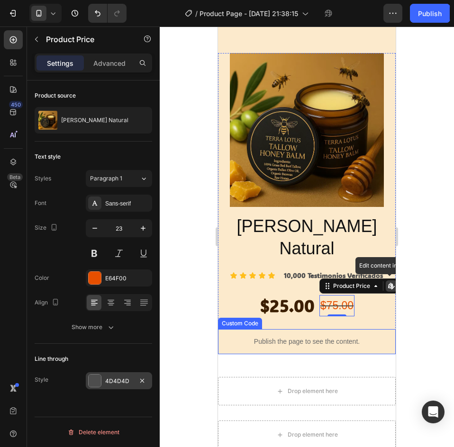
drag, startPoint x: 103, startPoint y: 367, endPoint x: 102, endPoint y: 373, distance: 6.3
click at [102, 370] on div "Line through Style 4D4D4D" at bounding box center [93, 370] width 117 height 53
click at [102, 373] on div "4D4D4D" at bounding box center [119, 380] width 66 height 17
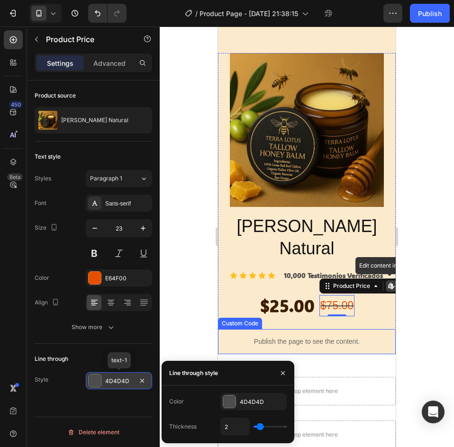
click at [106, 381] on div "4D4D4D" at bounding box center [118, 381] width 27 height 9
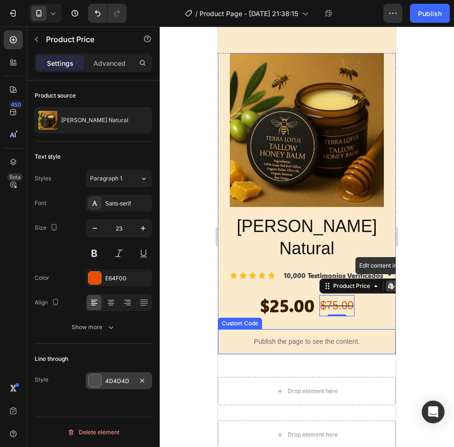
drag, startPoint x: 109, startPoint y: 384, endPoint x: 177, endPoint y: 338, distance: 81.6
click at [109, 383] on div "4D4D4D" at bounding box center [118, 381] width 27 height 9
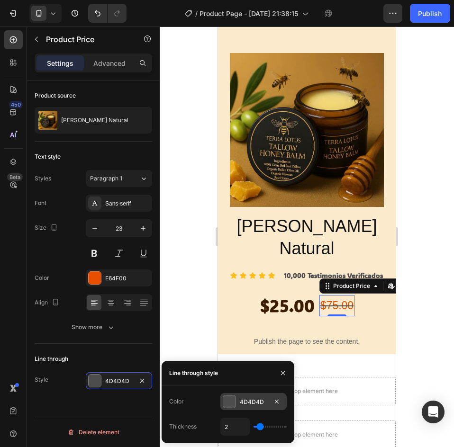
click at [228, 406] on div at bounding box center [229, 401] width 12 height 12
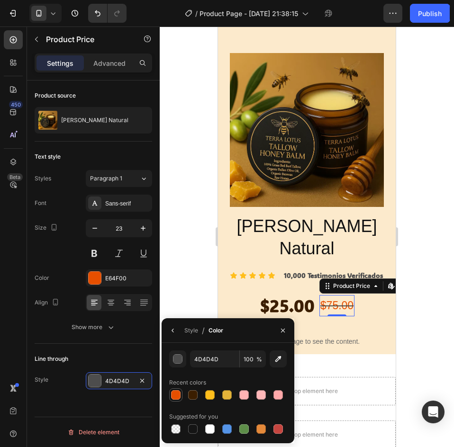
click at [177, 392] on div at bounding box center [175, 394] width 9 height 9
type input "E64F00"
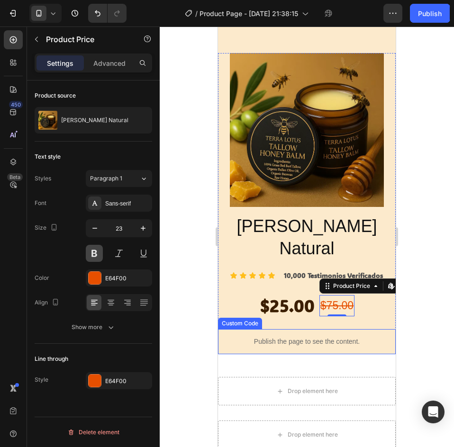
click at [100, 254] on button at bounding box center [94, 253] width 17 height 17
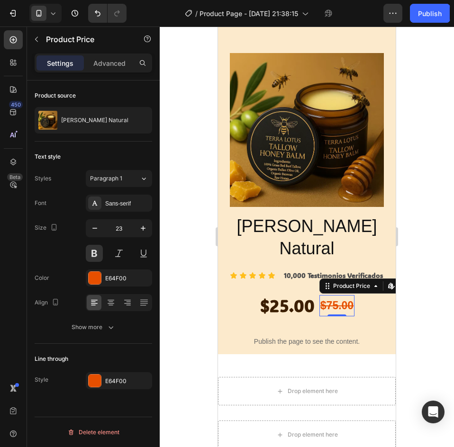
click at [443, 244] on div at bounding box center [307, 237] width 294 height 421
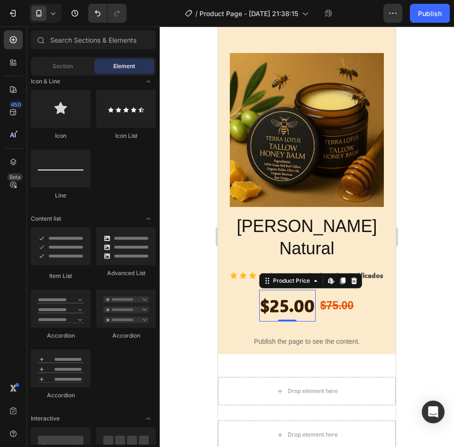
click at [287, 290] on div "$25.00" at bounding box center [287, 306] width 56 height 32
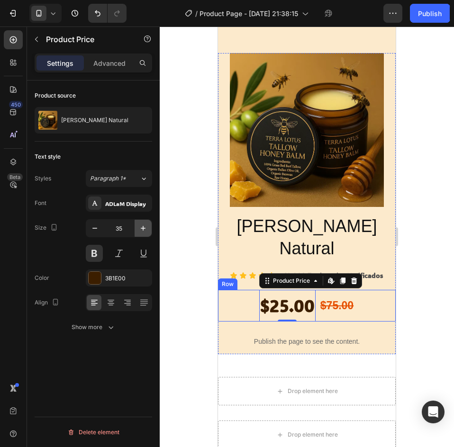
click at [142, 228] on icon "button" at bounding box center [142, 228] width 9 height 9
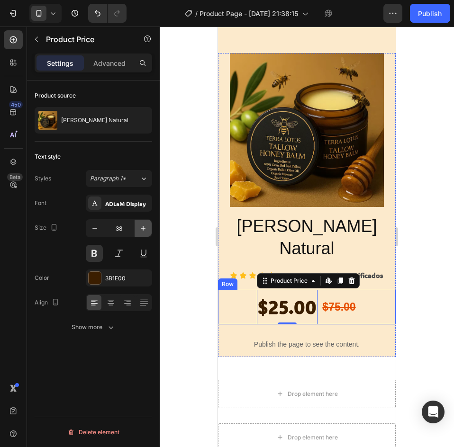
click at [142, 228] on icon "button" at bounding box center [142, 228] width 9 height 9
type input "41"
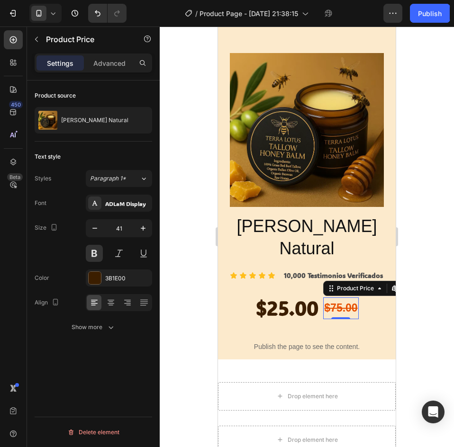
click at [337, 297] on div "$75.00" at bounding box center [340, 307] width 35 height 21
click at [143, 226] on icon "button" at bounding box center [142, 228] width 9 height 9
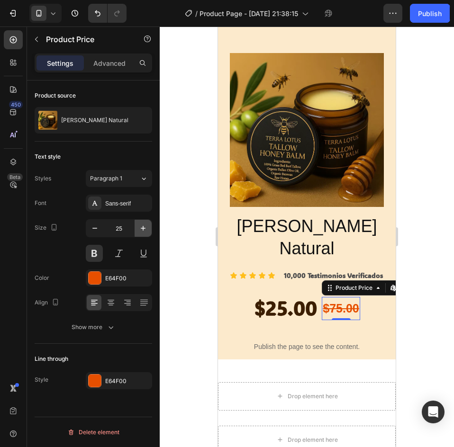
click at [143, 226] on icon "button" at bounding box center [142, 228] width 9 height 9
type input "27"
click at [444, 212] on div at bounding box center [307, 237] width 294 height 421
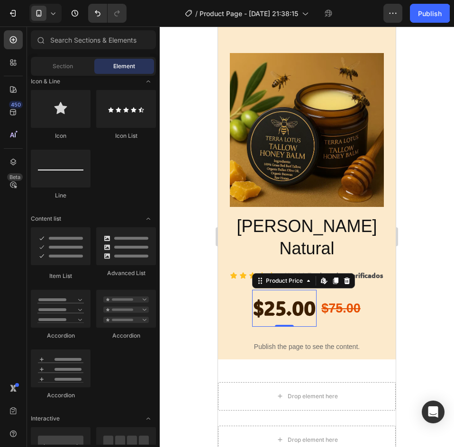
click at [300, 290] on div "$25.00" at bounding box center [284, 308] width 64 height 37
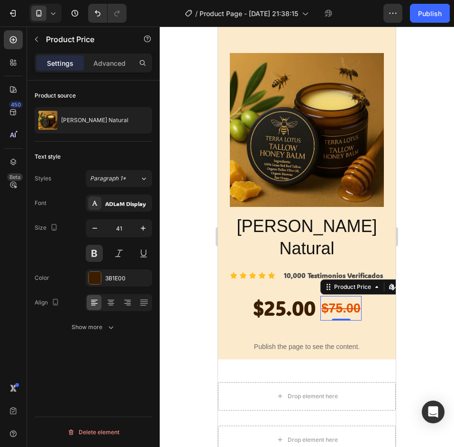
click at [326, 290] on div "$75.00 Product Price Edit content in Shopify 0 Product Price Edit content in Sh…" at bounding box center [340, 308] width 41 height 37
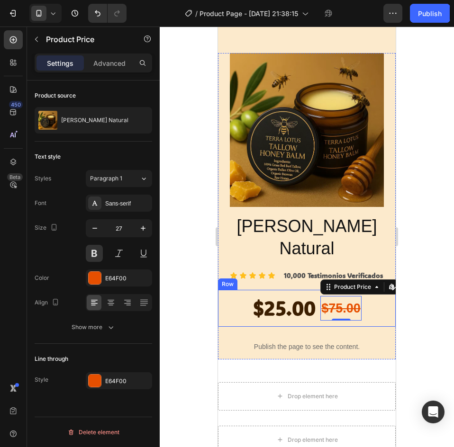
click at [316, 290] on div "$25.00 Product Price Product Price $75.00 Product Price Edit content in Shopify…" at bounding box center [307, 308] width 178 height 37
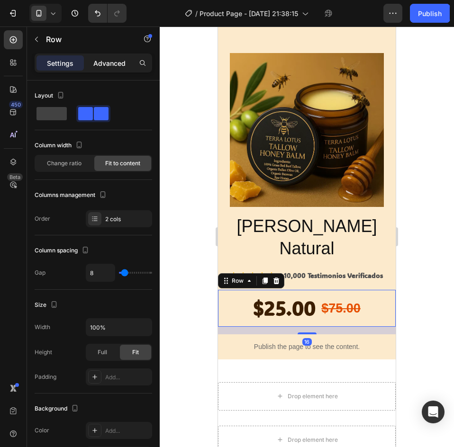
click at [91, 68] on div "Advanced" at bounding box center [109, 62] width 47 height 15
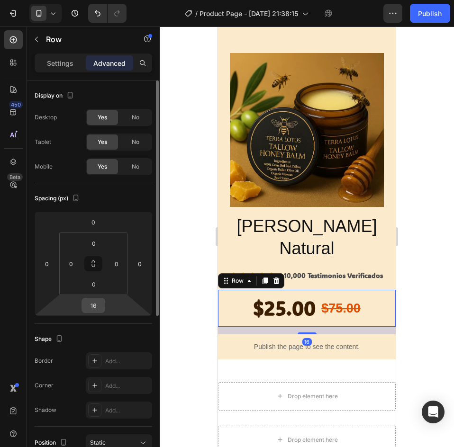
click at [96, 305] on input "16" at bounding box center [93, 305] width 19 height 14
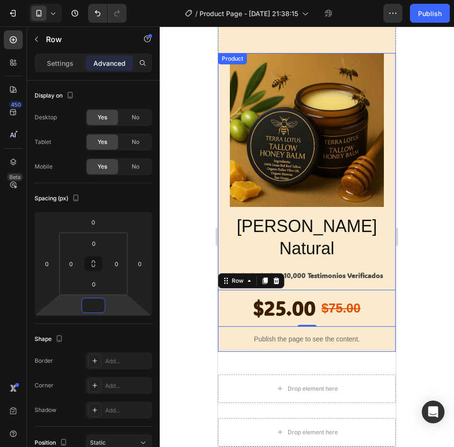
click at [309, 219] on div "Balsamo Natural Product Title Icon Icon Icon Icon Icon Icon List 10,000 Testimo…" at bounding box center [307, 283] width 178 height 137
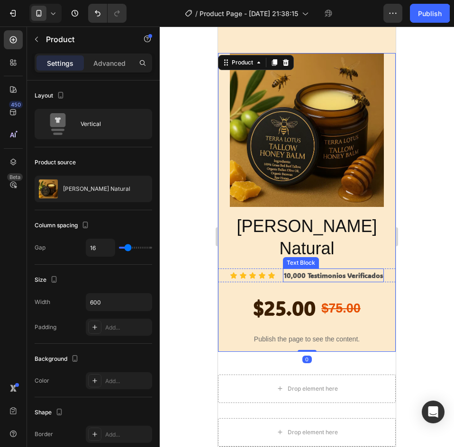
click at [330, 269] on div "10,000 Testimonios Verificados Text Block" at bounding box center [333, 276] width 101 height 14
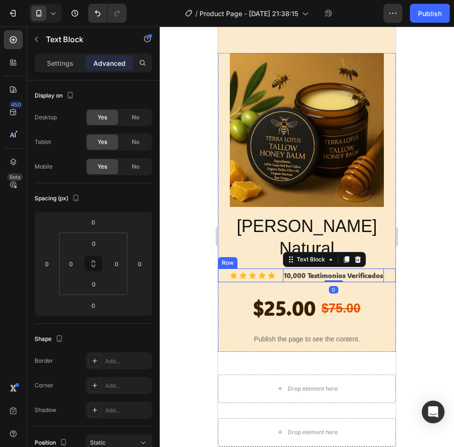
click at [381, 269] on div "Icon Icon Icon Icon Icon Icon List 10,000 Testimonios Verificados Text Block 0 …" at bounding box center [307, 276] width 178 height 14
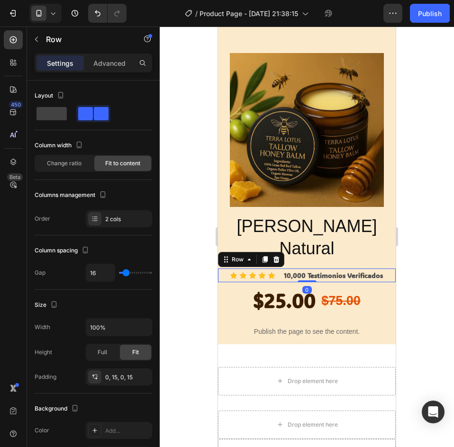
drag, startPoint x: 306, startPoint y: 221, endPoint x: 377, endPoint y: 208, distance: 71.7
click at [313, 269] on div "Icon Icon Icon Icon Icon Icon List 10,000 Testimonios Verificados Text Block Ro…" at bounding box center [307, 276] width 178 height 14
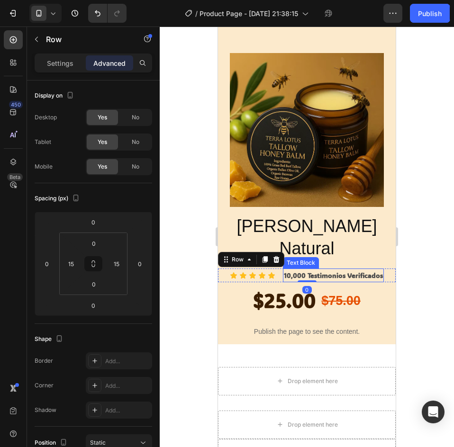
click at [436, 210] on div at bounding box center [307, 237] width 294 height 421
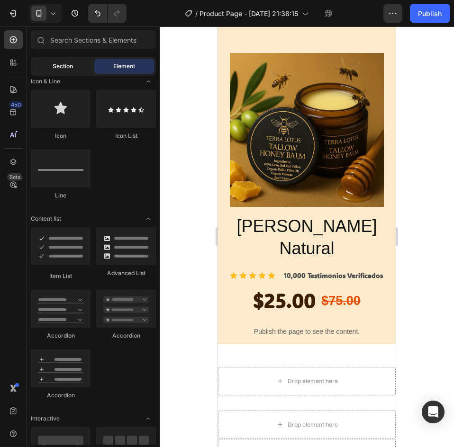
click at [51, 61] on div "Section" at bounding box center [63, 66] width 60 height 15
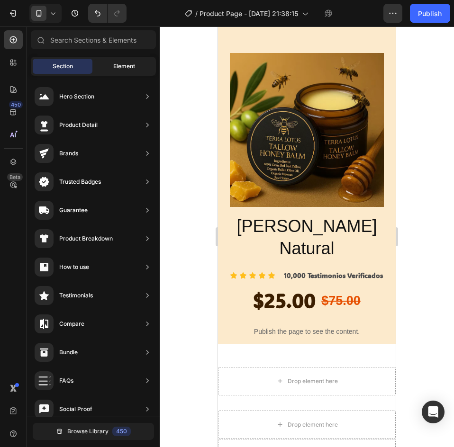
click at [122, 68] on span "Element" at bounding box center [124, 66] width 22 height 9
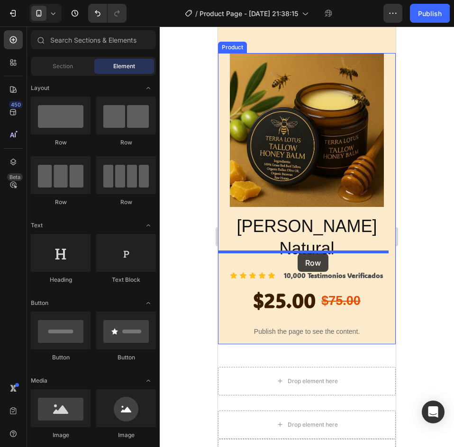
drag, startPoint x: 286, startPoint y: 154, endPoint x: 297, endPoint y: 253, distance: 100.2
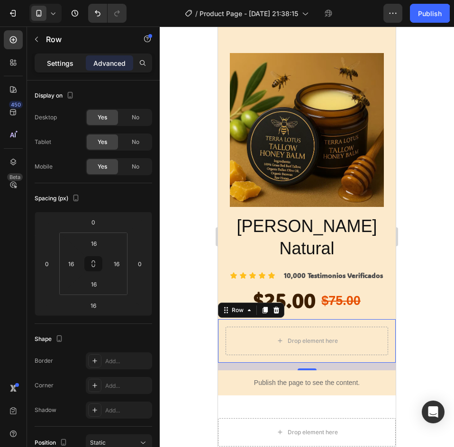
click at [57, 59] on p "Settings" at bounding box center [60, 63] width 27 height 10
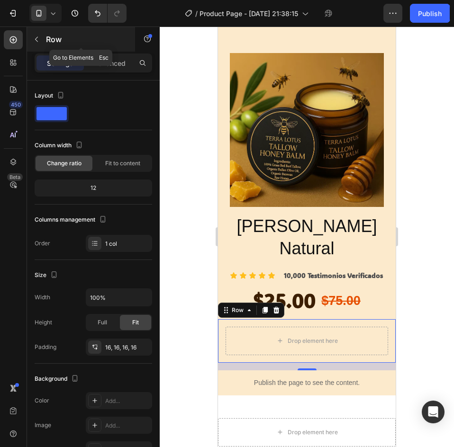
click at [41, 45] on button "button" at bounding box center [36, 39] width 15 height 15
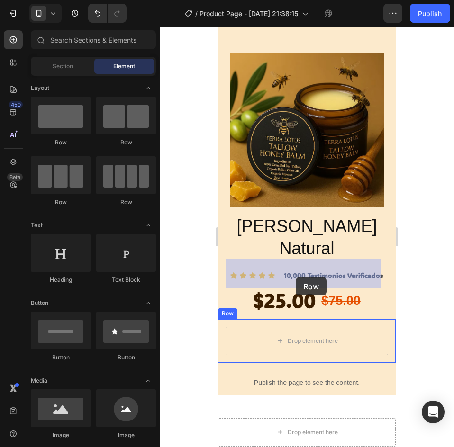
drag, startPoint x: 286, startPoint y: 152, endPoint x: 296, endPoint y: 277, distance: 124.9
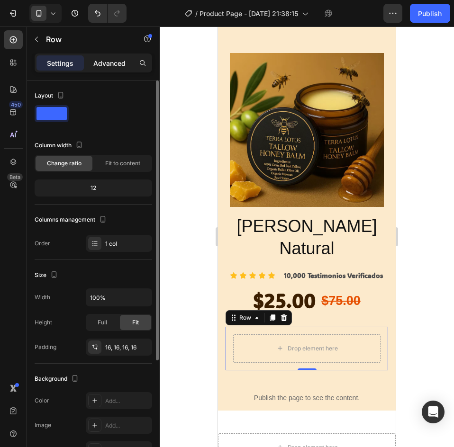
click at [102, 69] on div "Advanced" at bounding box center [109, 62] width 47 height 15
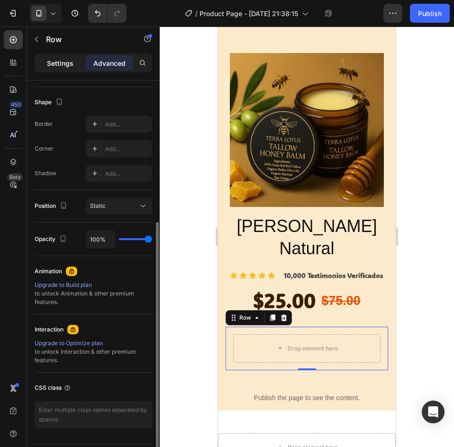
click at [64, 59] on p "Settings" at bounding box center [60, 63] width 27 height 10
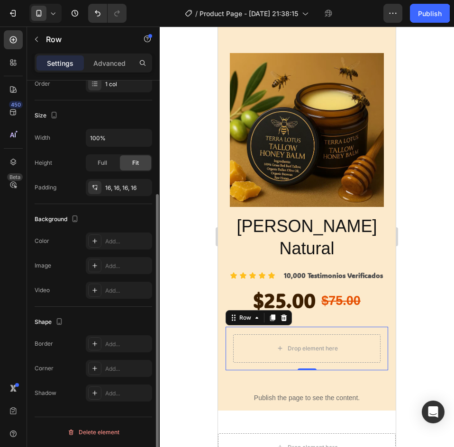
scroll to position [160, 0]
click at [115, 236] on div "Add..." at bounding box center [119, 241] width 66 height 17
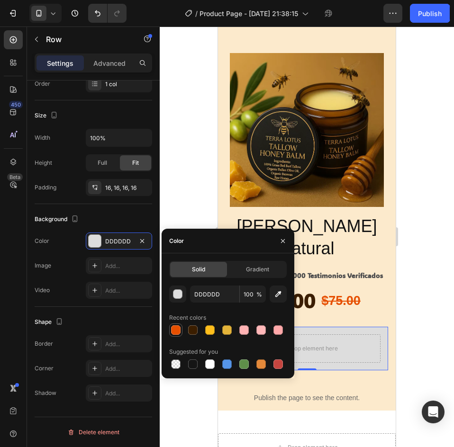
click at [178, 331] on div at bounding box center [175, 329] width 9 height 9
type input "E64F00"
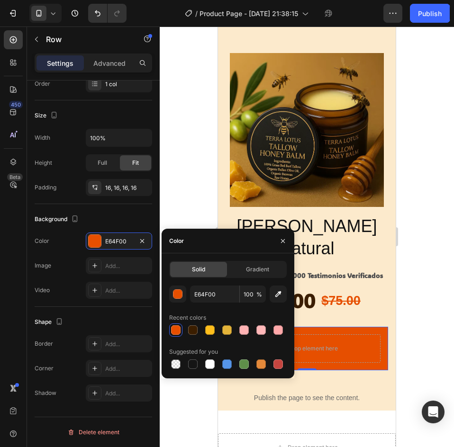
click at [407, 274] on div at bounding box center [307, 237] width 294 height 421
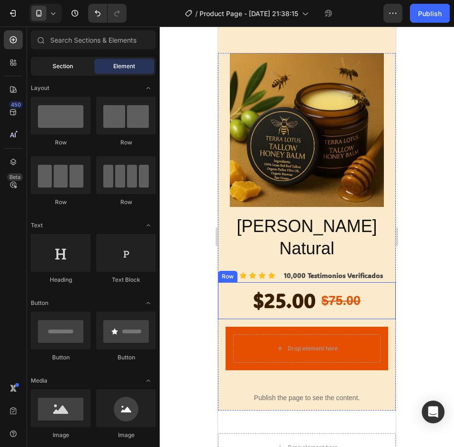
click at [72, 69] on span "Section" at bounding box center [63, 66] width 20 height 9
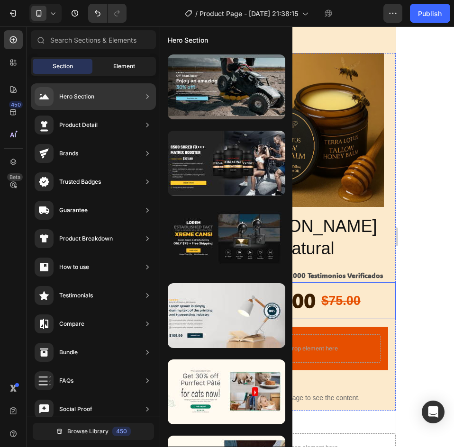
click at [124, 59] on div "Element" at bounding box center [124, 66] width 60 height 15
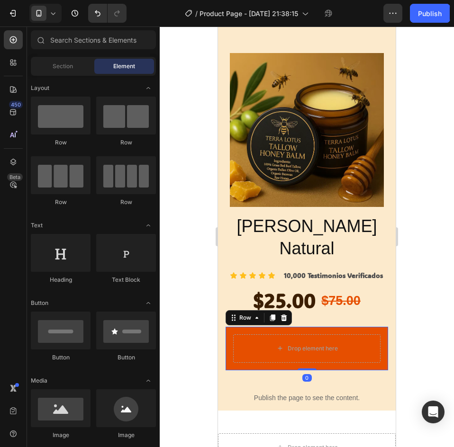
click at [271, 327] on div "Drop element here Row 0" at bounding box center [306, 349] width 162 height 44
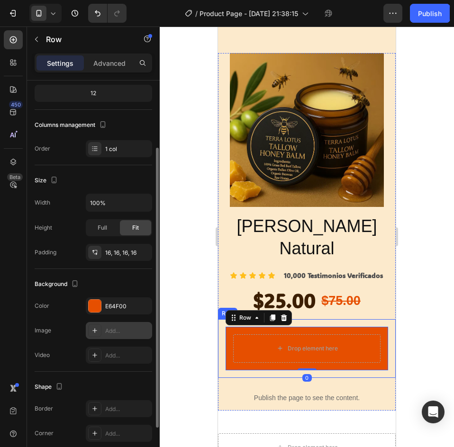
scroll to position [142, 0]
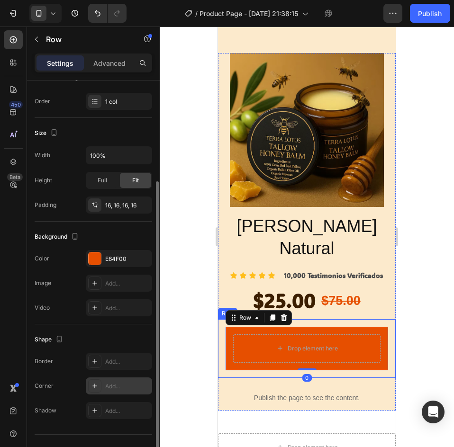
click at [124, 383] on div "Add..." at bounding box center [127, 386] width 45 height 9
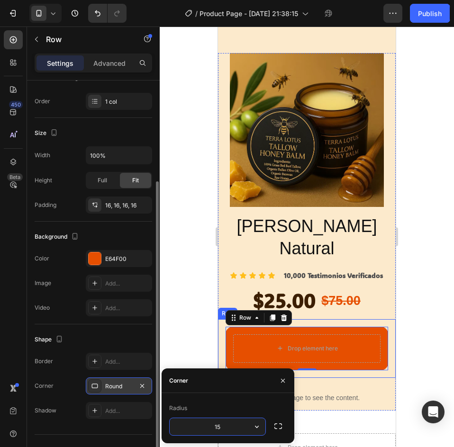
type input "1"
type input "20"
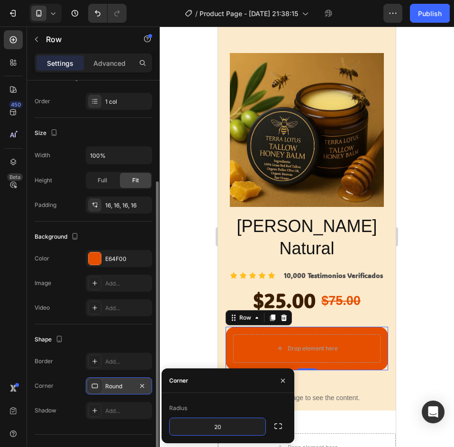
click at [451, 243] on div at bounding box center [307, 237] width 294 height 421
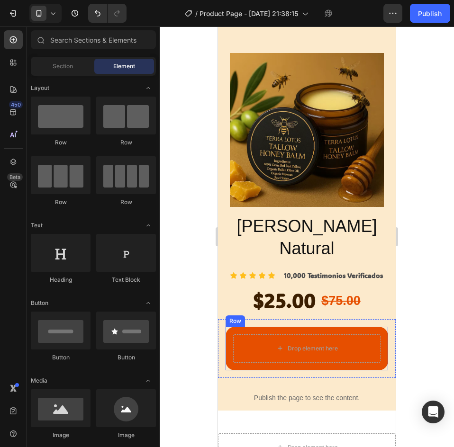
drag, startPoint x: 317, startPoint y: 262, endPoint x: 247, endPoint y: 240, distance: 73.1
click at [317, 327] on div "Drop element here Row" at bounding box center [306, 349] width 162 height 44
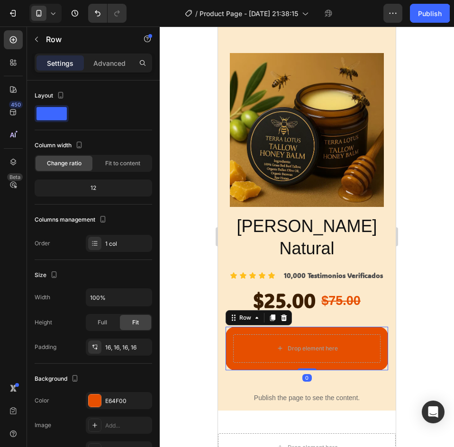
click at [108, 70] on div "Advanced" at bounding box center [109, 62] width 47 height 15
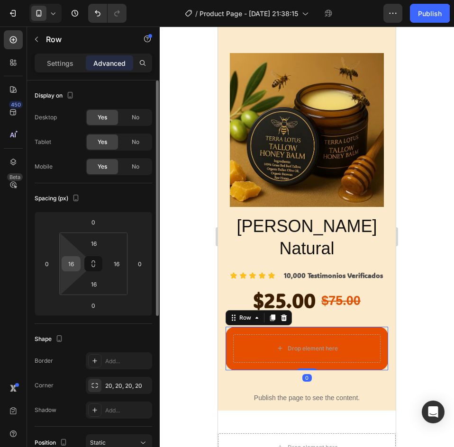
click at [74, 262] on input "16" at bounding box center [71, 264] width 14 height 14
type input "0"
click at [98, 246] on input "16" at bounding box center [93, 243] width 19 height 14
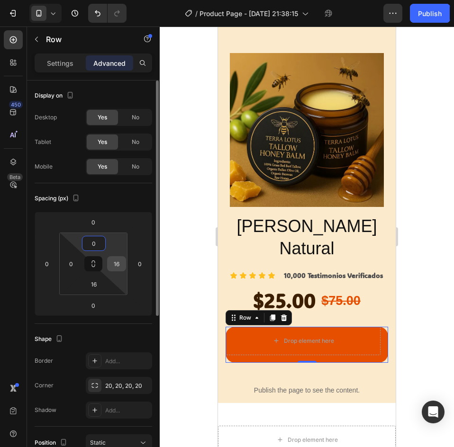
type input "0"
click at [118, 260] on input "16" at bounding box center [116, 264] width 14 height 14
type input "0"
click at [100, 280] on input "16" at bounding box center [93, 284] width 19 height 14
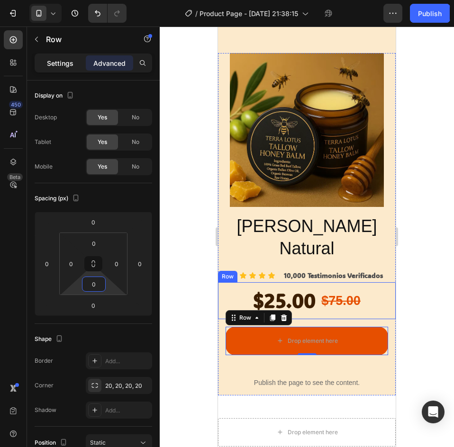
type input "0"
drag, startPoint x: 62, startPoint y: 67, endPoint x: 74, endPoint y: 76, distance: 15.9
click at [62, 66] on p "Settings" at bounding box center [60, 63] width 27 height 10
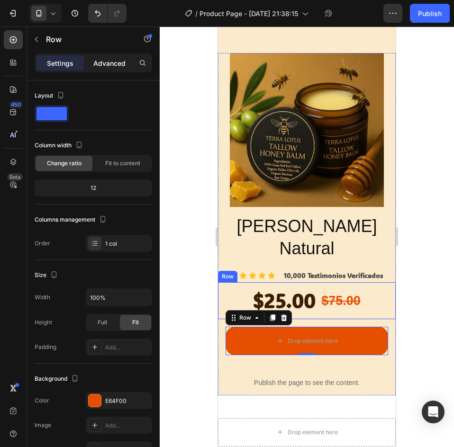
click at [116, 59] on p "Advanced" at bounding box center [109, 63] width 32 height 10
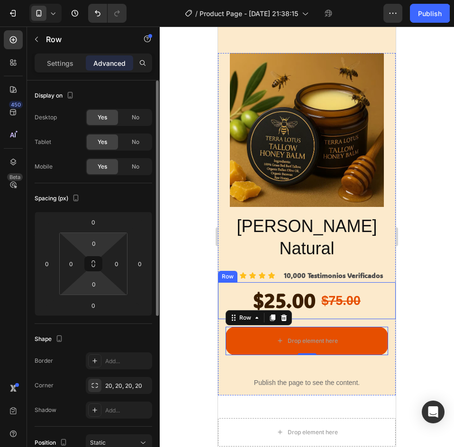
scroll to position [95, 0]
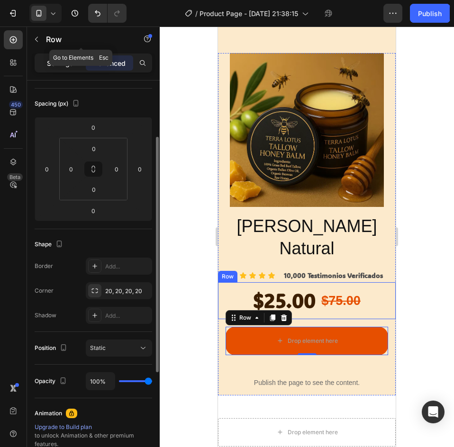
click at [57, 60] on p "Settings" at bounding box center [60, 63] width 27 height 10
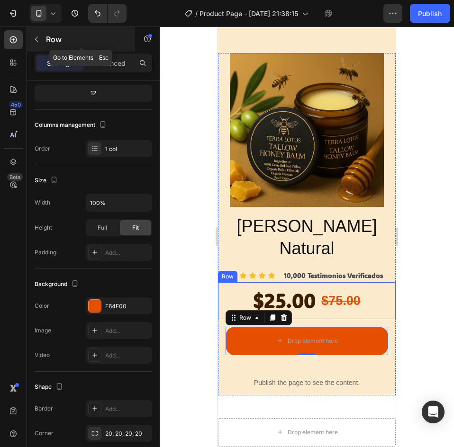
click at [49, 38] on p "Row" at bounding box center [86, 39] width 81 height 11
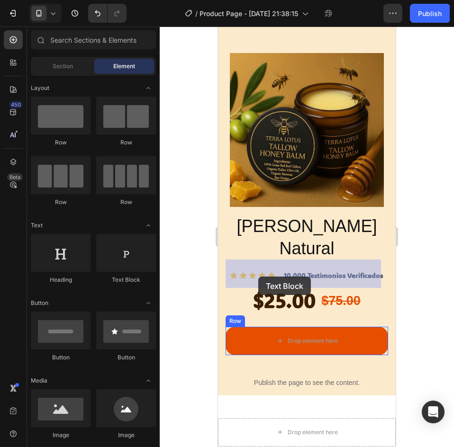
drag, startPoint x: 343, startPoint y: 292, endPoint x: 258, endPoint y: 276, distance: 86.8
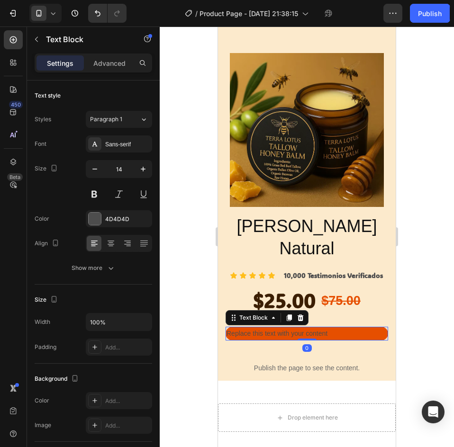
click at [281, 327] on div "Replace this text with your content" at bounding box center [306, 334] width 162 height 14
click at [281, 328] on p "Replace this text with your content" at bounding box center [306, 334] width 161 height 12
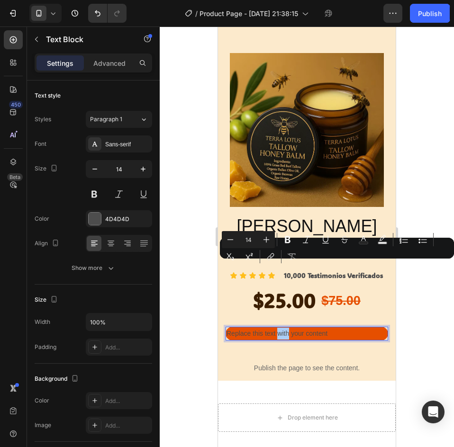
click at [281, 264] on div "Minus 14 Plus Bold Italic Underline Strikethrough Text Color Text Background Co…" at bounding box center [337, 248] width 230 height 34
click at [280, 264] on div "Minus 14 Plus Bold Italic Underline Strikethrough Text Color Text Background Co…" at bounding box center [337, 248] width 230 height 34
click at [352, 260] on div "Minus 14 Plus Bold Italic Underline Strikethrough Text Color Text Background Co…" at bounding box center [337, 248] width 230 height 34
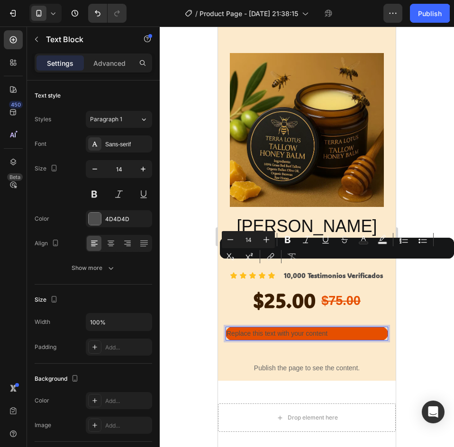
click at [323, 328] on p "Replace this text with your content" at bounding box center [306, 334] width 161 height 12
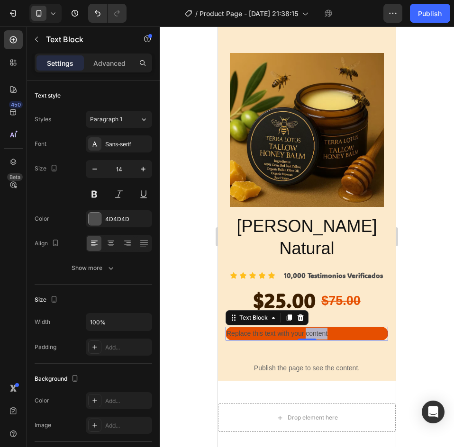
drag, startPoint x: 541, startPoint y: 291, endPoint x: 323, endPoint y: 265, distance: 219.9
click at [323, 328] on p "Replace this text with your content" at bounding box center [306, 334] width 161 height 12
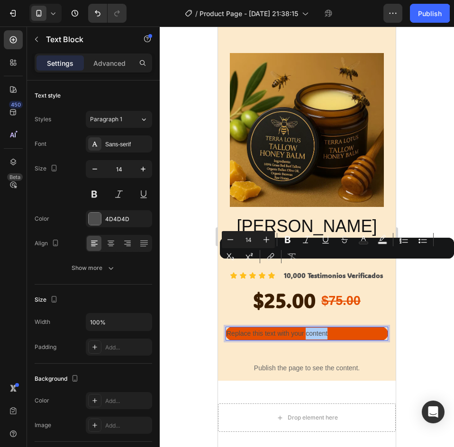
click at [323, 264] on div "Minus 14 Plus Bold Italic Underline Strikethrough Text Color Text Background Co…" at bounding box center [337, 248] width 230 height 34
click at [334, 328] on p "Replace this text with your content" at bounding box center [306, 334] width 161 height 12
click at [336, 328] on p "Replace this text with your content" at bounding box center [306, 334] width 161 height 12
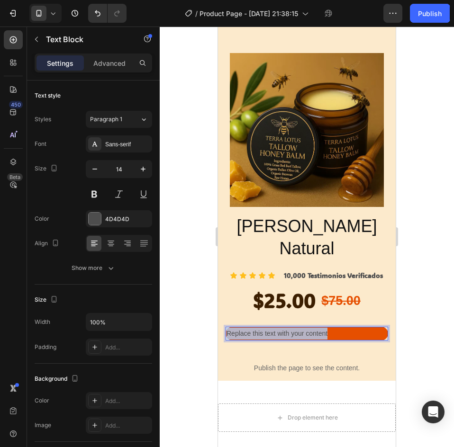
drag, startPoint x: 336, startPoint y: 267, endPoint x: 429, endPoint y: 288, distance: 94.8
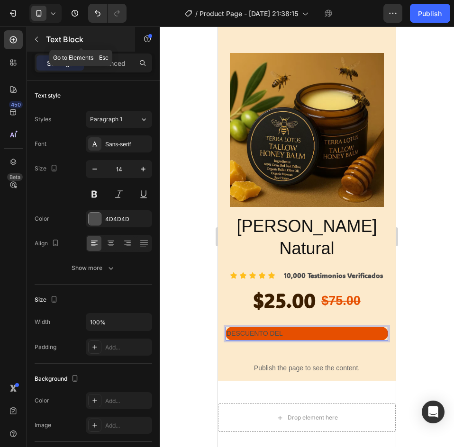
click at [51, 46] on div "Text Block" at bounding box center [81, 39] width 108 height 25
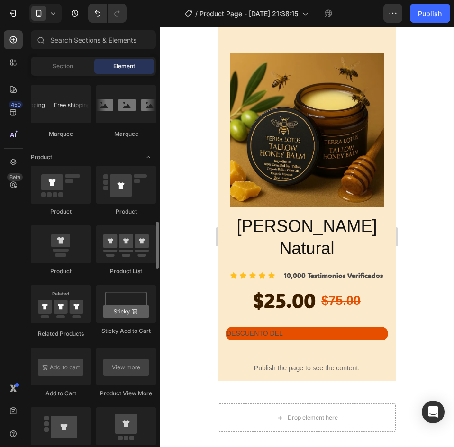
scroll to position [1089, 0]
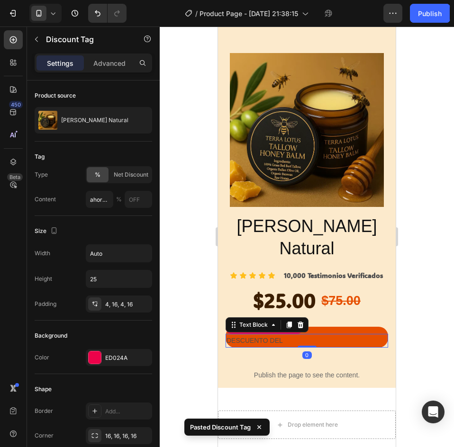
click at [331, 335] on p "DESCUENTO DEL" at bounding box center [306, 341] width 161 height 12
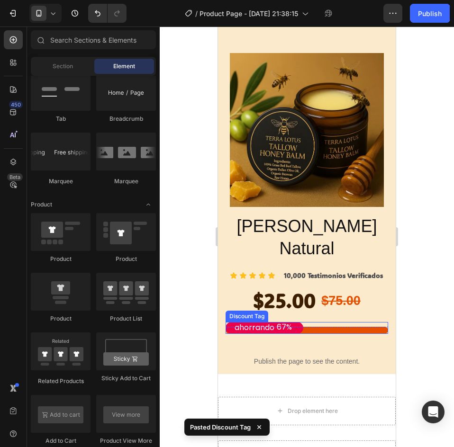
click at [328, 322] on div "ahorrando 67%" at bounding box center [306, 328] width 162 height 12
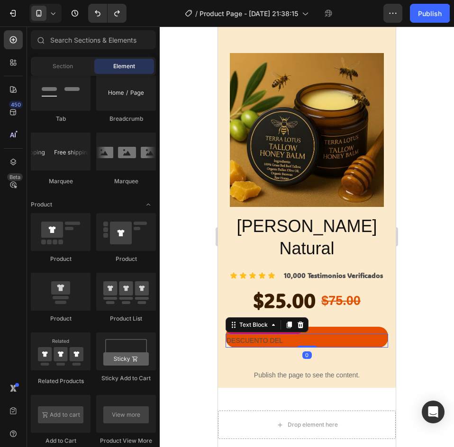
click at [326, 335] on p "DESCUENTO DEL" at bounding box center [306, 341] width 161 height 12
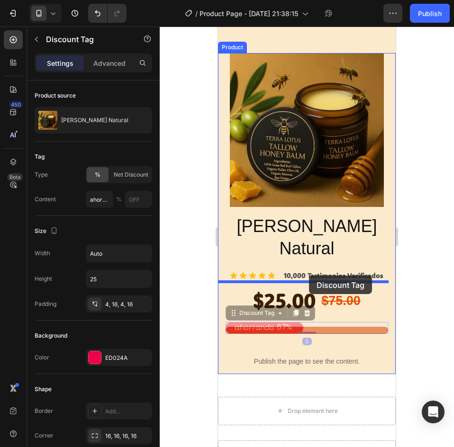
drag, startPoint x: 289, startPoint y: 263, endPoint x: 309, endPoint y: 276, distance: 23.2
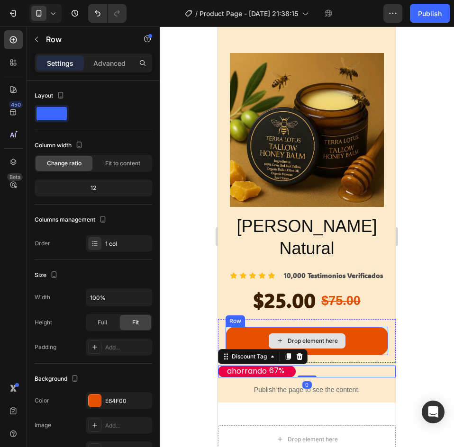
click at [355, 327] on div "Drop element here" at bounding box center [306, 341] width 162 height 28
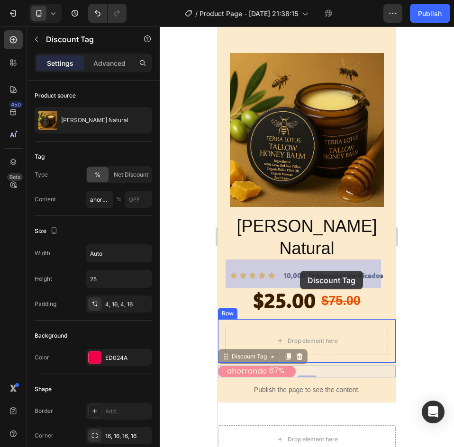
drag, startPoint x: 261, startPoint y: 306, endPoint x: 300, endPoint y: 271, distance: 52.0
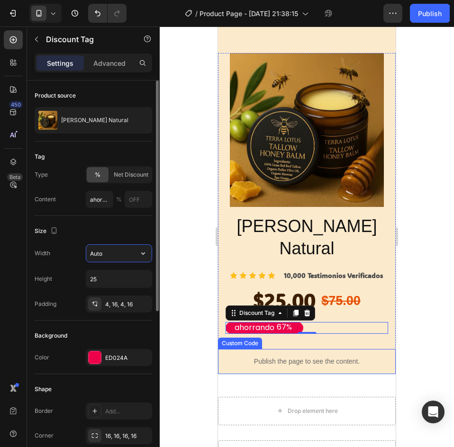
click at [108, 252] on input "Auto" at bounding box center [118, 253] width 65 height 17
click at [148, 254] on button "button" at bounding box center [142, 253] width 17 height 17
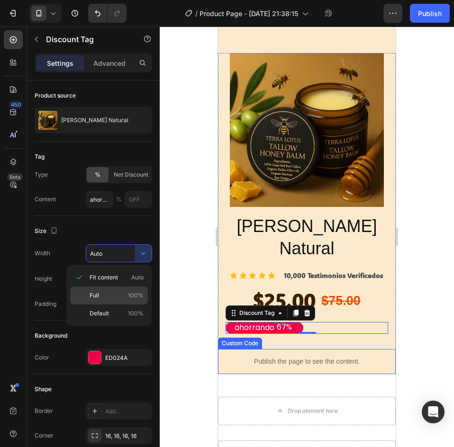
click at [107, 295] on p "Full 100%" at bounding box center [117, 295] width 54 height 9
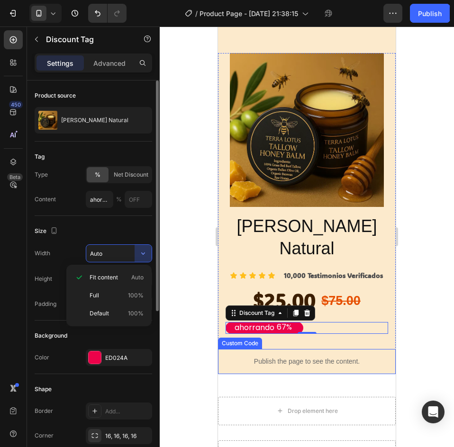
type input "100%"
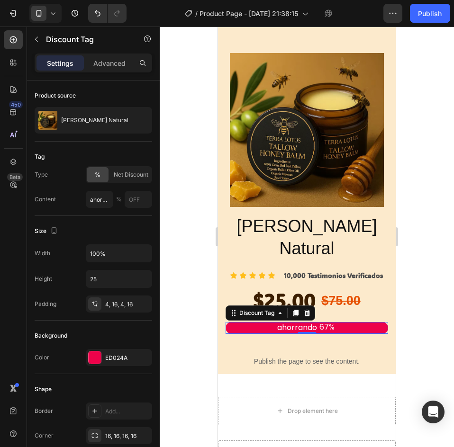
click at [298, 322] on div "ahorrando" at bounding box center [297, 328] width 43 height 13
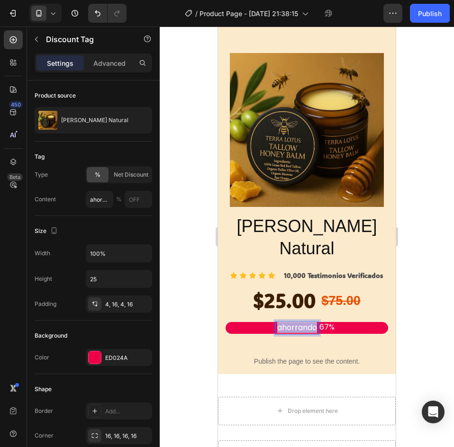
click at [298, 323] on p "ahorrando" at bounding box center [297, 328] width 40 height 10
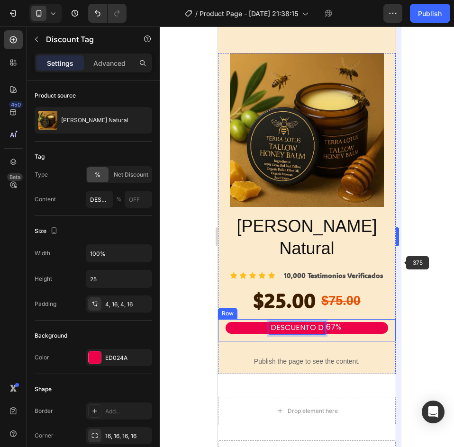
type input "DESCUENTO DE"
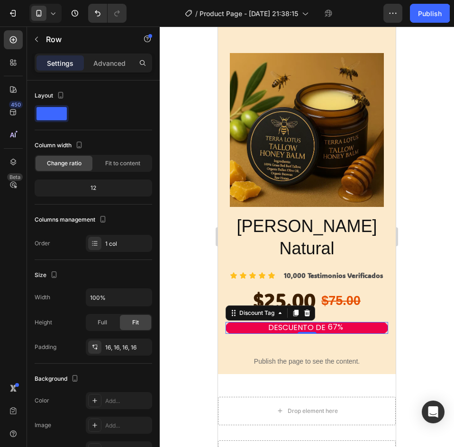
click at [322, 319] on div "DESCUENTO DE 67% Discount Tag 0 Row" at bounding box center [307, 330] width 178 height 22
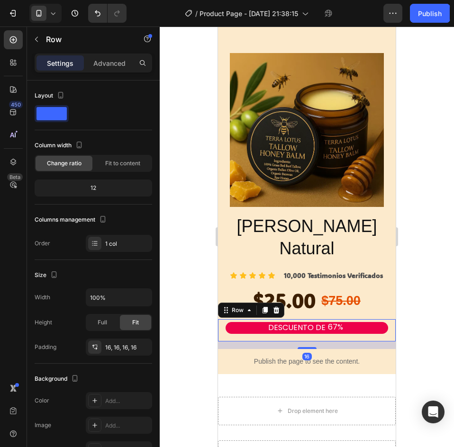
click at [323, 319] on div "DESCUENTO DE 67% Discount Tag Row 16" at bounding box center [307, 330] width 178 height 22
click at [322, 322] on div "DESCUENTO DE" at bounding box center [297, 328] width 60 height 13
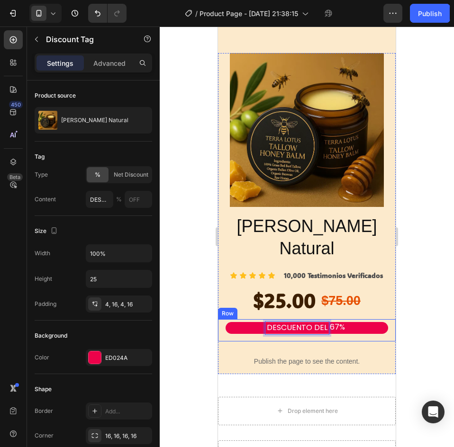
type input "DESCUENTO DEL"
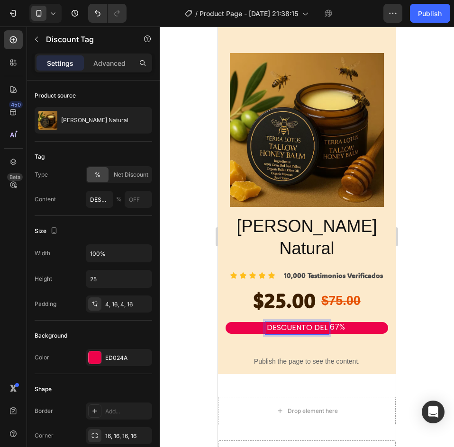
click at [353, 322] on div "DESCUENTO DEL 67%" at bounding box center [306, 328] width 162 height 12
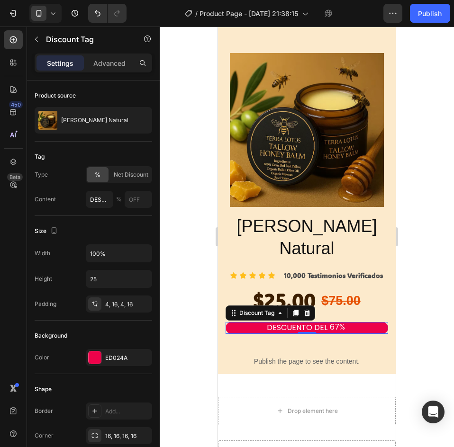
click at [331, 322] on div "67%" at bounding box center [337, 328] width 17 height 12
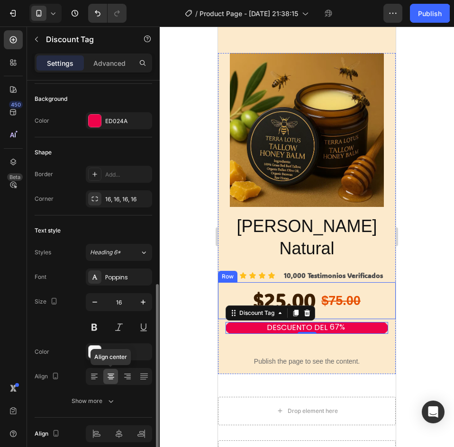
scroll to position [278, 0]
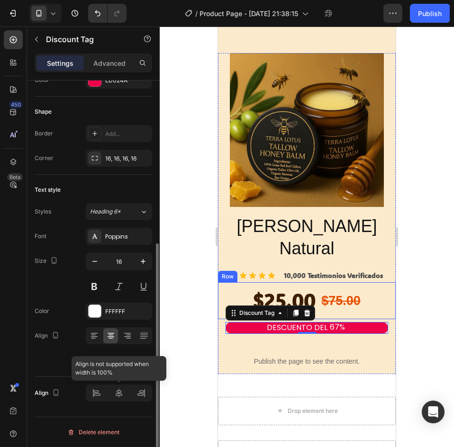
click at [121, 396] on div at bounding box center [119, 393] width 66 height 17
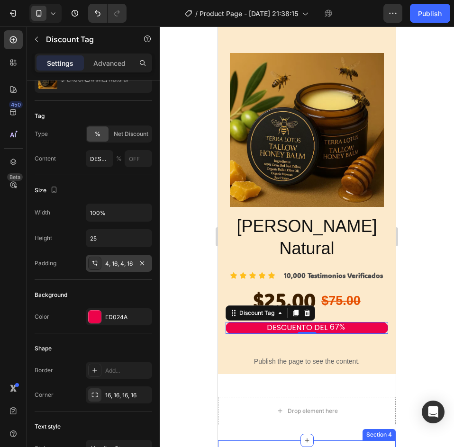
scroll to position [0, 0]
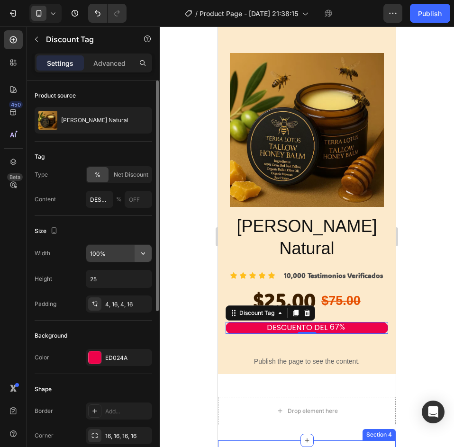
click at [148, 253] on button "button" at bounding box center [142, 253] width 17 height 17
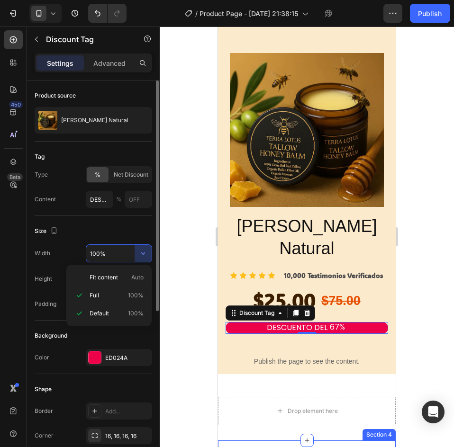
click at [116, 295] on p "Full 100%" at bounding box center [117, 295] width 54 height 9
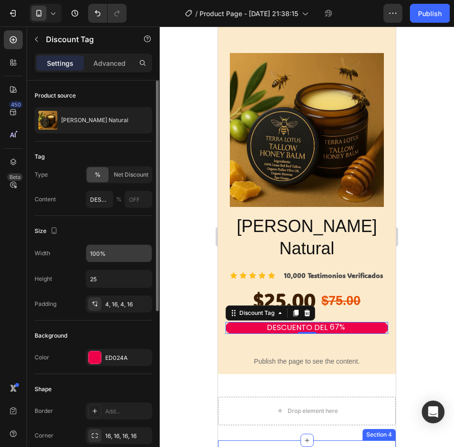
drag, startPoint x: 108, startPoint y: 241, endPoint x: 109, endPoint y: 249, distance: 8.6
click at [108, 241] on div "Size Width 100% Height 25 Padding 4, 16, 4, 16" at bounding box center [93, 268] width 117 height 105
drag, startPoint x: 109, startPoint y: 250, endPoint x: 110, endPoint y: 260, distance: 10.0
click at [109, 249] on input "100%" at bounding box center [118, 253] width 65 height 17
click at [141, 252] on icon "button" at bounding box center [142, 253] width 9 height 9
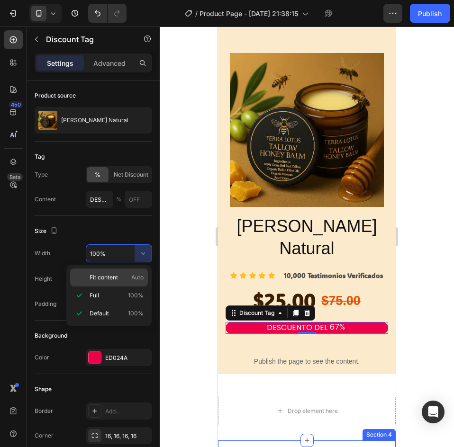
click at [111, 274] on span "Fit content" at bounding box center [104, 277] width 28 height 9
type input "Auto"
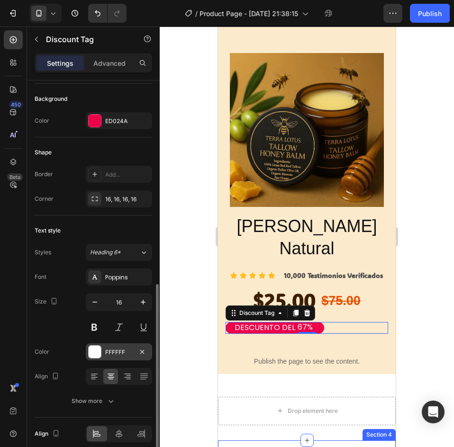
scroll to position [278, 0]
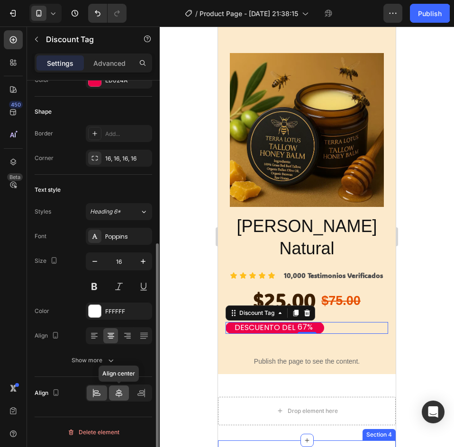
click at [117, 386] on div at bounding box center [119, 392] width 20 height 15
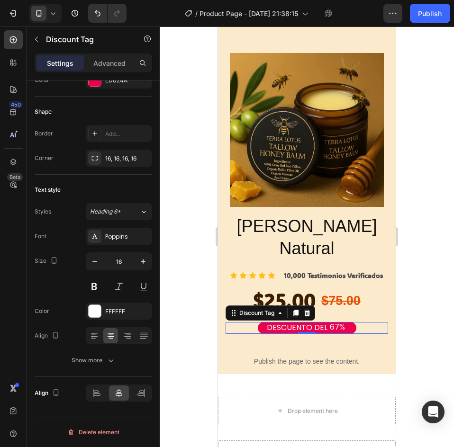
click at [434, 262] on div at bounding box center [307, 237] width 294 height 421
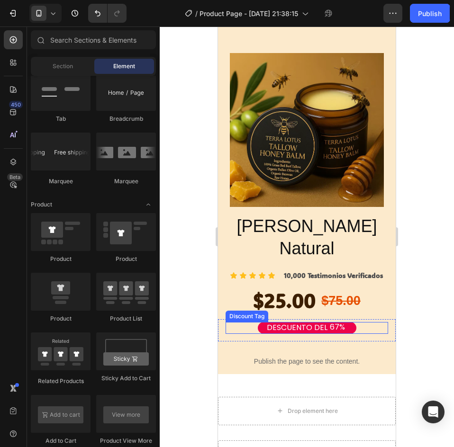
click at [347, 322] on div "DESCUENTO DEL 67%" at bounding box center [307, 328] width 99 height 12
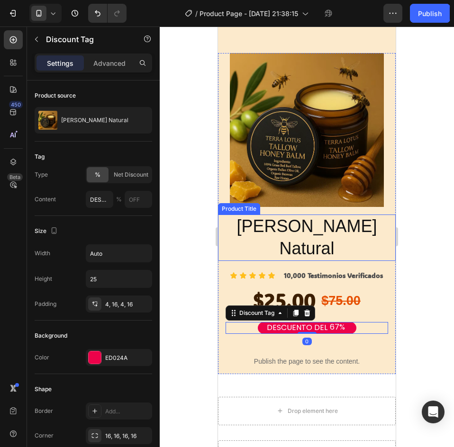
drag, startPoint x: 123, startPoint y: 66, endPoint x: 134, endPoint y: 80, distance: 17.5
click at [123, 65] on p "Advanced" at bounding box center [109, 63] width 32 height 10
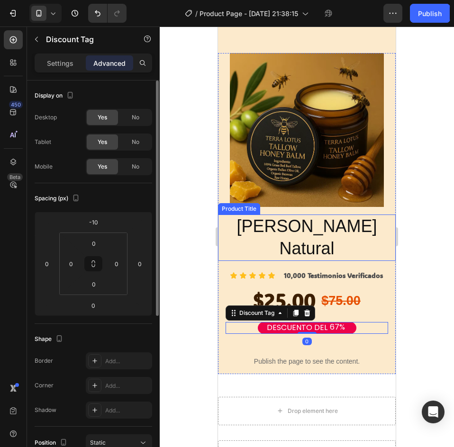
scroll to position [95, 0]
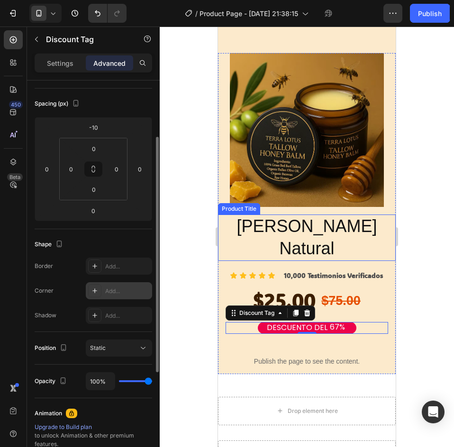
click at [131, 290] on div "Add..." at bounding box center [127, 291] width 45 height 9
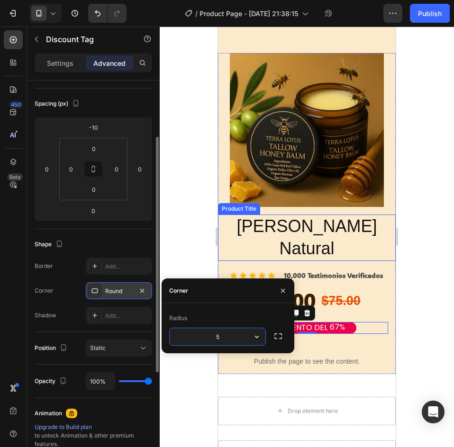
type input "6"
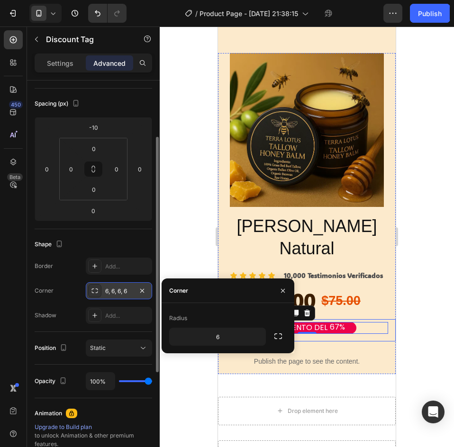
click at [434, 266] on div at bounding box center [307, 237] width 294 height 421
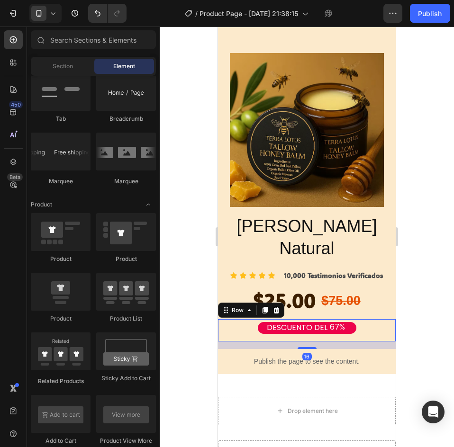
click at [384, 319] on div "DESCUENTO DEL 67% Discount Tag Row 16" at bounding box center [307, 330] width 178 height 22
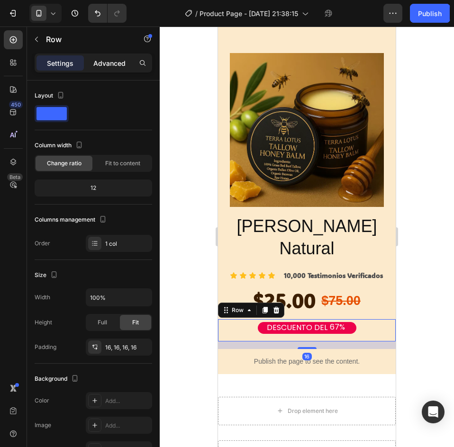
drag, startPoint x: 107, startPoint y: 68, endPoint x: 106, endPoint y: 60, distance: 8.6
click at [107, 68] on div "Advanced" at bounding box center [109, 62] width 47 height 15
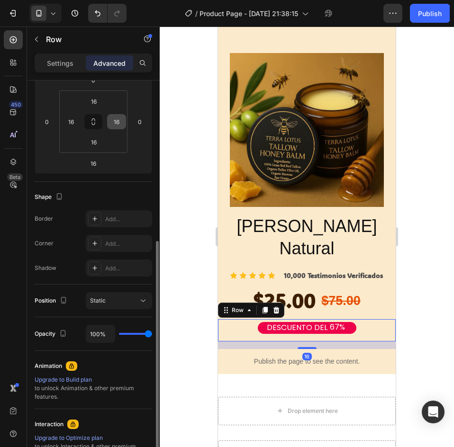
scroll to position [189, 0]
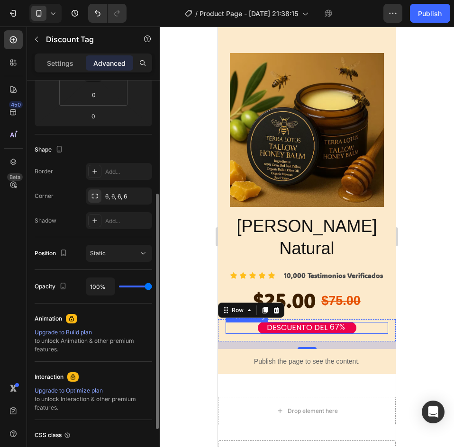
click at [303, 323] on p "DESCUENTO DEL" at bounding box center [297, 328] width 61 height 10
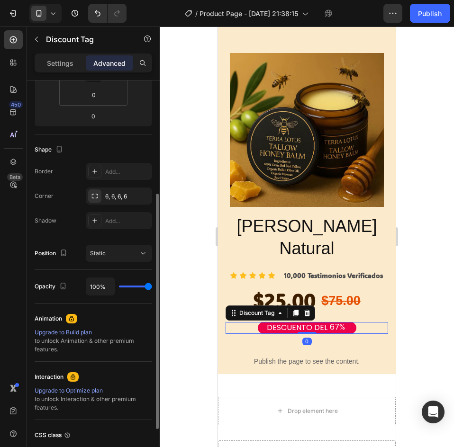
scroll to position [0, 0]
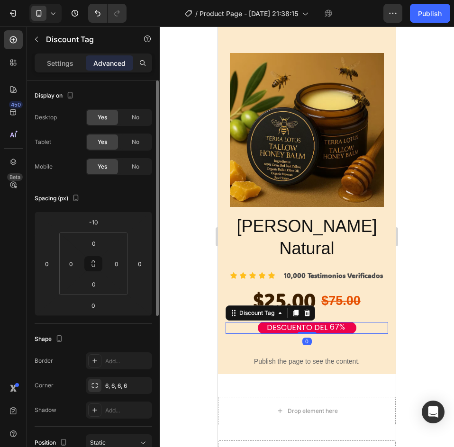
click at [346, 322] on div "DESCUENTO DEL 67%" at bounding box center [307, 328] width 99 height 12
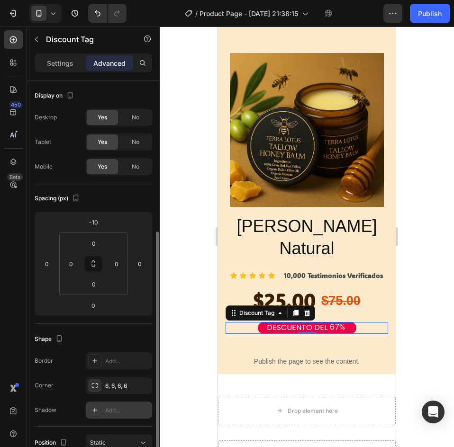
scroll to position [142, 0]
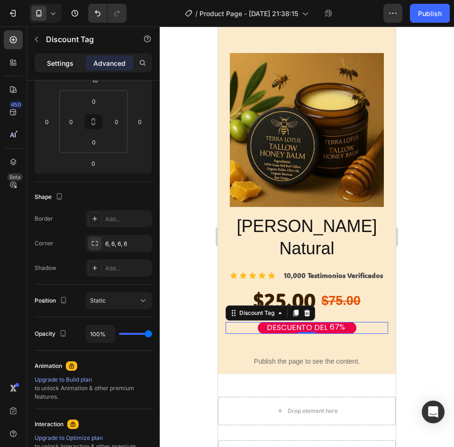
click at [59, 61] on p "Settings" at bounding box center [60, 63] width 27 height 10
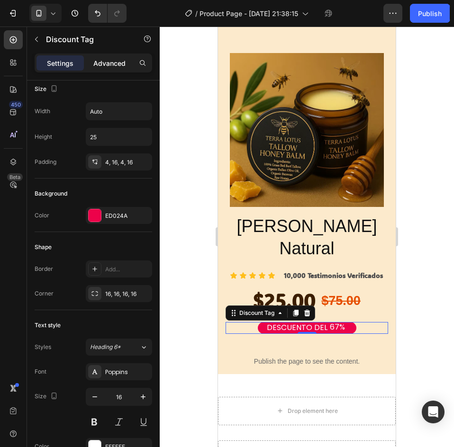
click at [104, 60] on p "Advanced" at bounding box center [109, 63] width 32 height 10
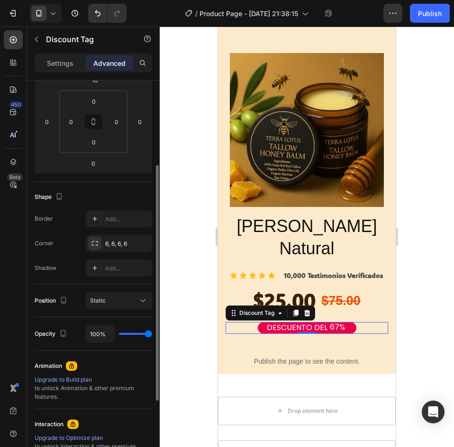
scroll to position [47, 0]
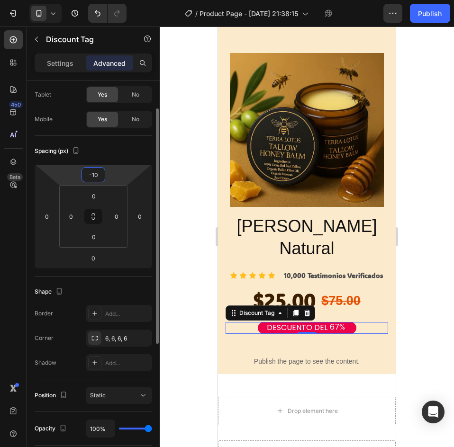
click at [107, 0] on html "7 / Product Page - Sep 25, 21:38:15 Preview 1 product assigned Save Publish 450…" at bounding box center [227, 0] width 454 height 0
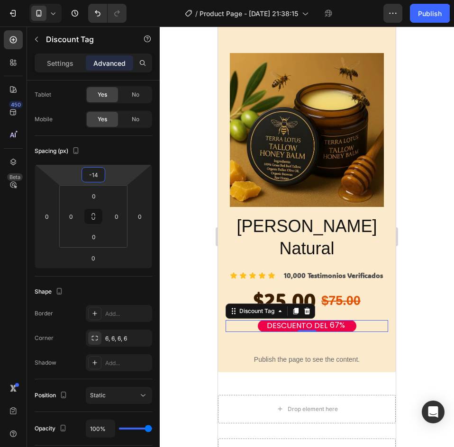
type input "-1"
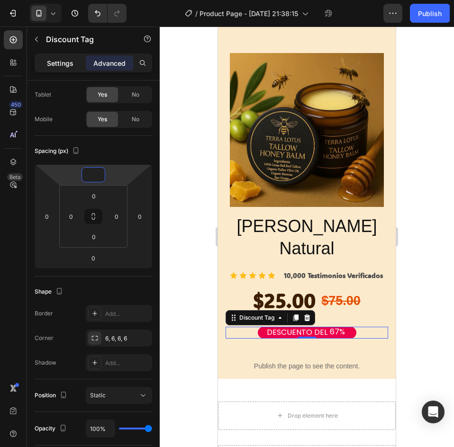
type input "0"
click at [75, 60] on div "Settings" at bounding box center [59, 62] width 47 height 15
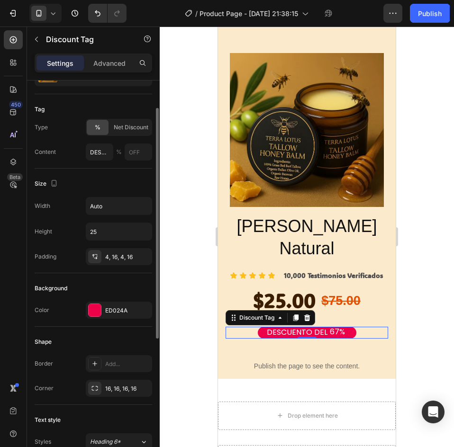
scroll to position [95, 0]
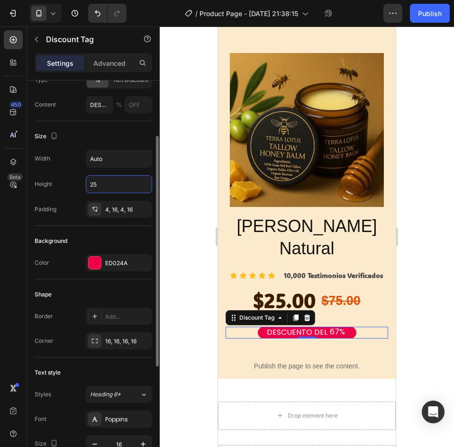
click at [106, 185] on input "25" at bounding box center [118, 184] width 65 height 17
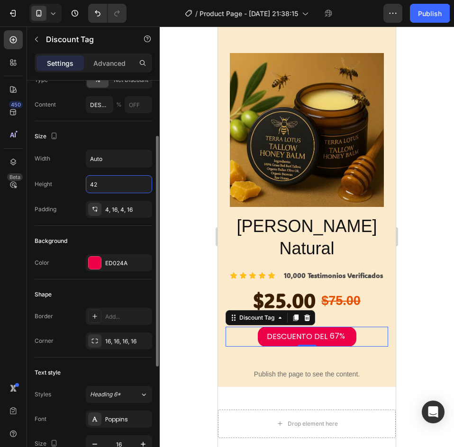
type input "43"
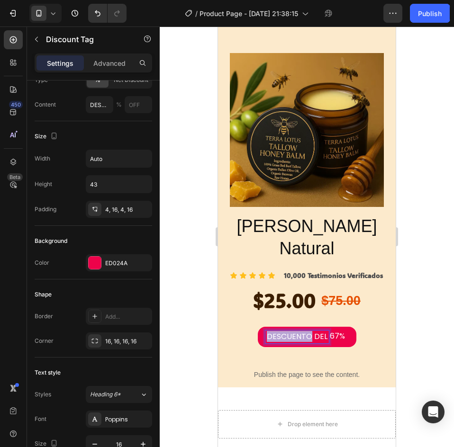
click at [284, 332] on p "DESCUENTO DEL" at bounding box center [297, 337] width 61 height 10
click at [286, 332] on p "DESCUENTO DEL" at bounding box center [297, 337] width 61 height 10
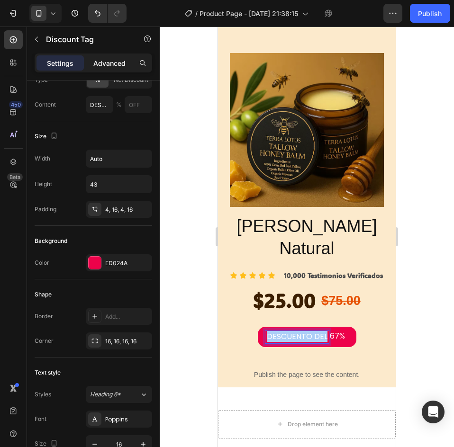
drag, startPoint x: 95, startPoint y: 60, endPoint x: 126, endPoint y: 65, distance: 31.2
click at [96, 60] on p "Advanced" at bounding box center [109, 63] width 32 height 10
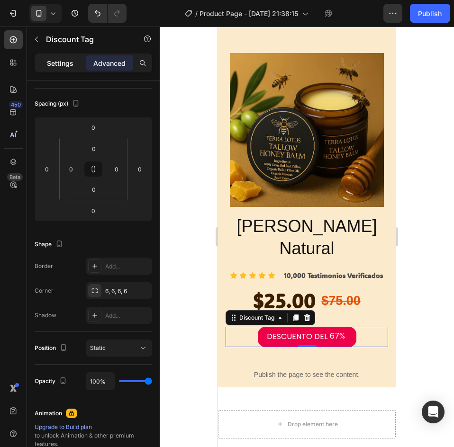
click at [64, 62] on p "Settings" at bounding box center [60, 63] width 27 height 10
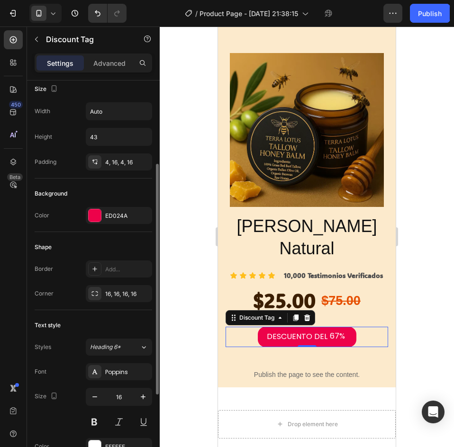
scroll to position [0, 0]
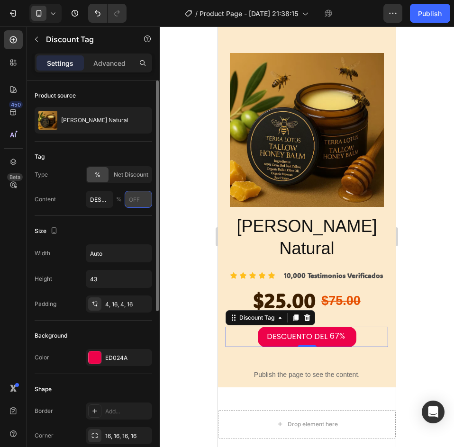
click at [135, 199] on input "text" at bounding box center [138, 199] width 27 height 17
click at [106, 201] on input "DESCUENTO DEL" at bounding box center [99, 199] width 27 height 17
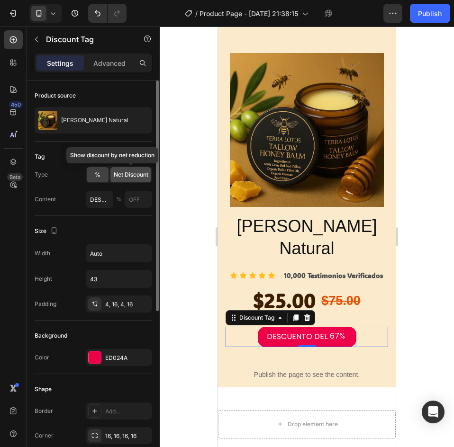
click at [126, 173] on span "Net Discount" at bounding box center [131, 174] width 35 height 9
click at [90, 168] on div "%" at bounding box center [98, 174] width 22 height 15
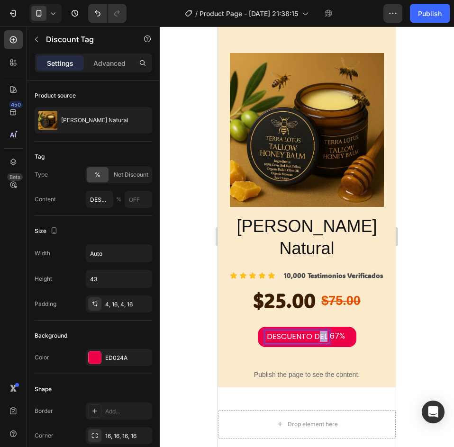
drag, startPoint x: 314, startPoint y: 271, endPoint x: 341, endPoint y: 272, distance: 27.0
click at [341, 331] on div "DESCUENTO DEL 67%" at bounding box center [306, 337] width 83 height 13
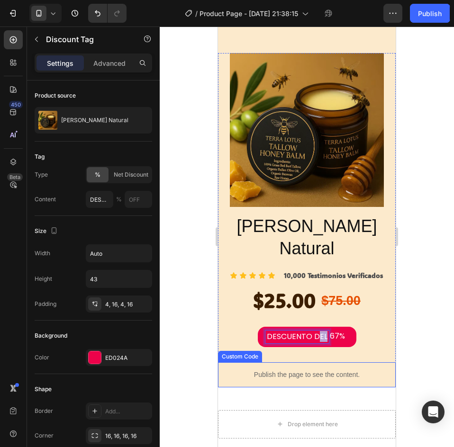
click at [334, 395] on div "Drop element here Section 3" at bounding box center [307, 424] width 178 height 59
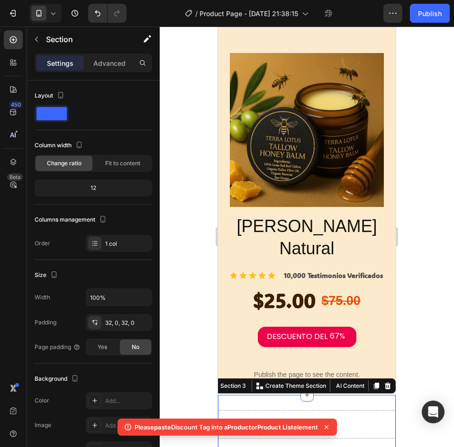
click at [448, 247] on div at bounding box center [307, 237] width 294 height 421
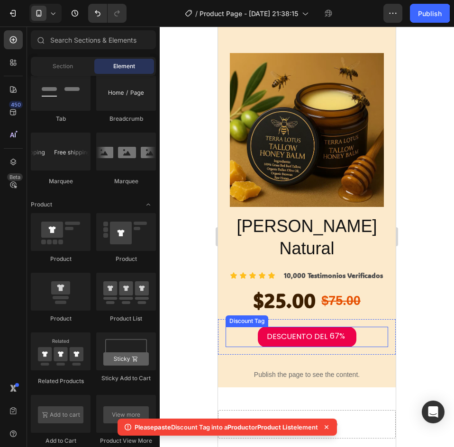
click at [349, 327] on div "DESCUENTO DEL 67%" at bounding box center [307, 337] width 99 height 20
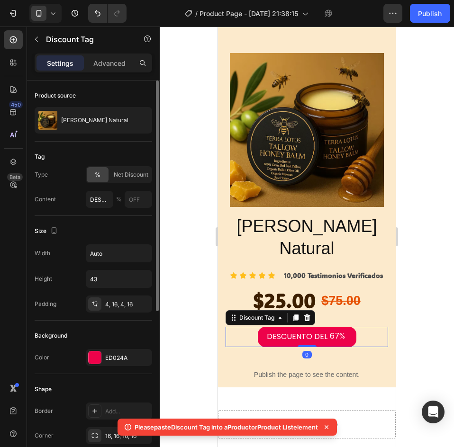
click at [116, 348] on div "Background Color ED024A" at bounding box center [93, 348] width 117 height 54
click at [116, 350] on div "ED024A" at bounding box center [119, 357] width 66 height 17
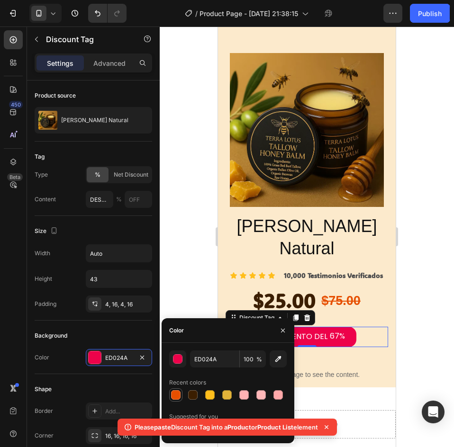
click at [176, 393] on div at bounding box center [175, 394] width 9 height 9
type input "E64F00"
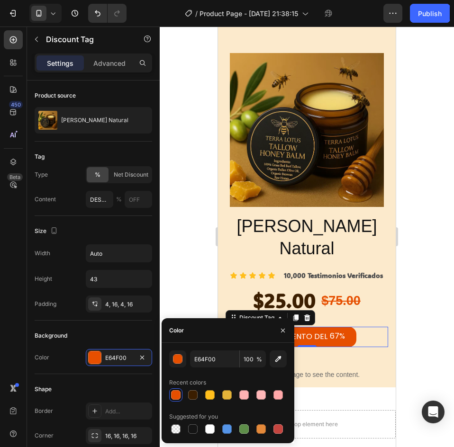
click at [416, 271] on div at bounding box center [307, 237] width 294 height 421
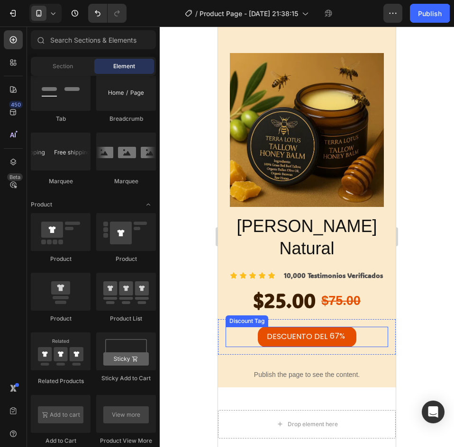
click at [287, 332] on p "DESCUENTO DEL" at bounding box center [297, 337] width 61 height 10
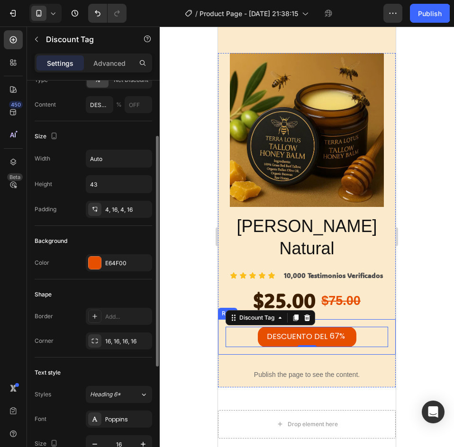
scroll to position [142, 0]
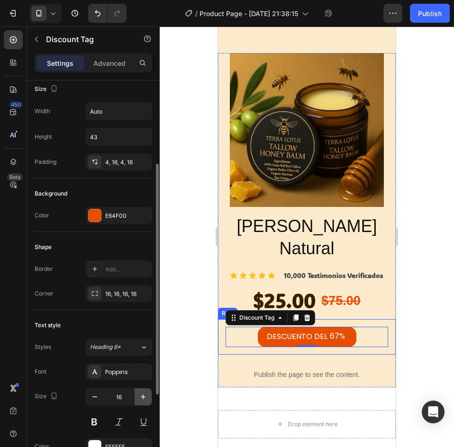
click at [146, 392] on button "button" at bounding box center [142, 396] width 17 height 17
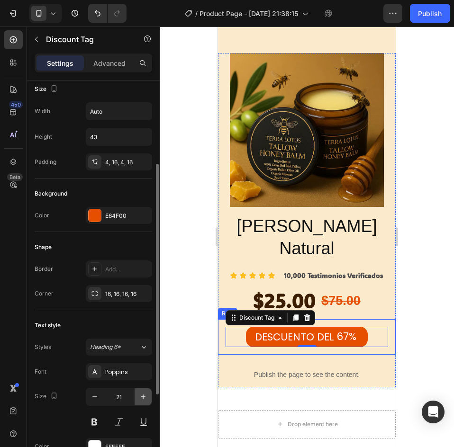
click at [146, 392] on button "button" at bounding box center [142, 396] width 17 height 17
type input "22"
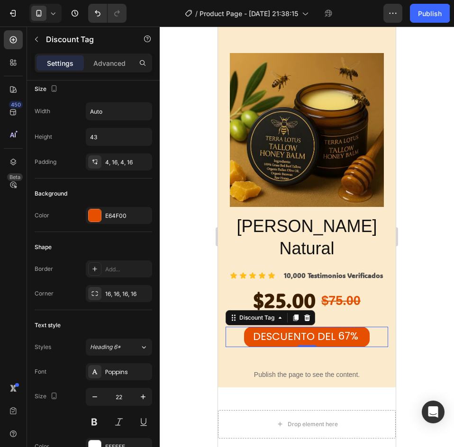
click at [436, 294] on div at bounding box center [307, 237] width 294 height 421
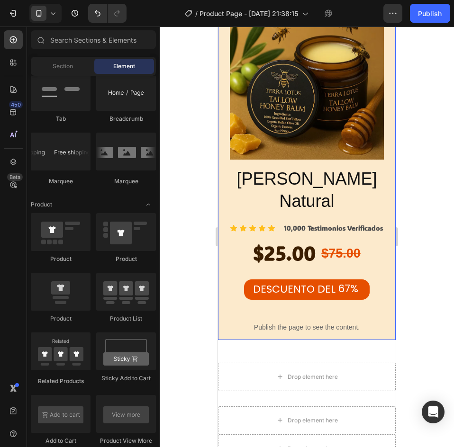
scroll to position [1441, 0]
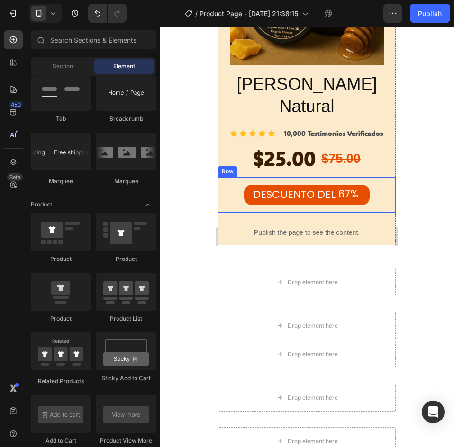
click at [309, 177] on div "DESCUENTO DEL 67% Discount Tag Row" at bounding box center [307, 195] width 178 height 36
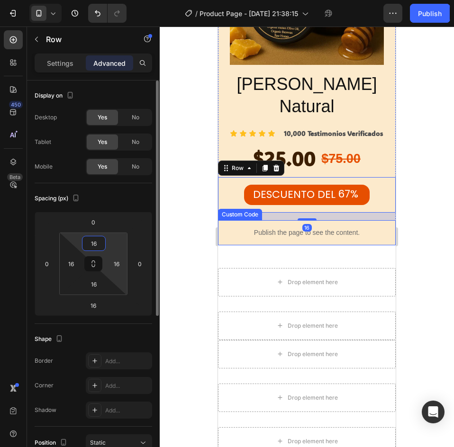
drag, startPoint x: 101, startPoint y: 241, endPoint x: 109, endPoint y: 251, distance: 12.5
click at [102, 241] on input "16" at bounding box center [93, 243] width 19 height 14
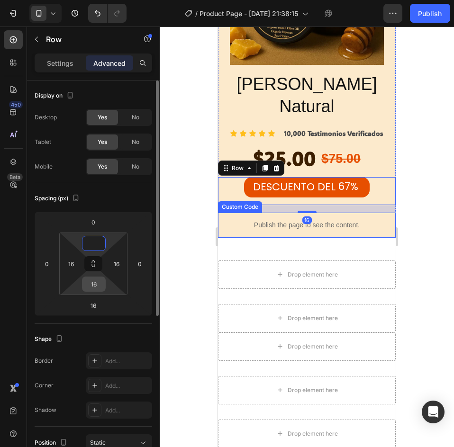
type input "0"
drag, startPoint x: 89, startPoint y: 278, endPoint x: 94, endPoint y: 280, distance: 5.5
click at [91, 279] on input "16" at bounding box center [93, 284] width 19 height 14
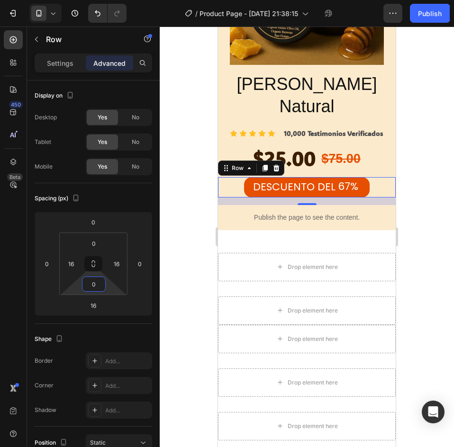
type input "0"
click at [438, 175] on div at bounding box center [307, 237] width 294 height 421
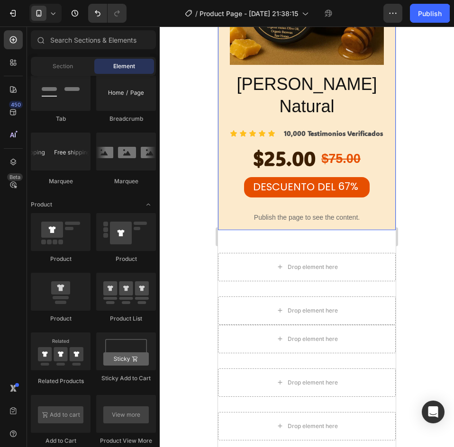
click at [366, 131] on div "Balsamo Natural Product Title Icon Icon Icon Icon Icon Icon List 10,000 Testimo…" at bounding box center [307, 151] width 178 height 158
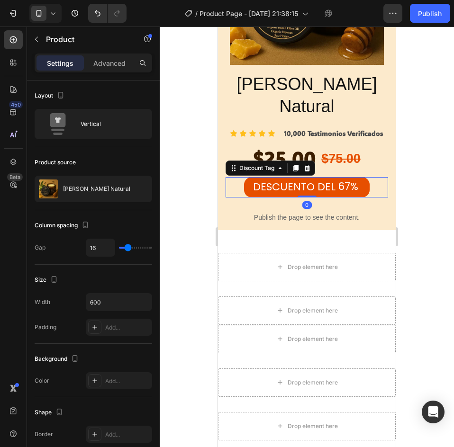
click at [362, 177] on div "DESCUENTO DEL 67%" at bounding box center [306, 187] width 125 height 20
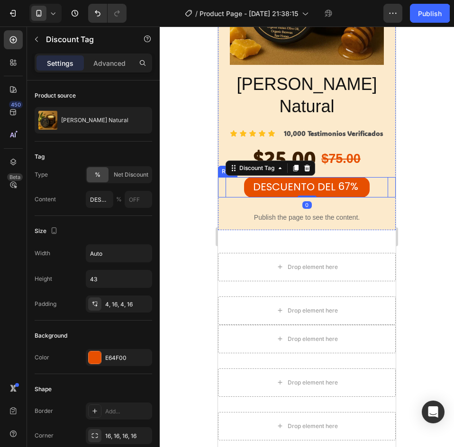
click at [385, 177] on div "DESCUENTO DEL 67% Discount Tag 0 Row" at bounding box center [307, 187] width 178 height 20
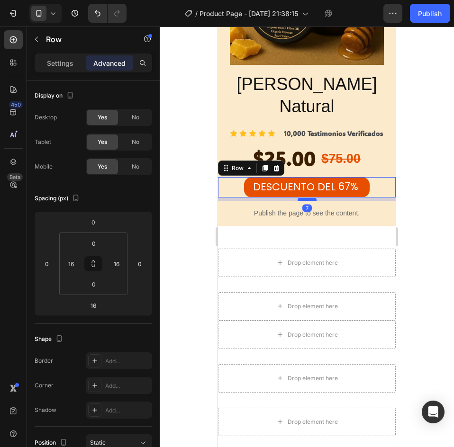
drag, startPoint x: 302, startPoint y: 135, endPoint x: 305, endPoint y: 131, distance: 5.1
click at [305, 198] on div at bounding box center [306, 199] width 19 height 3
type input "7"
click at [404, 161] on div at bounding box center [307, 237] width 294 height 421
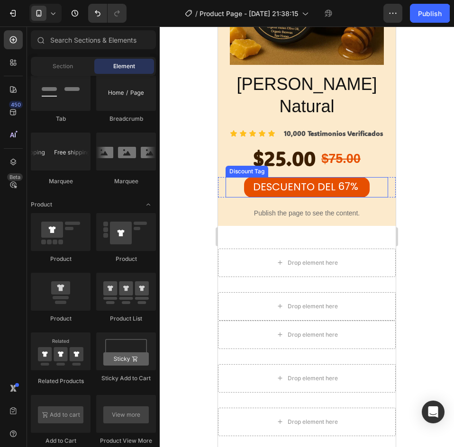
click at [372, 177] on div "DESCUENTO DEL 67%" at bounding box center [306, 187] width 162 height 20
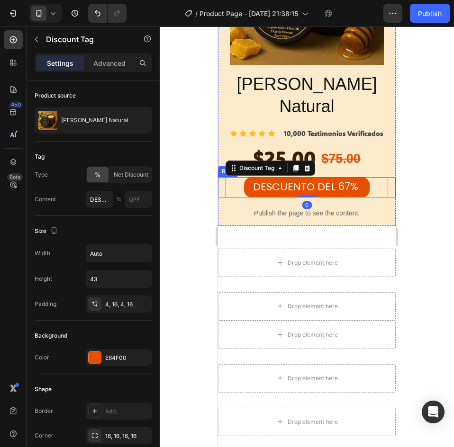
click at [387, 177] on div "DESCUENTO DEL 67% Discount Tag 0 Row" at bounding box center [307, 187] width 178 height 20
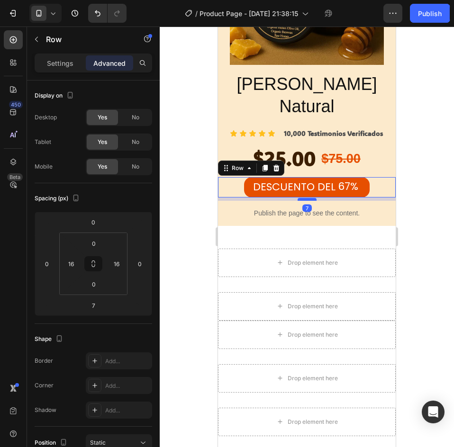
click at [308, 197] on div "7" at bounding box center [307, 198] width 178 height 3
click at [307, 199] on div at bounding box center [306, 200] width 19 height 3
type input "12"
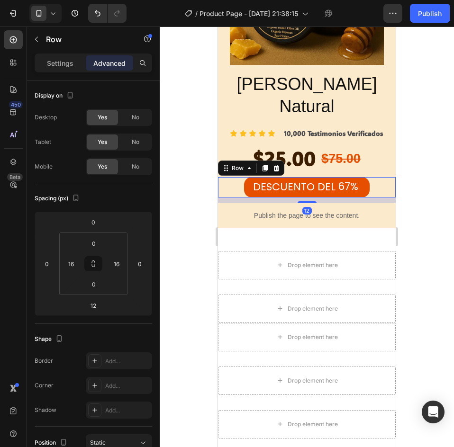
click at [409, 157] on div at bounding box center [307, 237] width 294 height 421
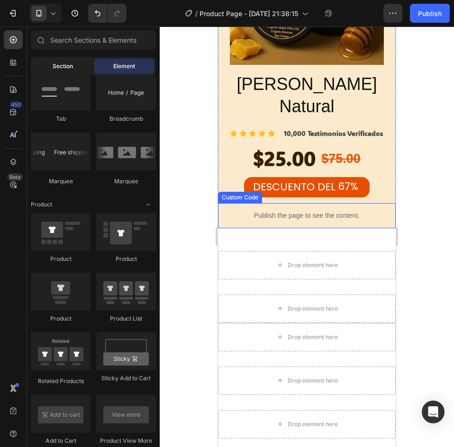
click at [66, 62] on span "Section" at bounding box center [63, 66] width 20 height 9
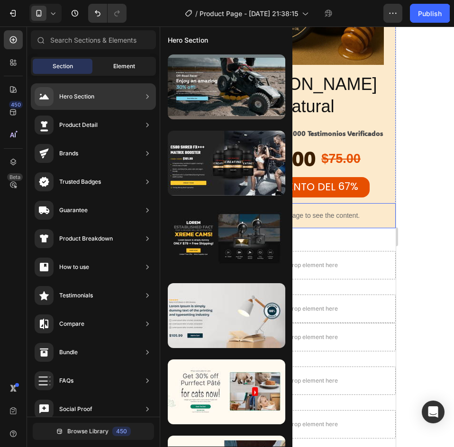
click at [121, 66] on span "Element" at bounding box center [124, 66] width 22 height 9
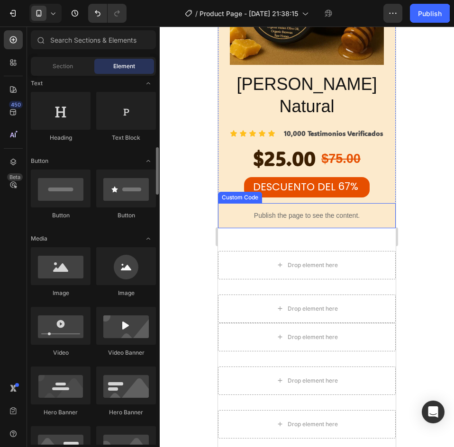
scroll to position [189, 0]
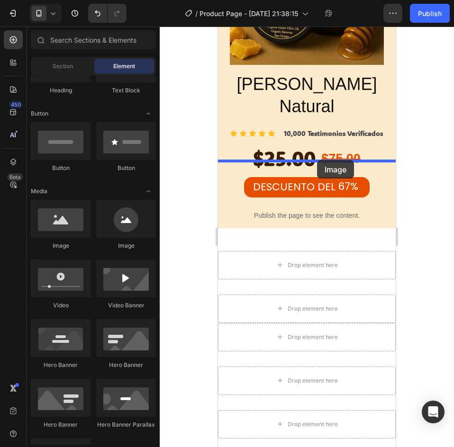
drag, startPoint x: 319, startPoint y: 246, endPoint x: 671, endPoint y: 251, distance: 352.4
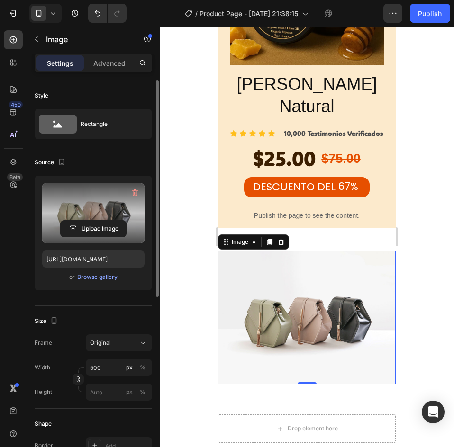
click at [132, 210] on label at bounding box center [93, 213] width 102 height 60
click at [126, 221] on input "file" at bounding box center [93, 229] width 65 height 16
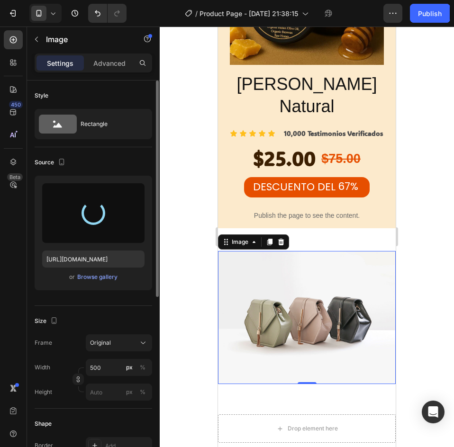
type input "https://cdn.shopify.com/s/files/1/0769/9392/1261/files/gempages_583149638958187…"
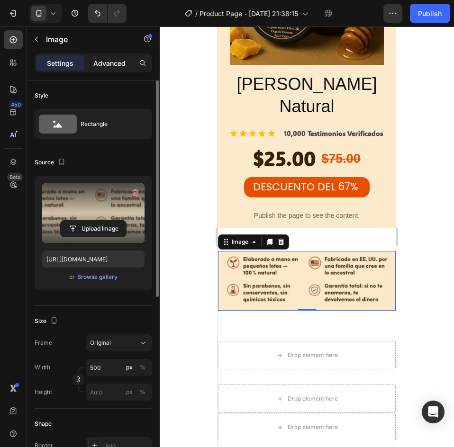
click at [108, 56] on div "Advanced" at bounding box center [109, 62] width 47 height 15
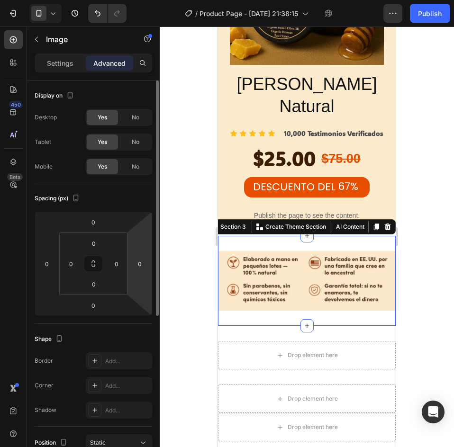
click at [331, 236] on div "Image Section 3 You can create reusable sections Create Theme Section AI Conten…" at bounding box center [307, 281] width 178 height 90
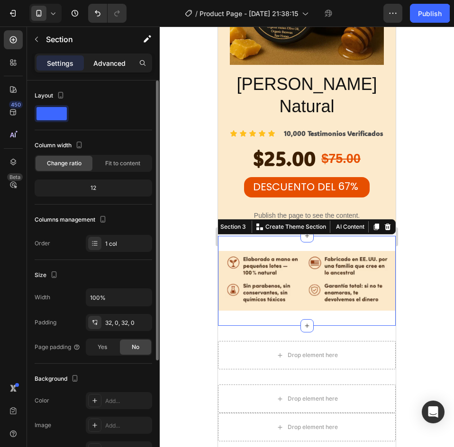
click at [113, 60] on p "Advanced" at bounding box center [109, 63] width 32 height 10
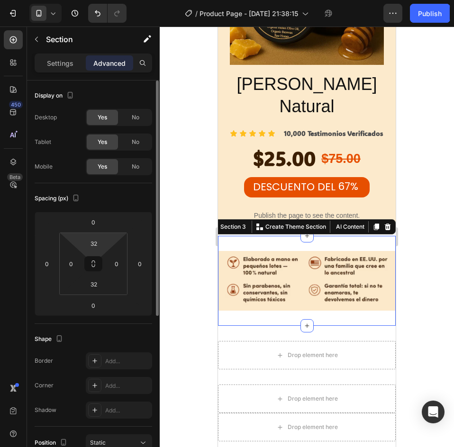
click at [108, 0] on html "7 / Product Page - Sep 25, 21:38:15 Preview 1 product assigned Save Publish 450…" at bounding box center [227, 0] width 454 height 0
type input "4"
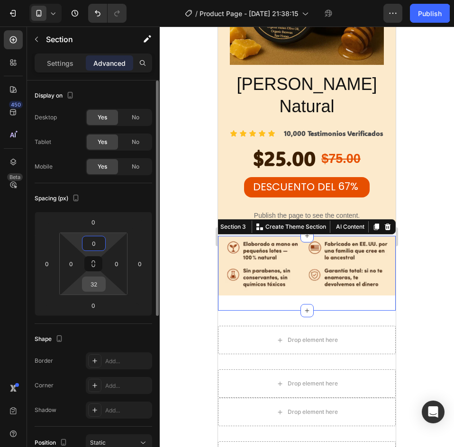
type input "0"
click at [101, 279] on input "32" at bounding box center [93, 284] width 19 height 14
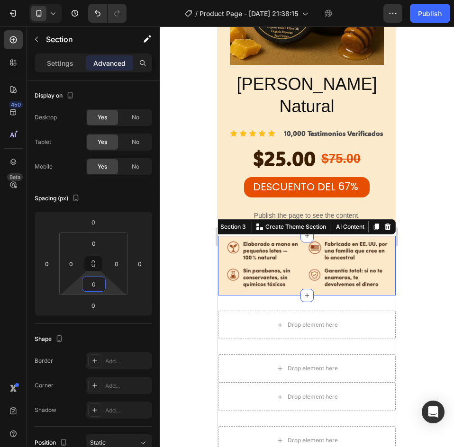
type input "0"
click at [419, 222] on div at bounding box center [307, 237] width 294 height 421
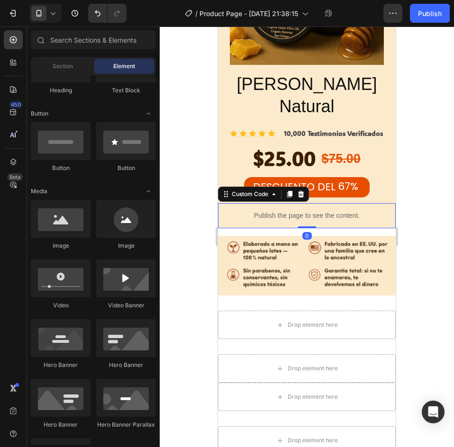
click at [355, 203] on div "Publish the page to see the content." at bounding box center [307, 215] width 178 height 25
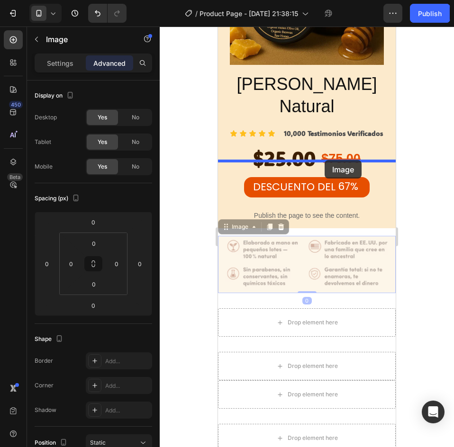
drag, startPoint x: 321, startPoint y: 174, endPoint x: 614, endPoint y: 199, distance: 294.2
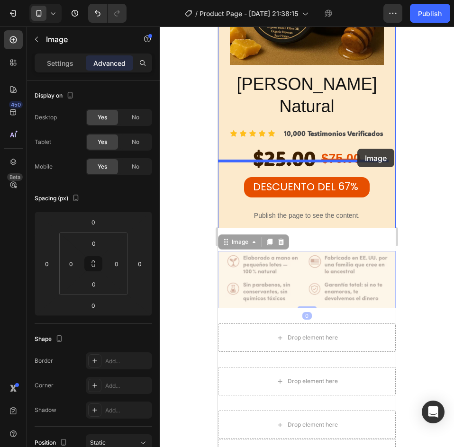
drag, startPoint x: 349, startPoint y: 206, endPoint x: 354, endPoint y: 155, distance: 50.5
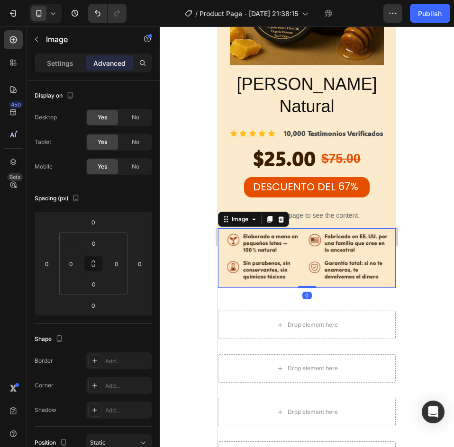
click at [422, 167] on div at bounding box center [307, 237] width 294 height 421
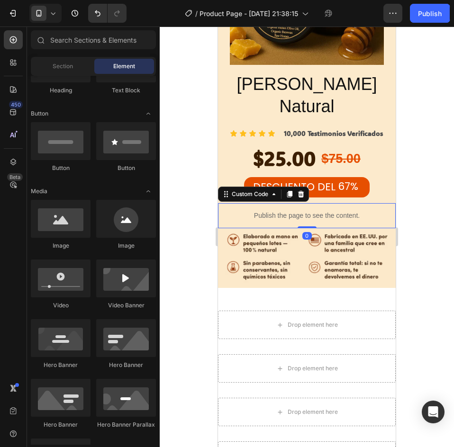
click at [364, 203] on div "Publish the page to see the content." at bounding box center [307, 215] width 178 height 25
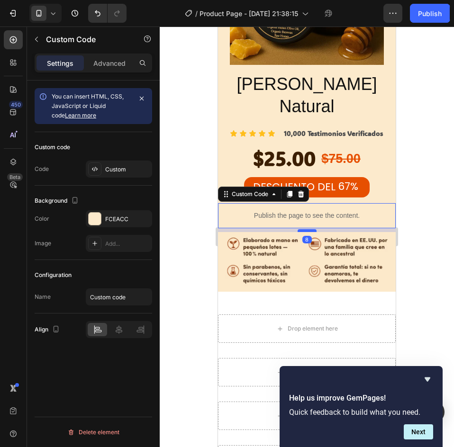
click at [305, 229] on div at bounding box center [306, 230] width 19 height 3
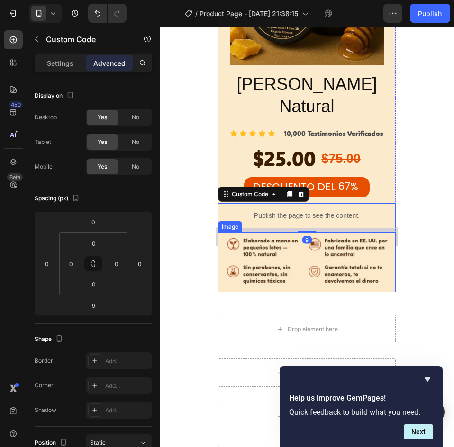
click at [417, 171] on div at bounding box center [307, 237] width 294 height 421
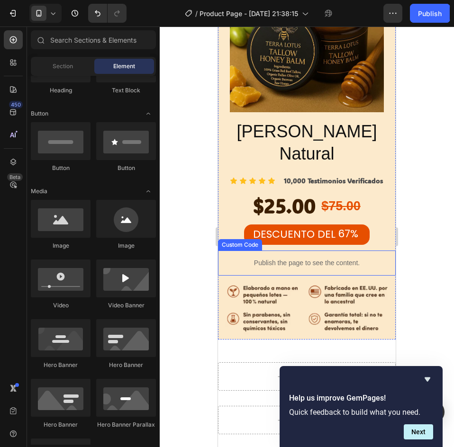
scroll to position [1441, 0]
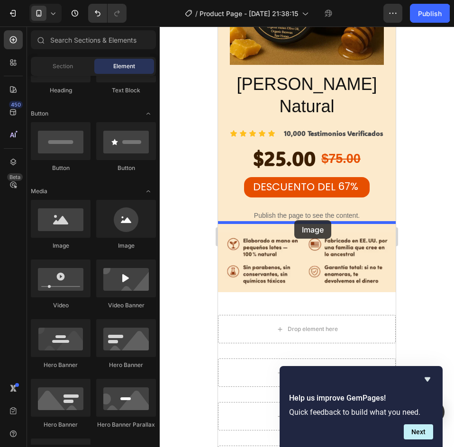
drag, startPoint x: 303, startPoint y: 242, endPoint x: 294, endPoint y: 220, distance: 24.0
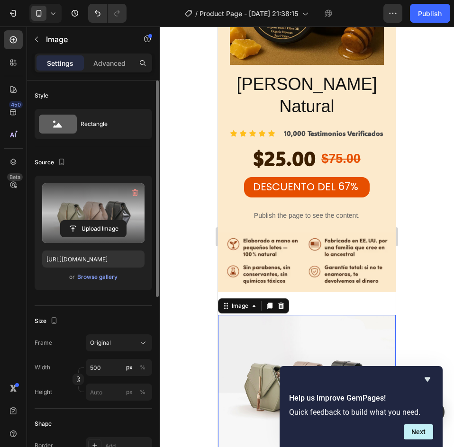
click at [78, 212] on label at bounding box center [93, 213] width 102 height 60
click at [78, 221] on input "file" at bounding box center [93, 229] width 65 height 16
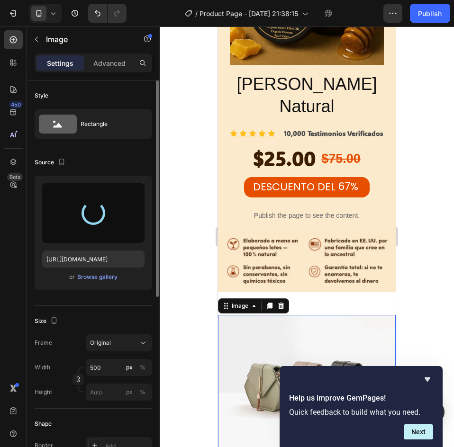
type input "https://cdn.shopify.com/s/files/1/0769/9392/1261/files/gempages_583149638958187…"
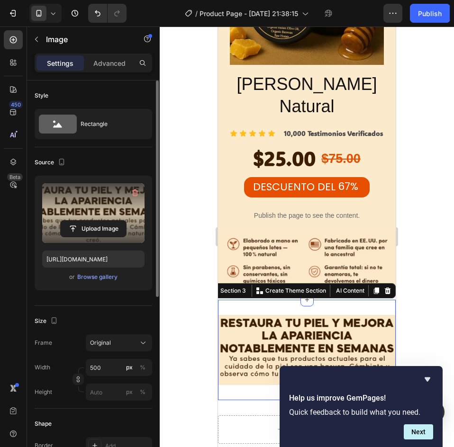
click at [347, 300] on div "Image Section 3 You can create reusable sections Create Theme Section AI Conten…" at bounding box center [307, 350] width 178 height 100
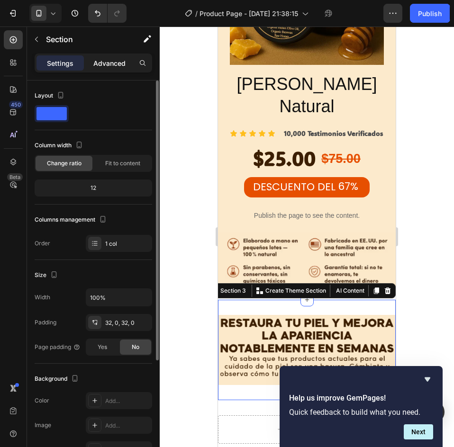
click at [108, 66] on p "Advanced" at bounding box center [109, 63] width 32 height 10
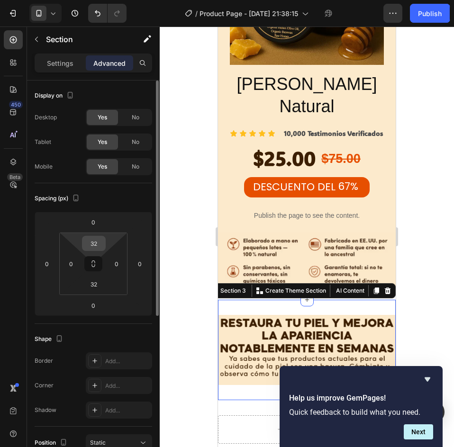
click at [95, 244] on input "32" at bounding box center [93, 243] width 19 height 14
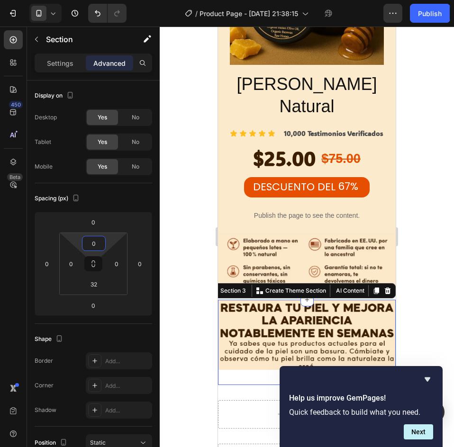
type input "0"
click at [333, 304] on div "Image Section 3 You can create reusable sections Create Theme Section AI Conten…" at bounding box center [307, 342] width 178 height 85
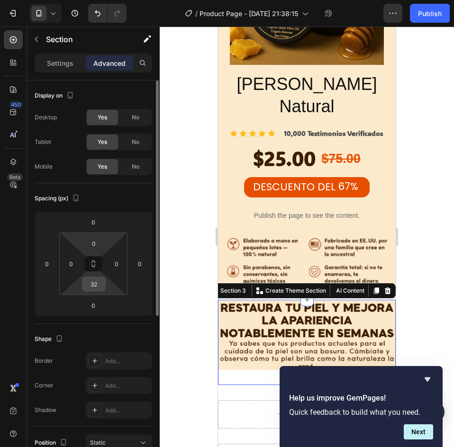
click at [105, 289] on div "32" at bounding box center [94, 284] width 24 height 15
click at [99, 285] on input "32" at bounding box center [93, 284] width 19 height 14
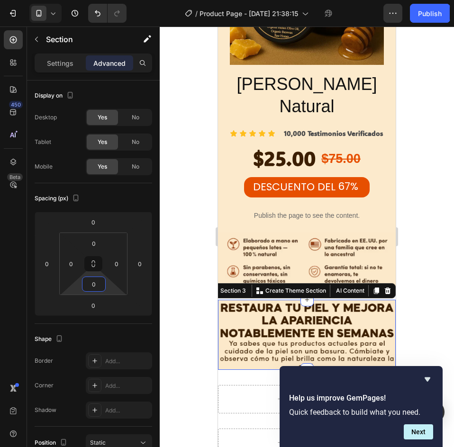
type input "0"
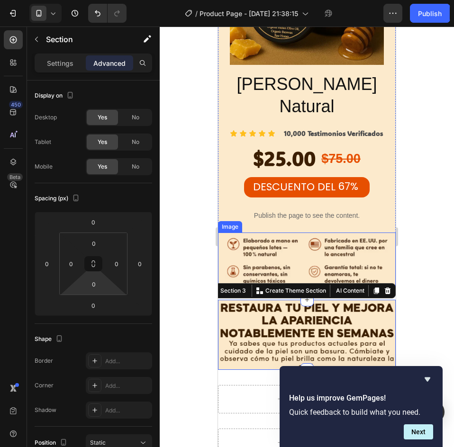
click at [447, 177] on div at bounding box center [307, 237] width 294 height 421
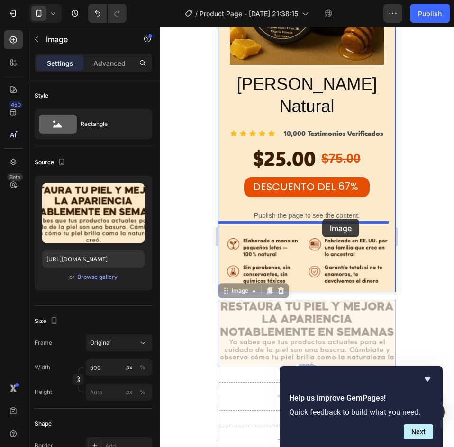
drag, startPoint x: 323, startPoint y: 231, endPoint x: 660, endPoint y: 257, distance: 338.7
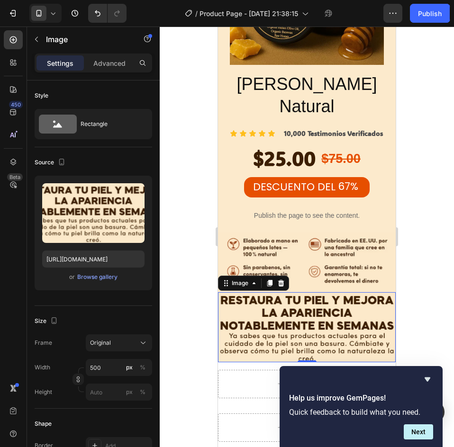
click at [441, 220] on div at bounding box center [307, 237] width 294 height 421
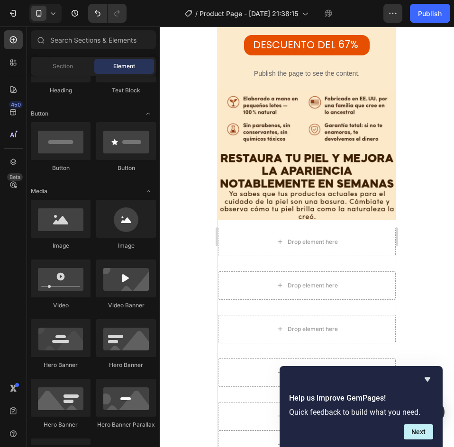
scroll to position [1631, 0]
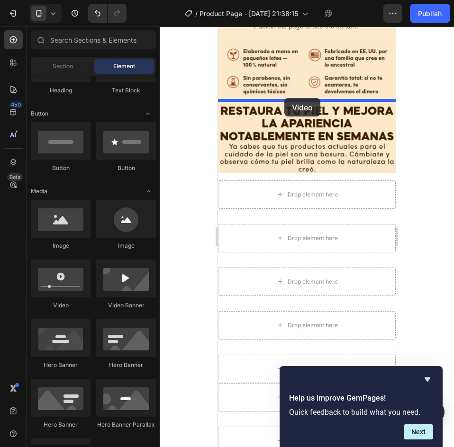
drag, startPoint x: 292, startPoint y: 302, endPoint x: 284, endPoint y: 98, distance: 203.8
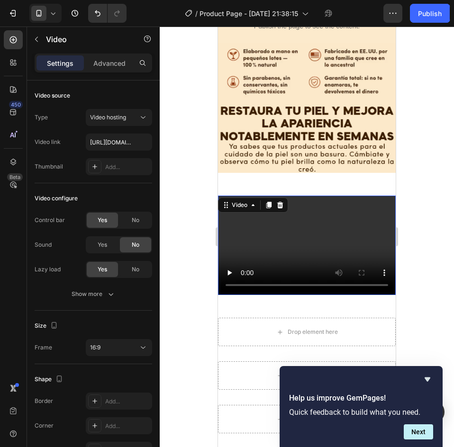
click at [319, 196] on video at bounding box center [307, 246] width 178 height 100
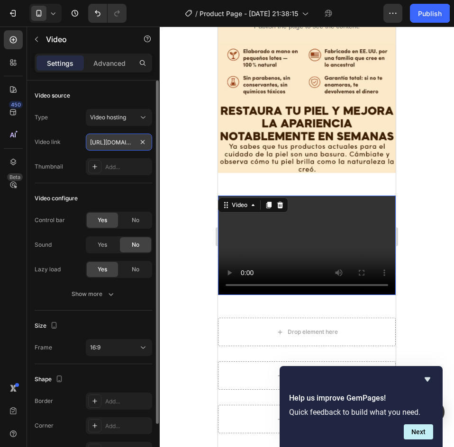
click at [120, 141] on input "https://cdn.shopify.com/videos/c/o/v/2cd3deb506b54b009063f7270ab5cf2e.mp4" at bounding box center [119, 142] width 66 height 17
paste input "e4c752db14b4c3aa99da10c762b702f"
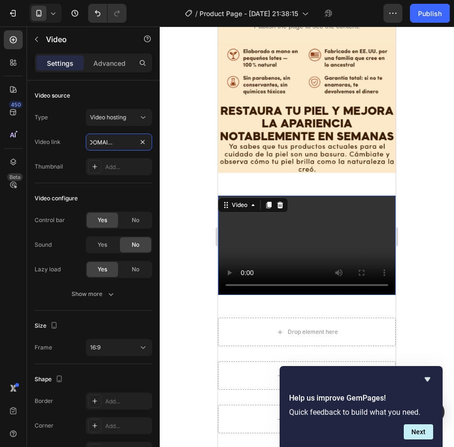
type input "https://cdn.shopify.com/videos/c/o/v/2e4c752db14b4c3aa99da10c762b702f.mp4"
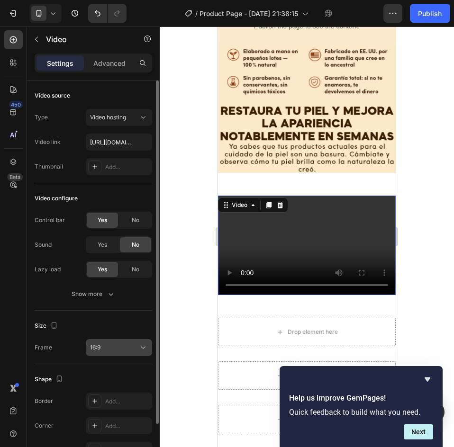
click at [115, 350] on div "16:9" at bounding box center [114, 347] width 48 height 9
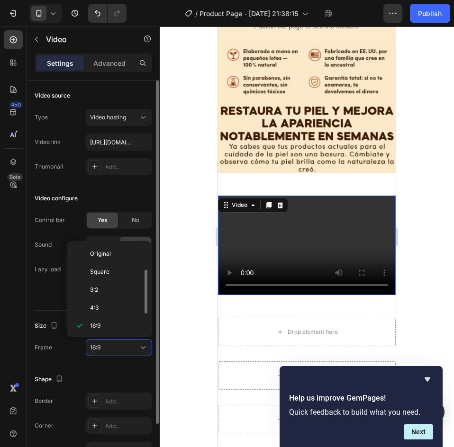
scroll to position [17, 0]
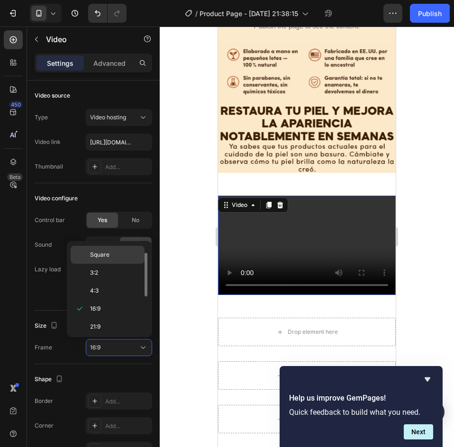
click at [110, 248] on div "Square" at bounding box center [108, 255] width 74 height 18
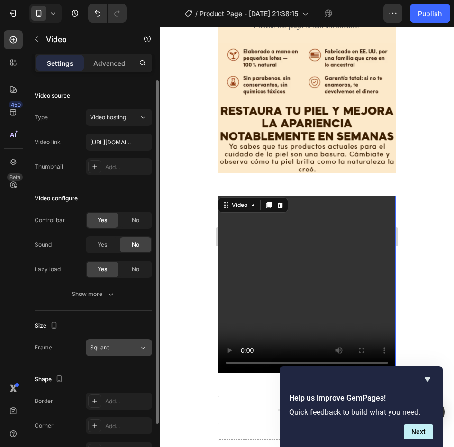
click at [120, 342] on button "Square" at bounding box center [119, 347] width 66 height 17
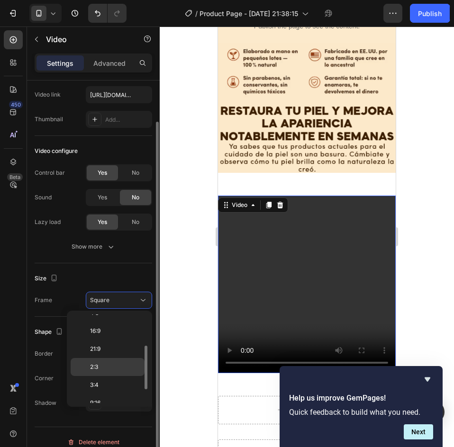
scroll to position [91, 0]
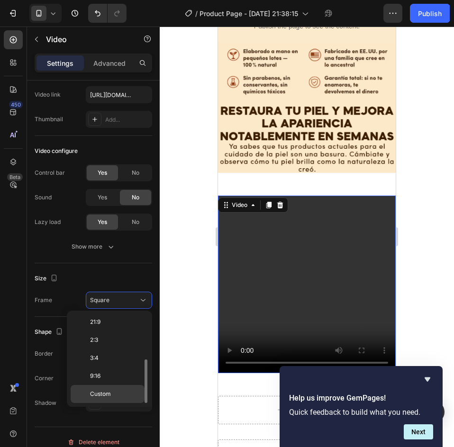
click at [107, 385] on div "Custom" at bounding box center [108, 394] width 74 height 18
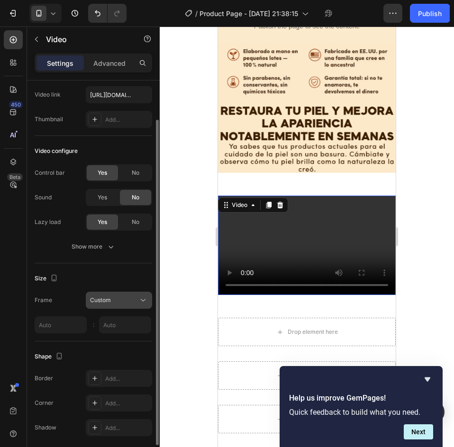
click at [122, 301] on div "Custom" at bounding box center [114, 300] width 48 height 9
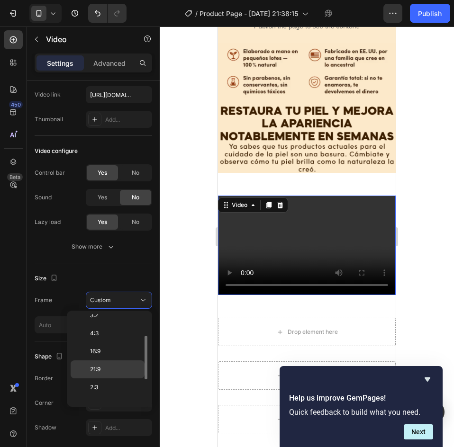
scroll to position [0, 0]
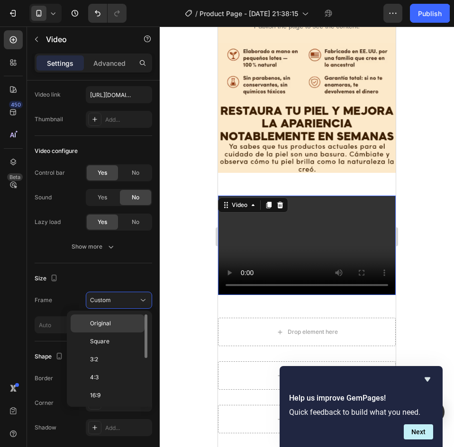
click at [109, 319] on div "Original" at bounding box center [108, 323] width 74 height 18
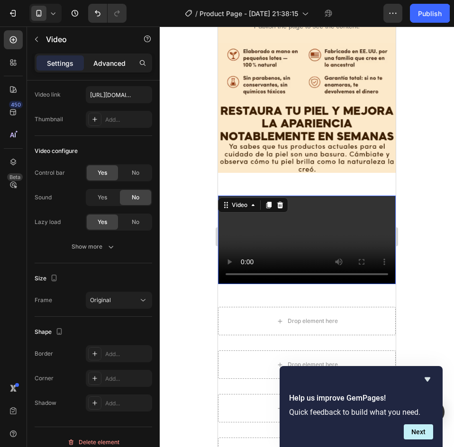
click at [120, 57] on div "Advanced" at bounding box center [109, 62] width 47 height 15
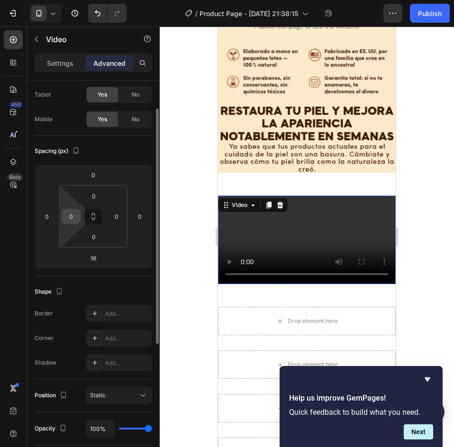
click at [64, 220] on input "0" at bounding box center [71, 216] width 14 height 14
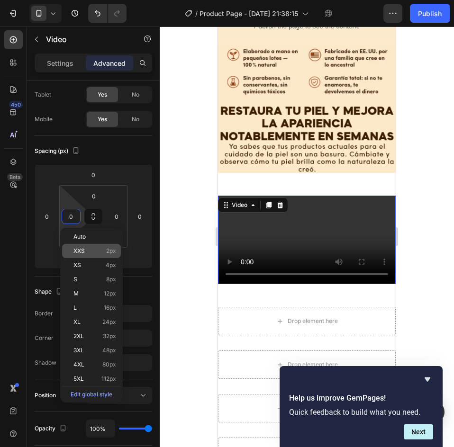
type input "5"
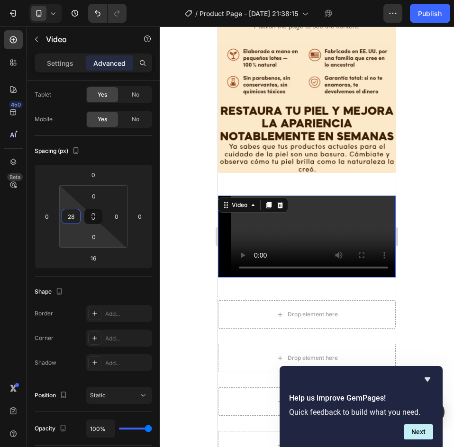
type input "2"
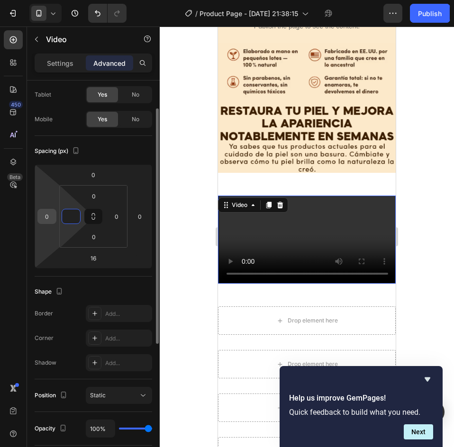
type input "0"
click at [45, 222] on input "0" at bounding box center [47, 216] width 14 height 14
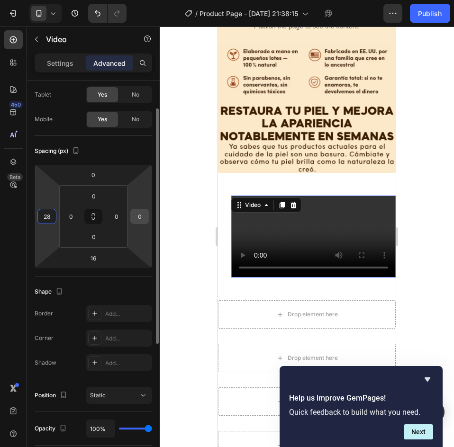
type input "28"
click at [140, 215] on input "0" at bounding box center [140, 216] width 14 height 14
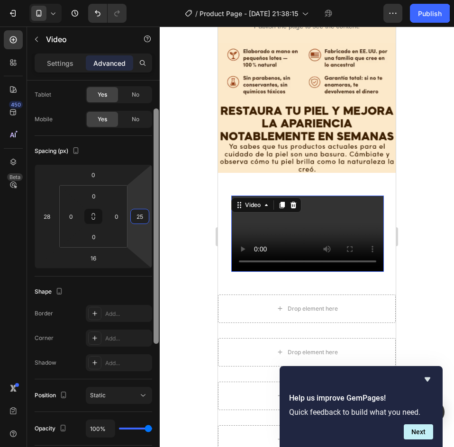
type input "2"
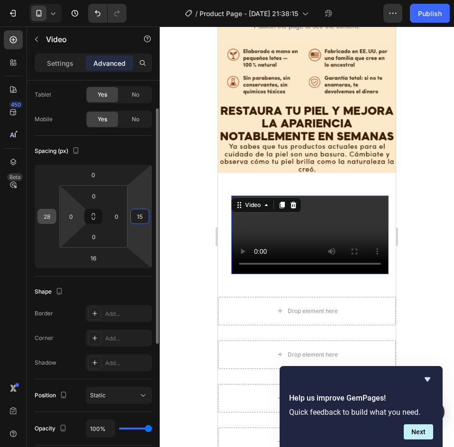
type input "15"
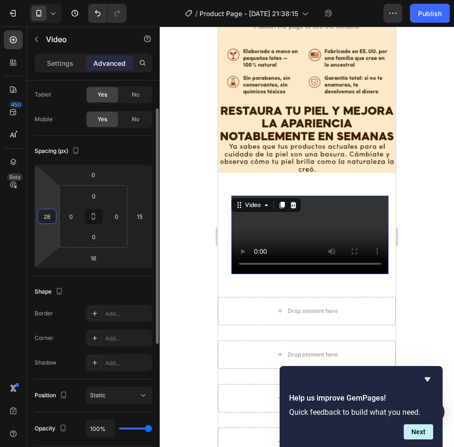
click at [48, 219] on input "28" at bounding box center [47, 216] width 14 height 14
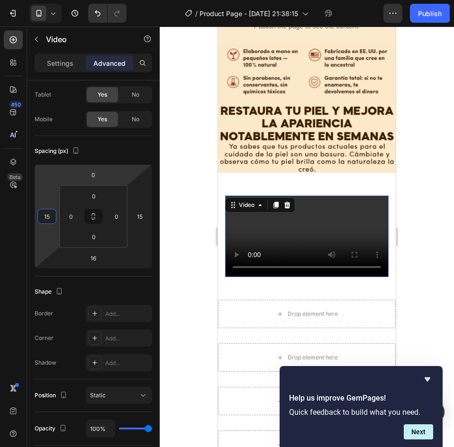
type input "15"
click at [426, 217] on div at bounding box center [307, 237] width 294 height 421
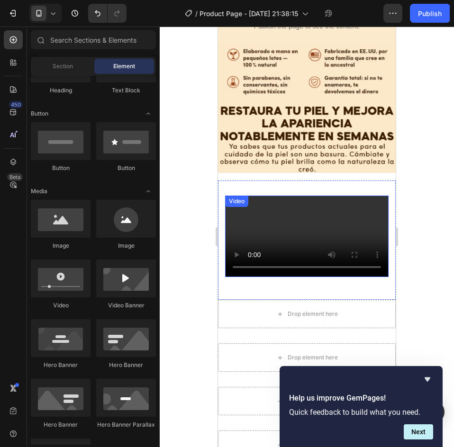
click at [357, 196] on video at bounding box center [306, 237] width 163 height 82
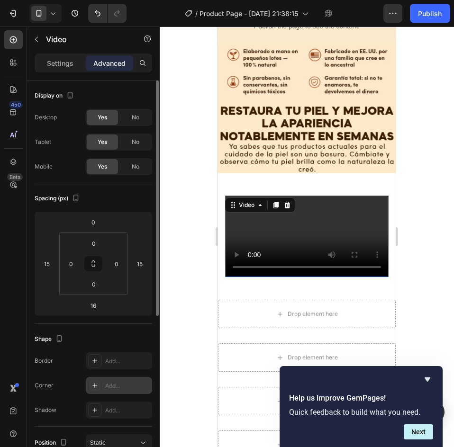
click at [118, 382] on div "Add..." at bounding box center [127, 386] width 45 height 9
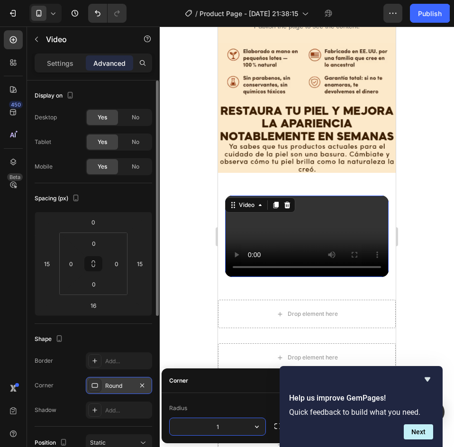
type input "15"
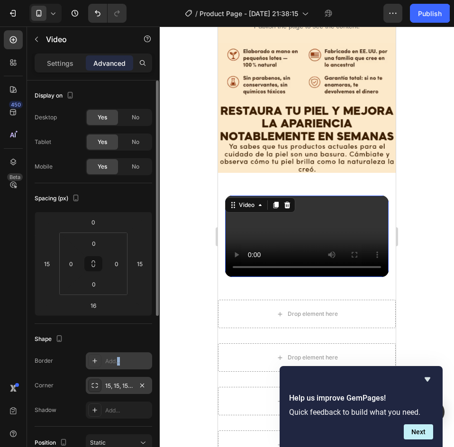
click at [117, 368] on div "Border Add... Corner 15, 15, 15, 15 Shadow Add..." at bounding box center [93, 385] width 117 height 66
click at [126, 365] on div "Add..." at bounding box center [127, 361] width 45 height 9
click at [418, 431] on button "Next" at bounding box center [417, 431] width 29 height 15
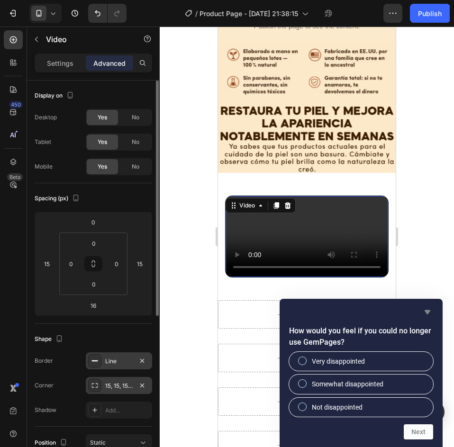
click at [427, 309] on icon "Hide survey" at bounding box center [426, 311] width 11 height 11
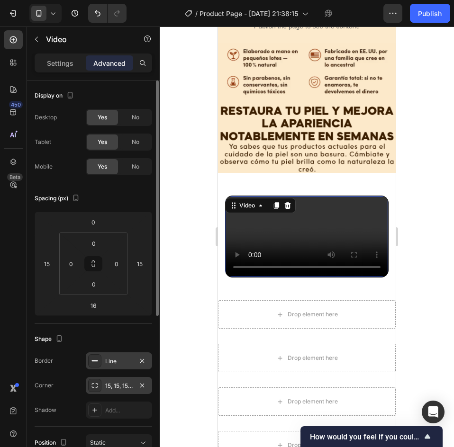
click at [114, 363] on div "Line" at bounding box center [118, 361] width 27 height 9
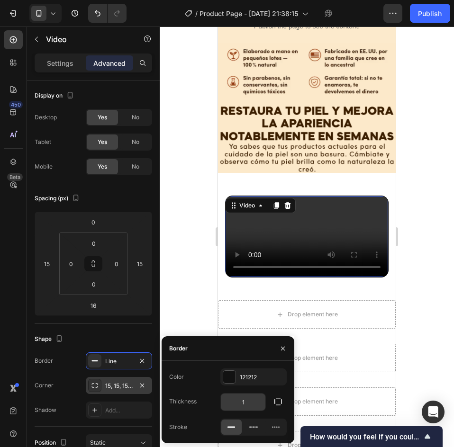
click at [252, 400] on input "1" at bounding box center [243, 402] width 45 height 17
type input "5"
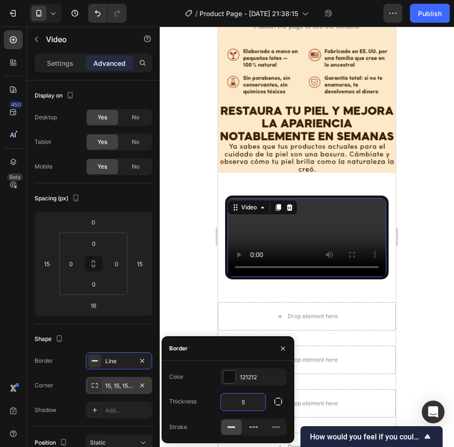
click at [328, 180] on div "Video 16 Section 3" at bounding box center [307, 241] width 178 height 122
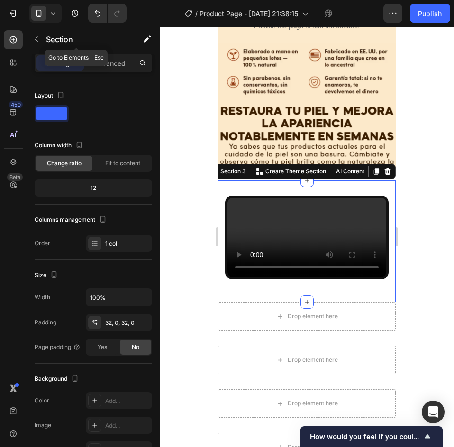
click at [108, 54] on div "Settings Advanced" at bounding box center [93, 63] width 117 height 19
click at [110, 56] on div "Advanced" at bounding box center [109, 62] width 47 height 15
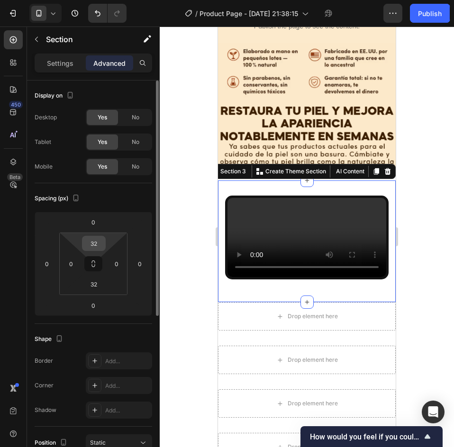
click at [98, 248] on input "32" at bounding box center [93, 243] width 19 height 14
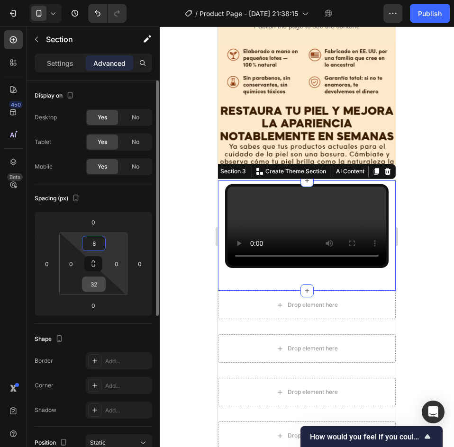
type input "8"
click at [103, 286] on input "32" at bounding box center [93, 284] width 19 height 14
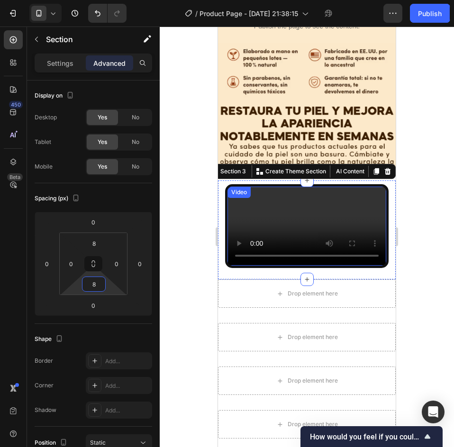
type input "8"
click at [421, 220] on div at bounding box center [307, 237] width 294 height 421
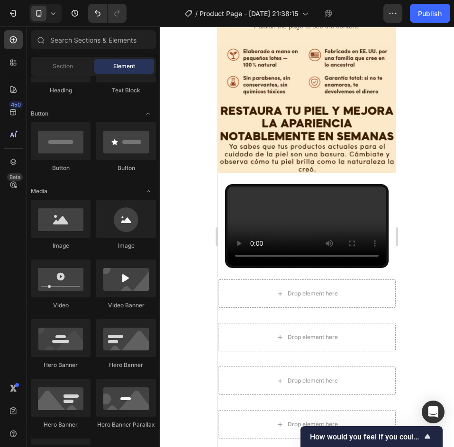
click at [67, 63] on span "Section" at bounding box center [63, 66] width 20 height 9
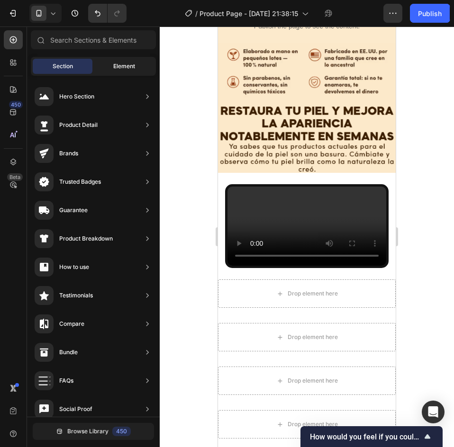
click at [118, 64] on span "Element" at bounding box center [124, 66] width 22 height 9
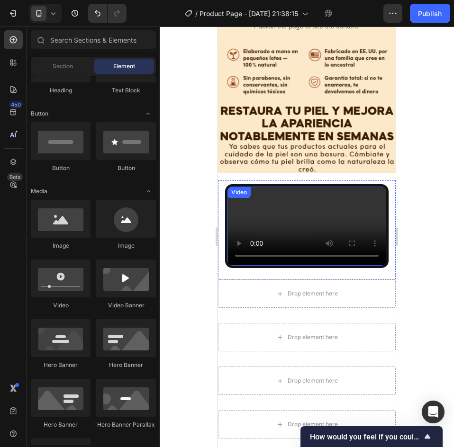
click at [285, 187] on video at bounding box center [306, 227] width 159 height 80
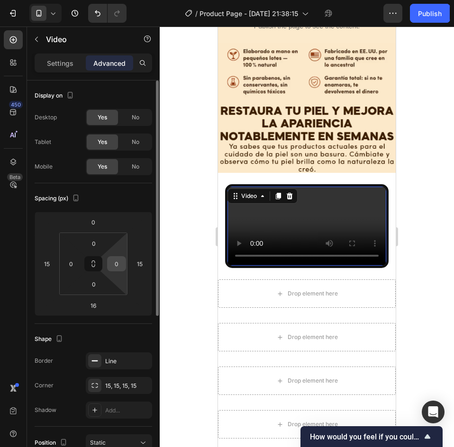
scroll to position [95, 0]
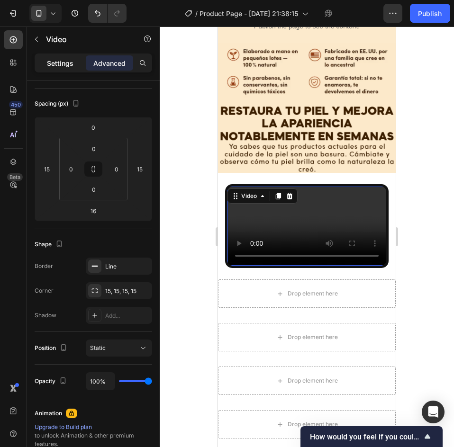
click at [65, 65] on p "Settings" at bounding box center [60, 63] width 27 height 10
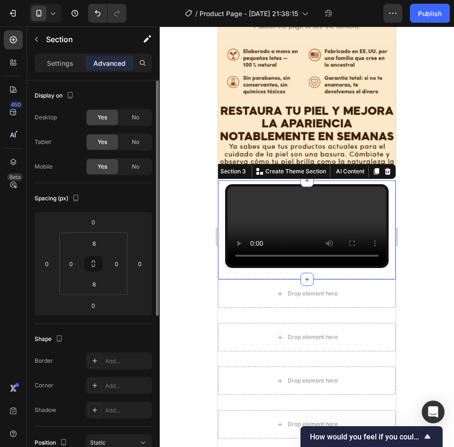
scroll to position [47, 0]
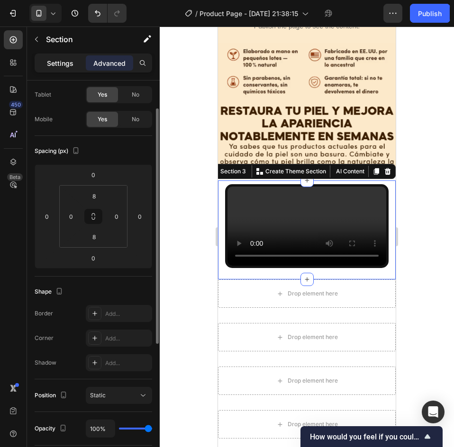
click at [57, 69] on div "Settings" at bounding box center [59, 62] width 47 height 15
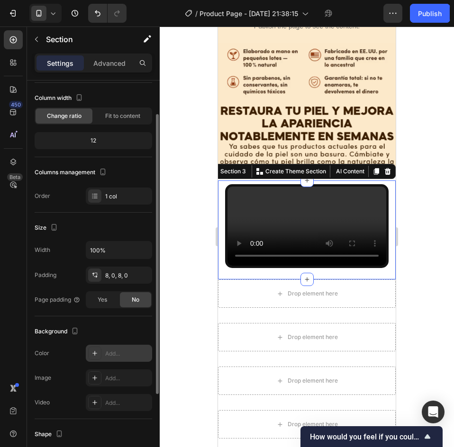
click at [122, 352] on div "Add..." at bounding box center [127, 353] width 45 height 9
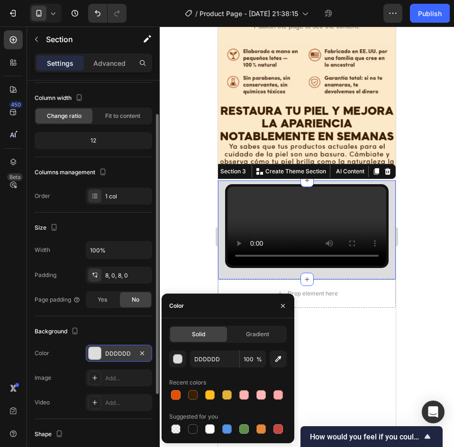
scroll to position [1488, 0]
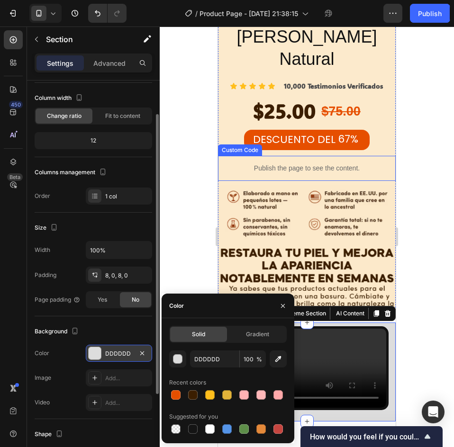
click at [228, 130] on div "DESCUENTO DEL 67%" at bounding box center [306, 140] width 162 height 20
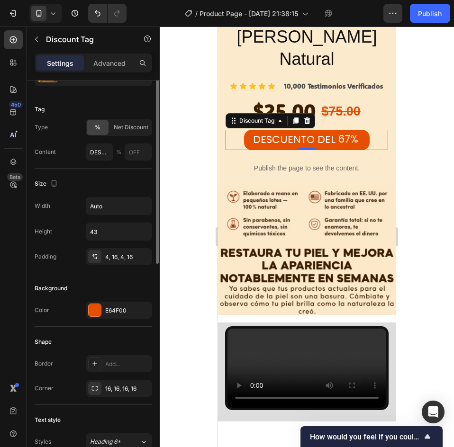
scroll to position [0, 0]
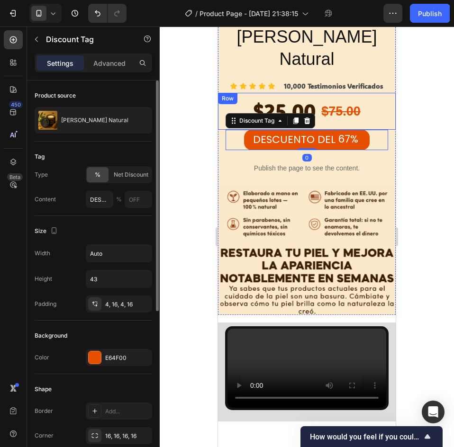
click at [220, 93] on div "$25.00 Product Price Product Price $75.00 Product Price Product Price Row" at bounding box center [307, 111] width 178 height 37
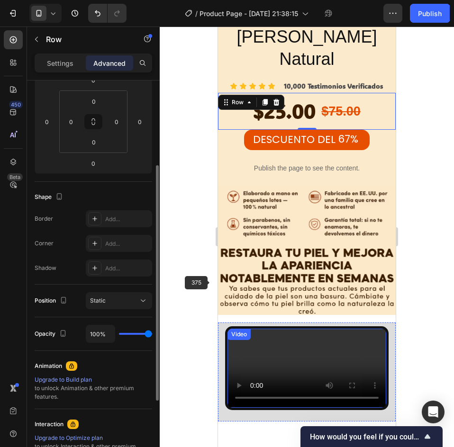
scroll to position [1346, 0]
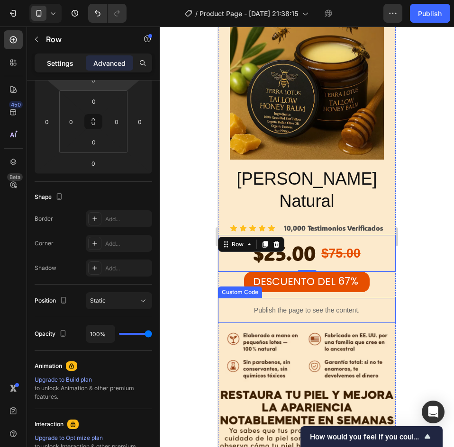
click at [72, 56] on div "Settings" at bounding box center [59, 62] width 47 height 15
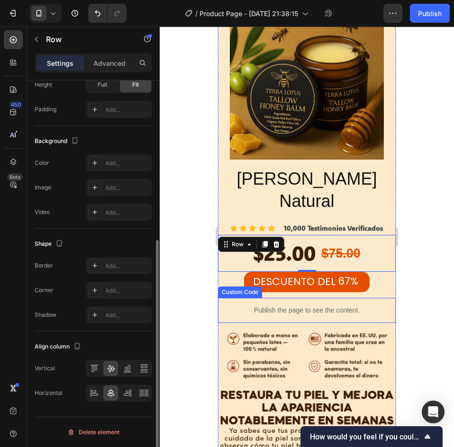
scroll to position [1157, 0]
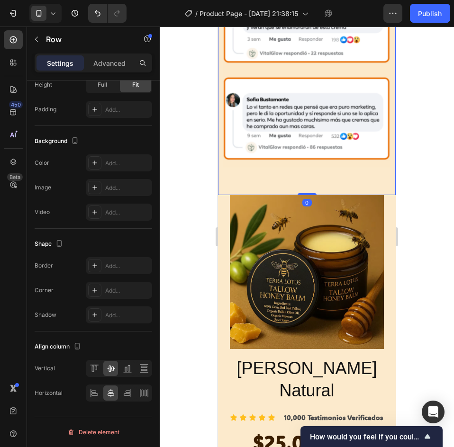
click at [250, 134] on img at bounding box center [307, 38] width 178 height 316
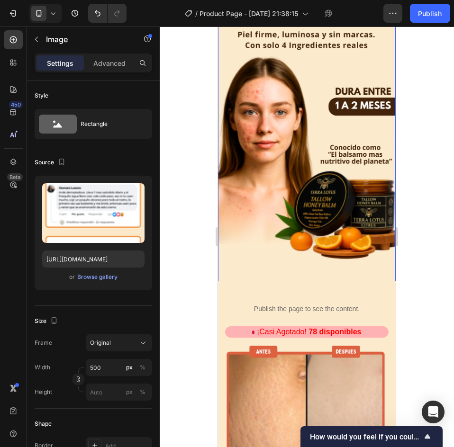
scroll to position [0, 0]
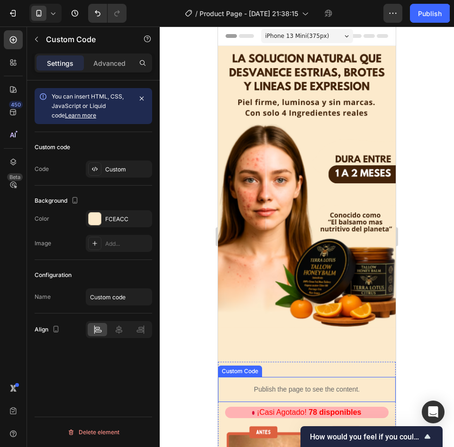
click at [235, 385] on p "Publish the page to see the content." at bounding box center [307, 390] width 178 height 10
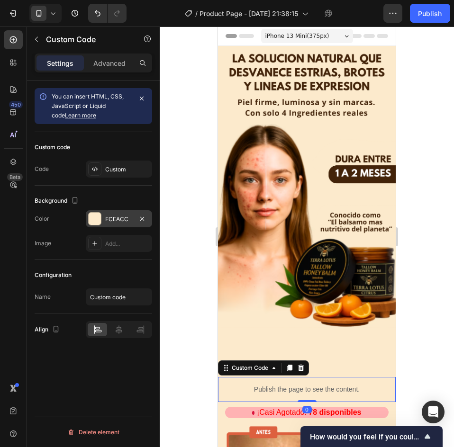
click at [109, 218] on div "FCEACC" at bounding box center [118, 219] width 27 height 9
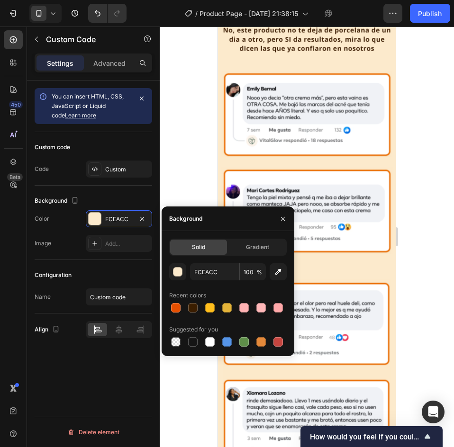
click at [446, 284] on div at bounding box center [307, 237] width 294 height 421
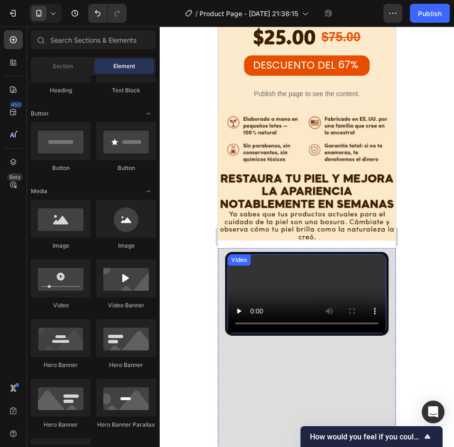
scroll to position [1752, 0]
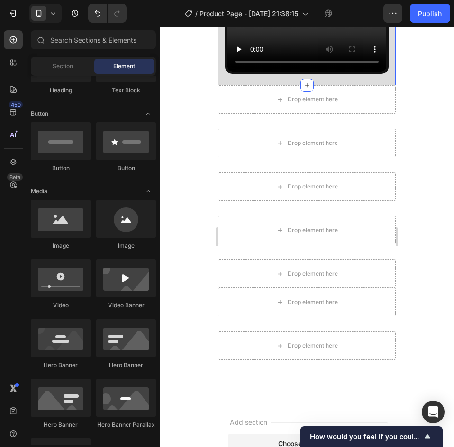
click at [229, 82] on div "Video" at bounding box center [307, 36] width 178 height 92
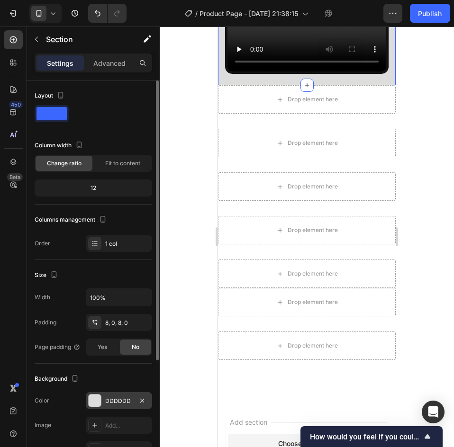
click at [112, 402] on div "DDDDDD" at bounding box center [118, 401] width 27 height 9
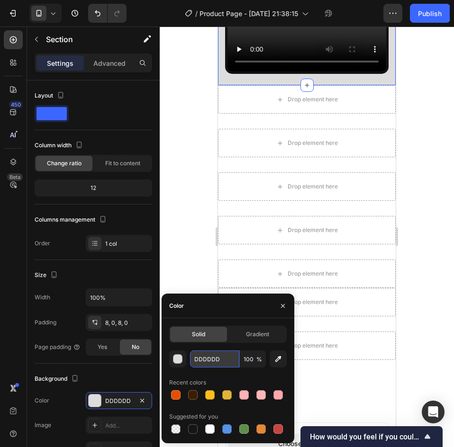
click at [220, 358] on input "DDDDDD" at bounding box center [214, 358] width 49 height 17
paste input "FCEACC"
type input "FCEACC"
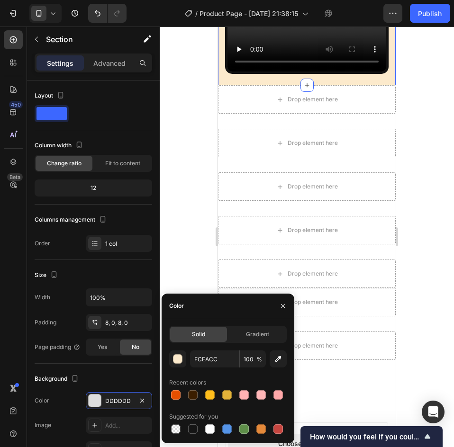
click at [453, 256] on div at bounding box center [307, 237] width 294 height 421
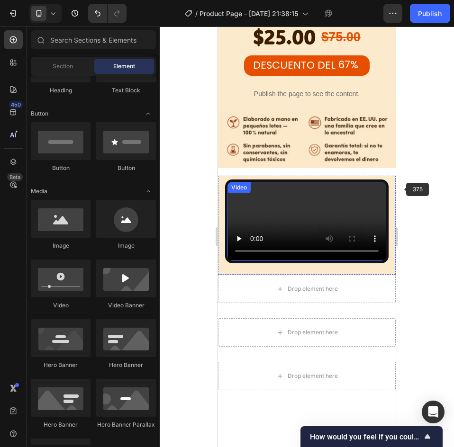
scroll to position [1515, 0]
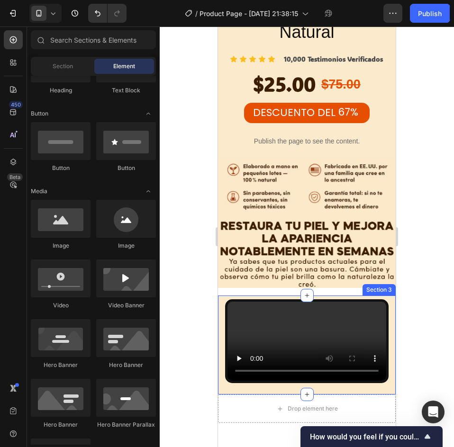
click at [221, 299] on div "Video" at bounding box center [307, 345] width 178 height 92
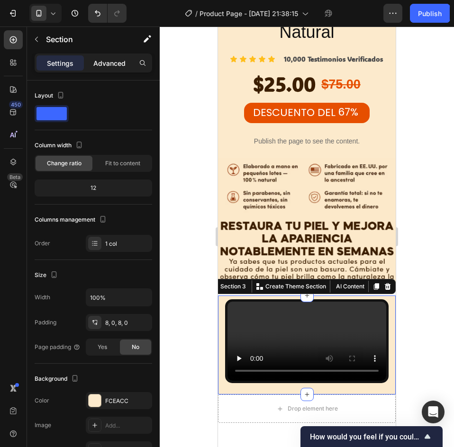
click at [101, 65] on p "Advanced" at bounding box center [109, 63] width 32 height 10
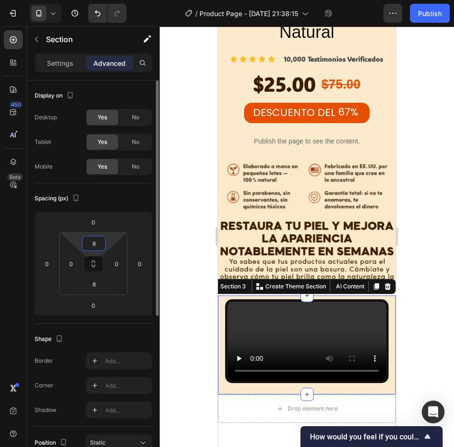
click at [102, 240] on input "8" at bounding box center [93, 243] width 19 height 14
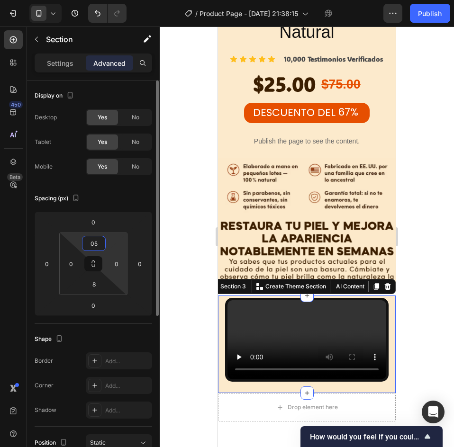
type input "0"
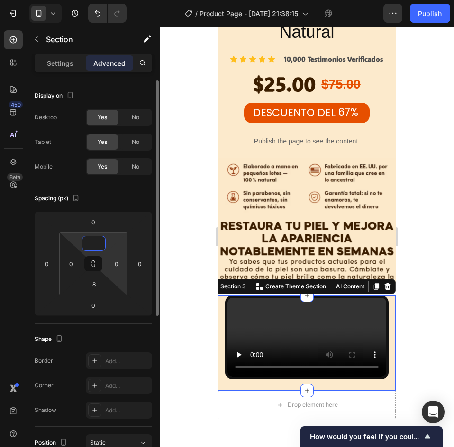
type input "0"
type input "2"
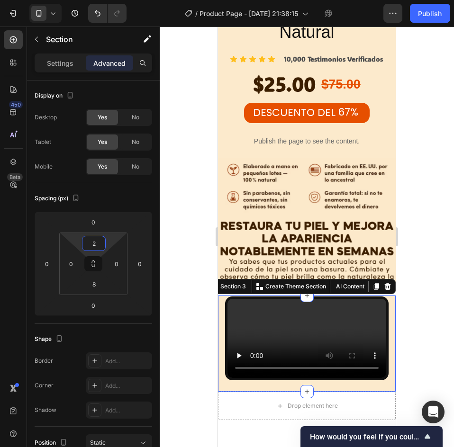
type input "2"
click at [423, 248] on div at bounding box center [307, 237] width 294 height 421
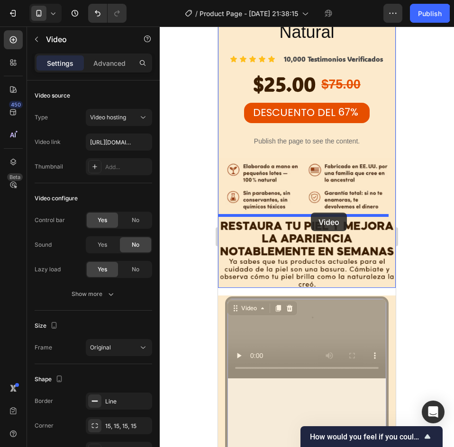
drag, startPoint x: 320, startPoint y: 245, endPoint x: 665, endPoint y: 277, distance: 347.2
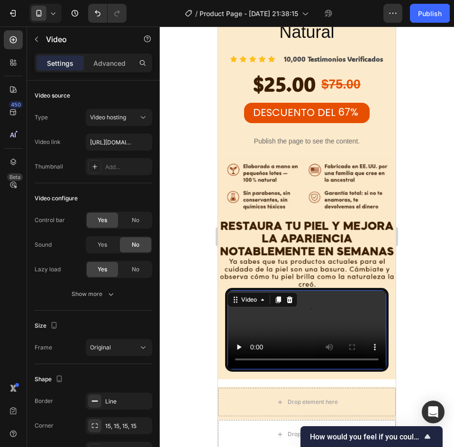
click at [225, 288] on div "Video 16" at bounding box center [306, 330] width 163 height 84
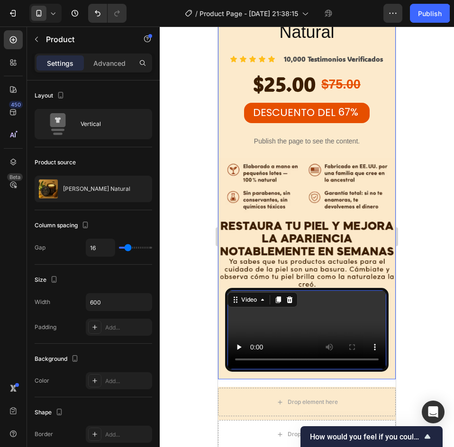
click at [223, 221] on div "Balsamo Natural Product Title Icon Icon Icon Icon Icon Icon List 10,000 Testimo…" at bounding box center [307, 188] width 178 height 381
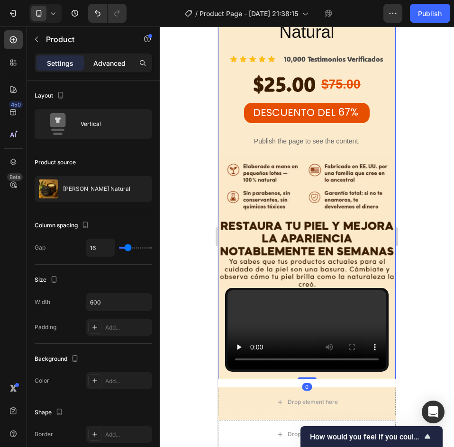
click at [101, 60] on p "Advanced" at bounding box center [109, 63] width 32 height 10
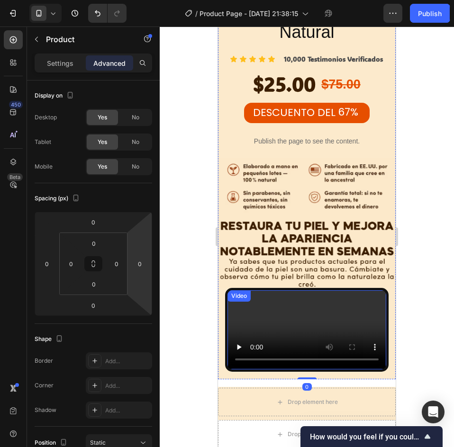
click at [287, 290] on video at bounding box center [306, 330] width 159 height 80
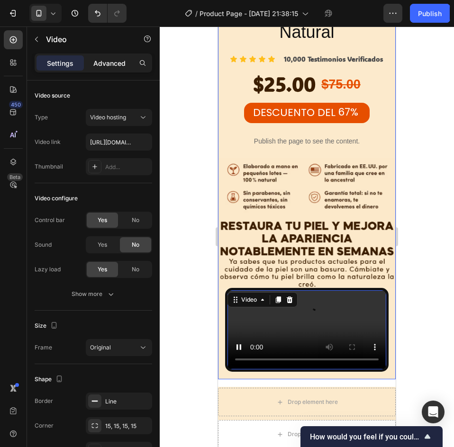
click at [101, 66] on p "Advanced" at bounding box center [109, 63] width 32 height 10
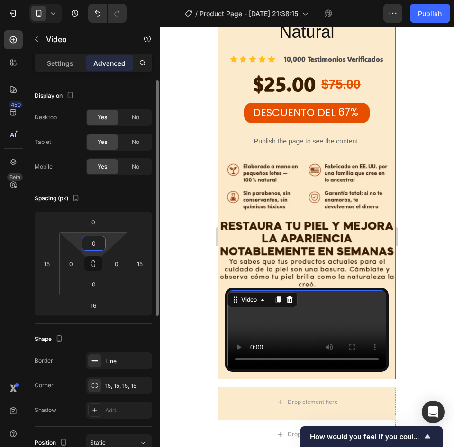
click at [101, 244] on input "0" at bounding box center [93, 243] width 19 height 14
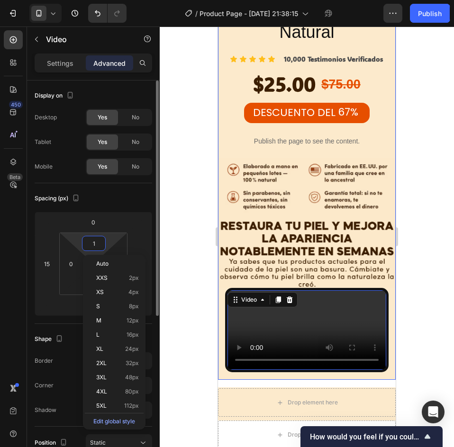
type input "0"
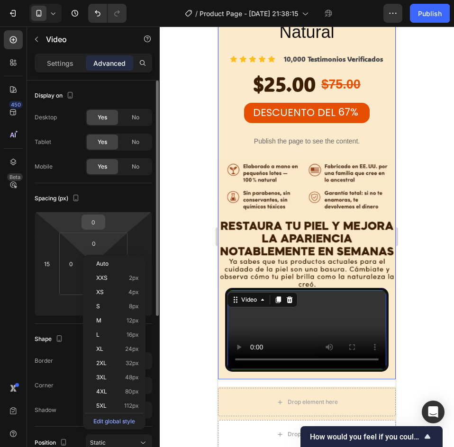
click at [88, 218] on input "0" at bounding box center [93, 222] width 19 height 14
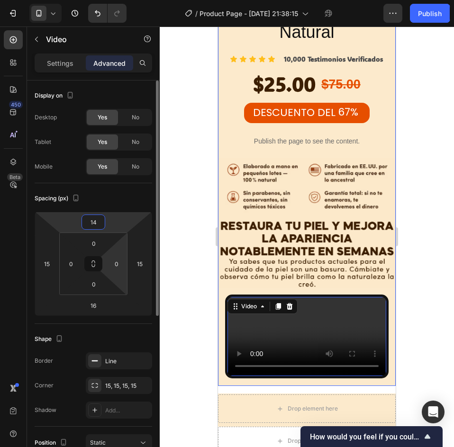
type input "15"
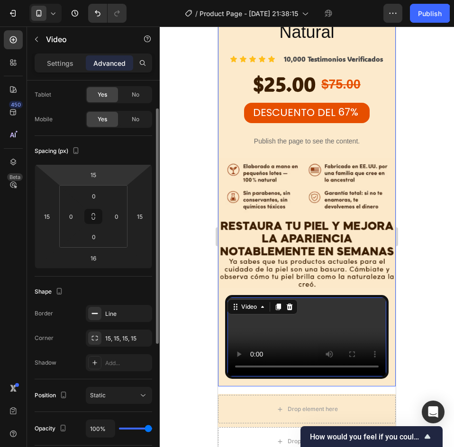
click at [116, 303] on div "Shape Border Line Corner 15, 15, 15, 15 Shadow Add..." at bounding box center [93, 328] width 117 height 103
click at [111, 308] on div "Line" at bounding box center [119, 313] width 66 height 17
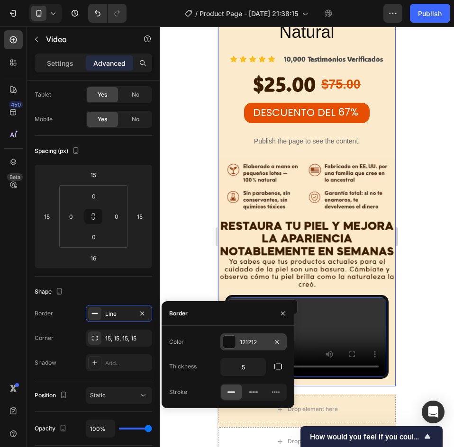
click at [242, 347] on div "121212" at bounding box center [253, 341] width 66 height 17
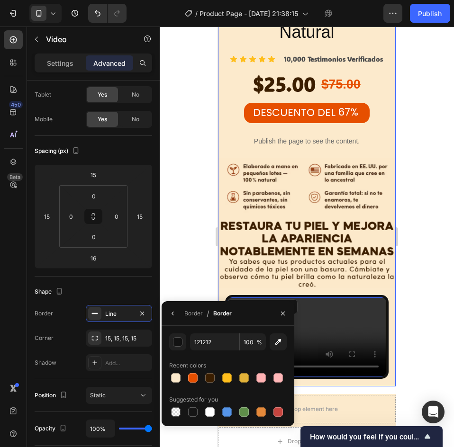
drag, startPoint x: 195, startPoint y: 376, endPoint x: 244, endPoint y: 367, distance: 50.2
click at [195, 376] on div at bounding box center [192, 377] width 9 height 9
type input "E64F00"
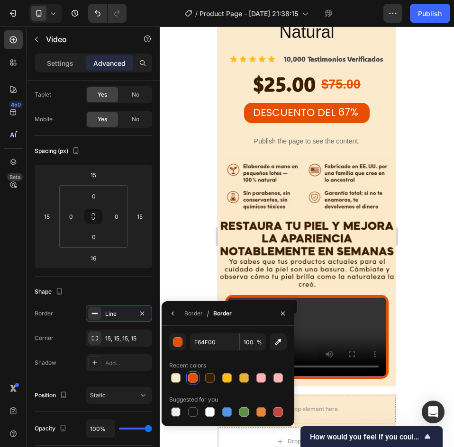
click at [433, 219] on div at bounding box center [307, 237] width 294 height 421
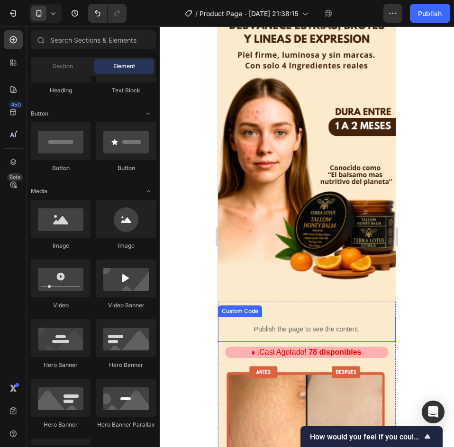
drag, startPoint x: 378, startPoint y: 326, endPoint x: 370, endPoint y: 327, distance: 7.6
click at [378, 326] on p "Publish the page to see the content." at bounding box center [307, 329] width 178 height 10
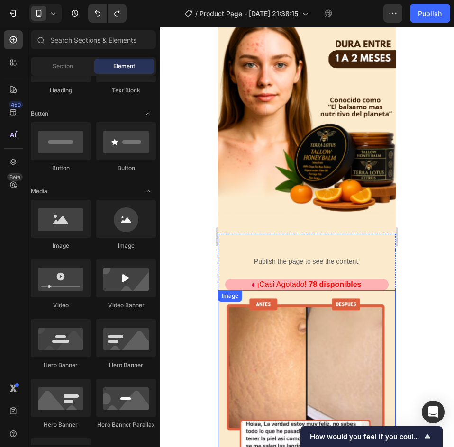
scroll to position [0, 0]
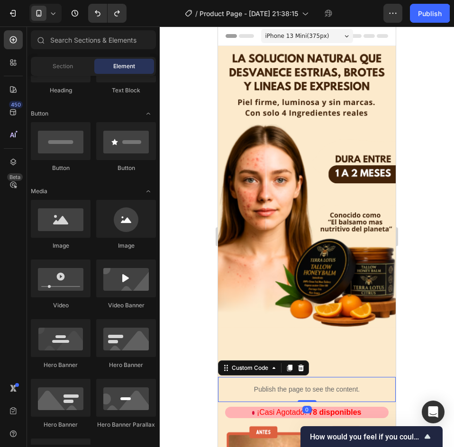
click at [315, 385] on p "Publish the page to see the content." at bounding box center [307, 390] width 178 height 10
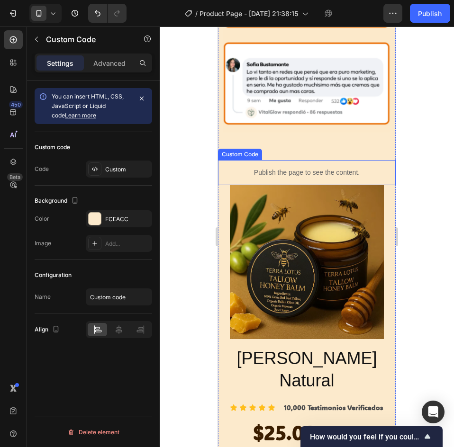
click at [367, 168] on p "Publish the page to see the content." at bounding box center [307, 173] width 178 height 10
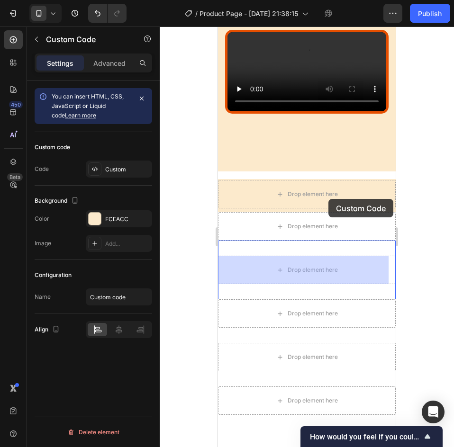
scroll to position [1758, 0]
